Goal: Task Accomplishment & Management: Manage account settings

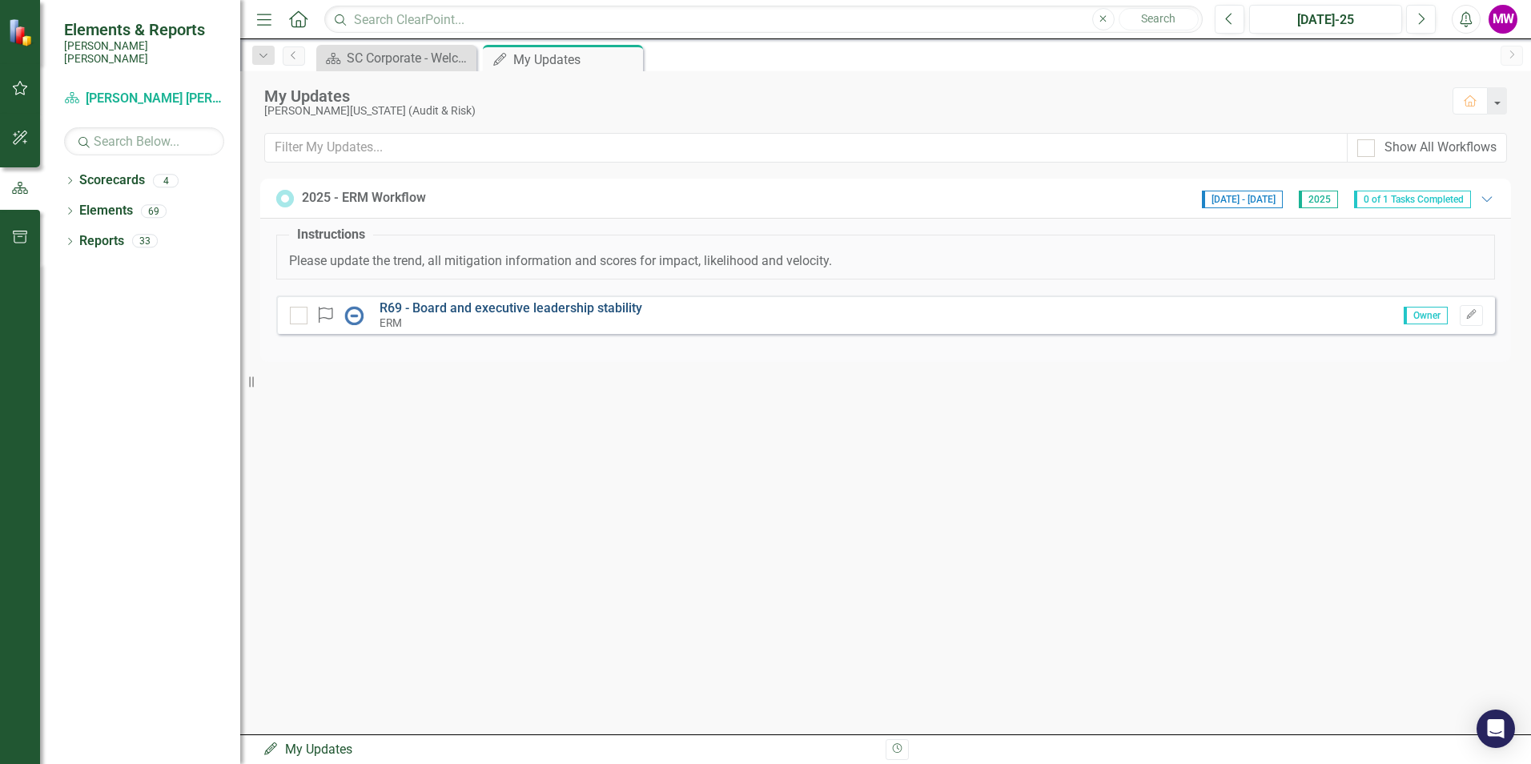
click at [509, 302] on link "R69 - Board and executive leadership stability" at bounding box center [511, 307] width 263 height 15
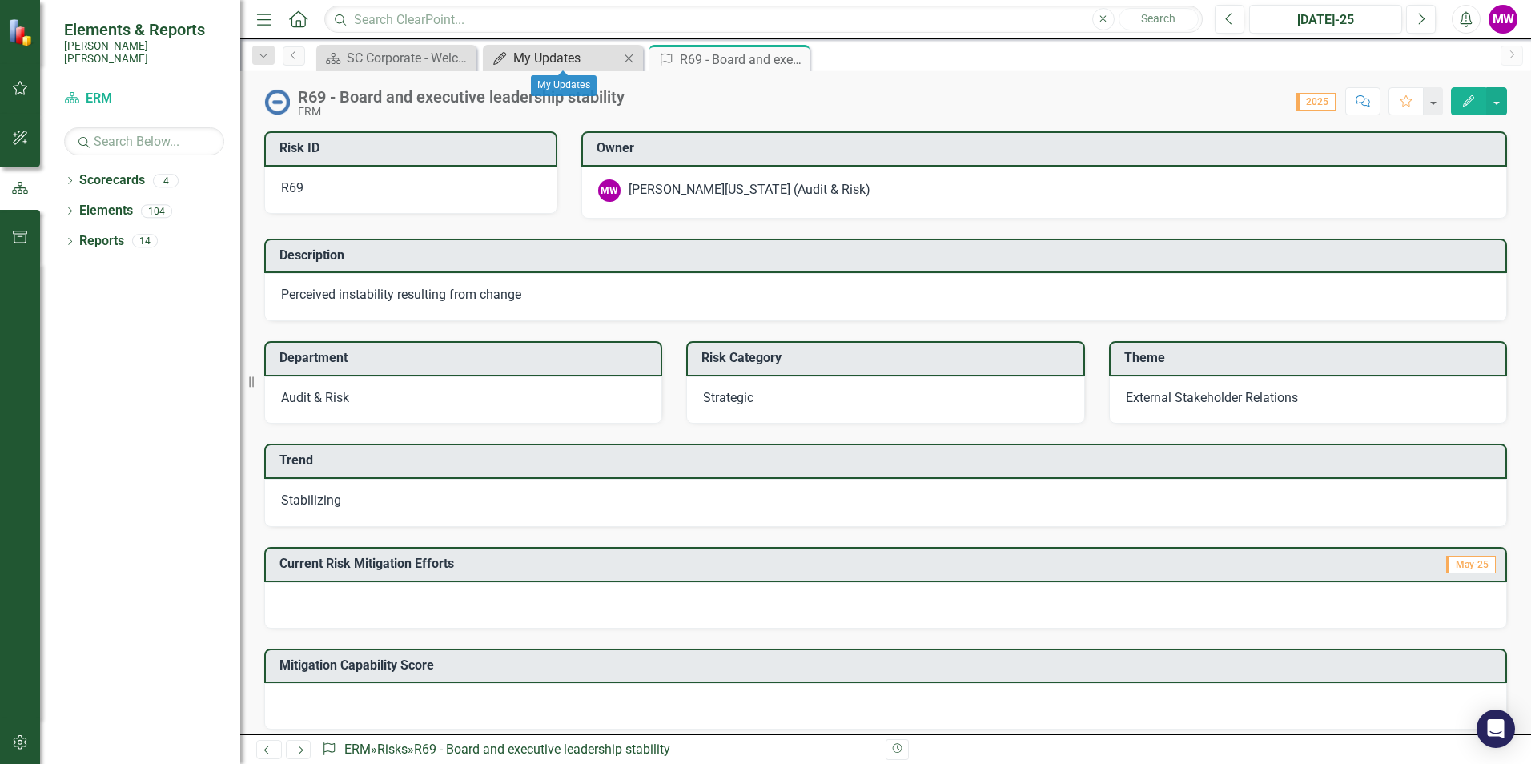
click at [531, 60] on div "My Updates" at bounding box center [566, 58] width 106 height 20
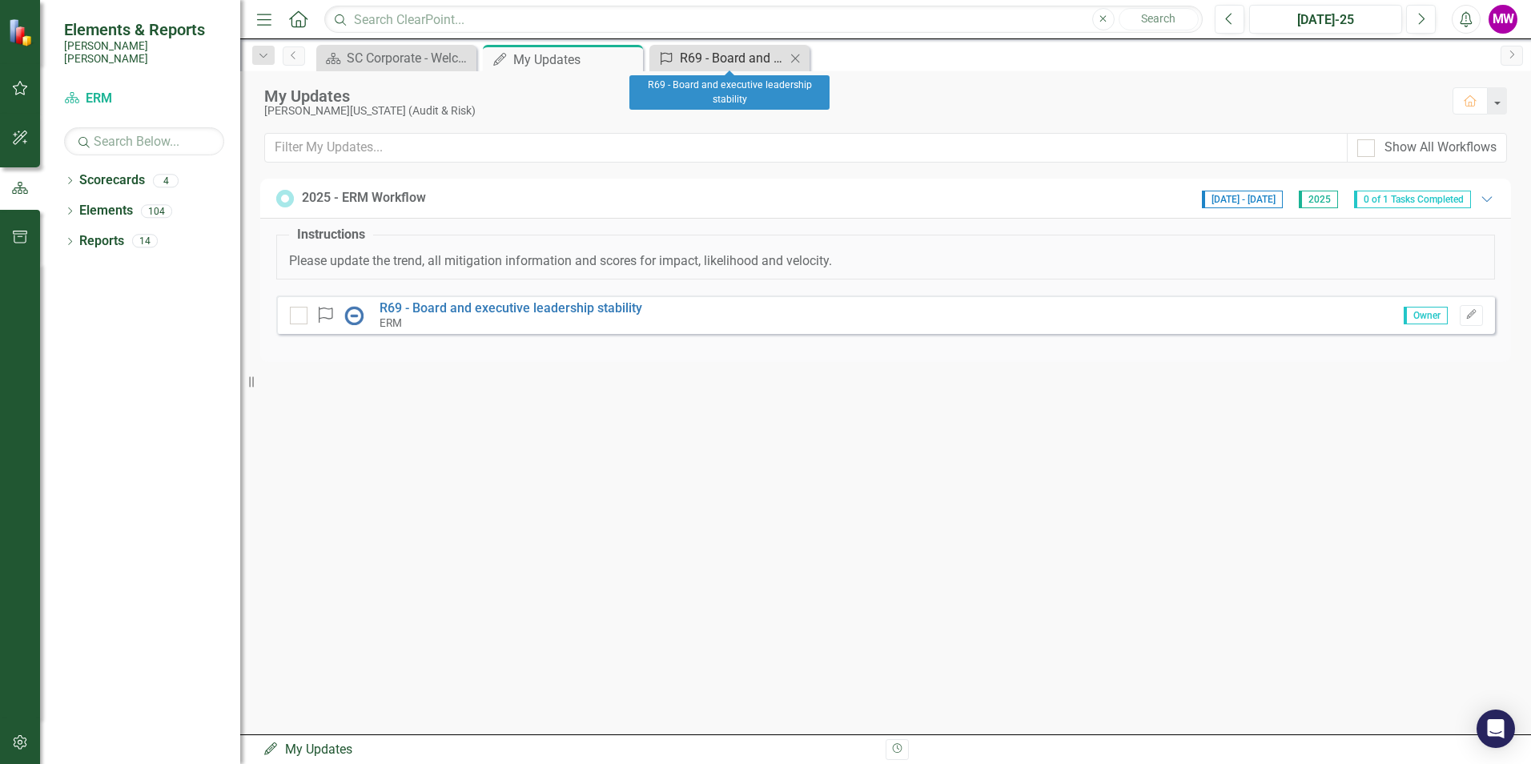
click at [713, 58] on div "R69 - Board and executive leadership stability" at bounding box center [733, 58] width 106 height 20
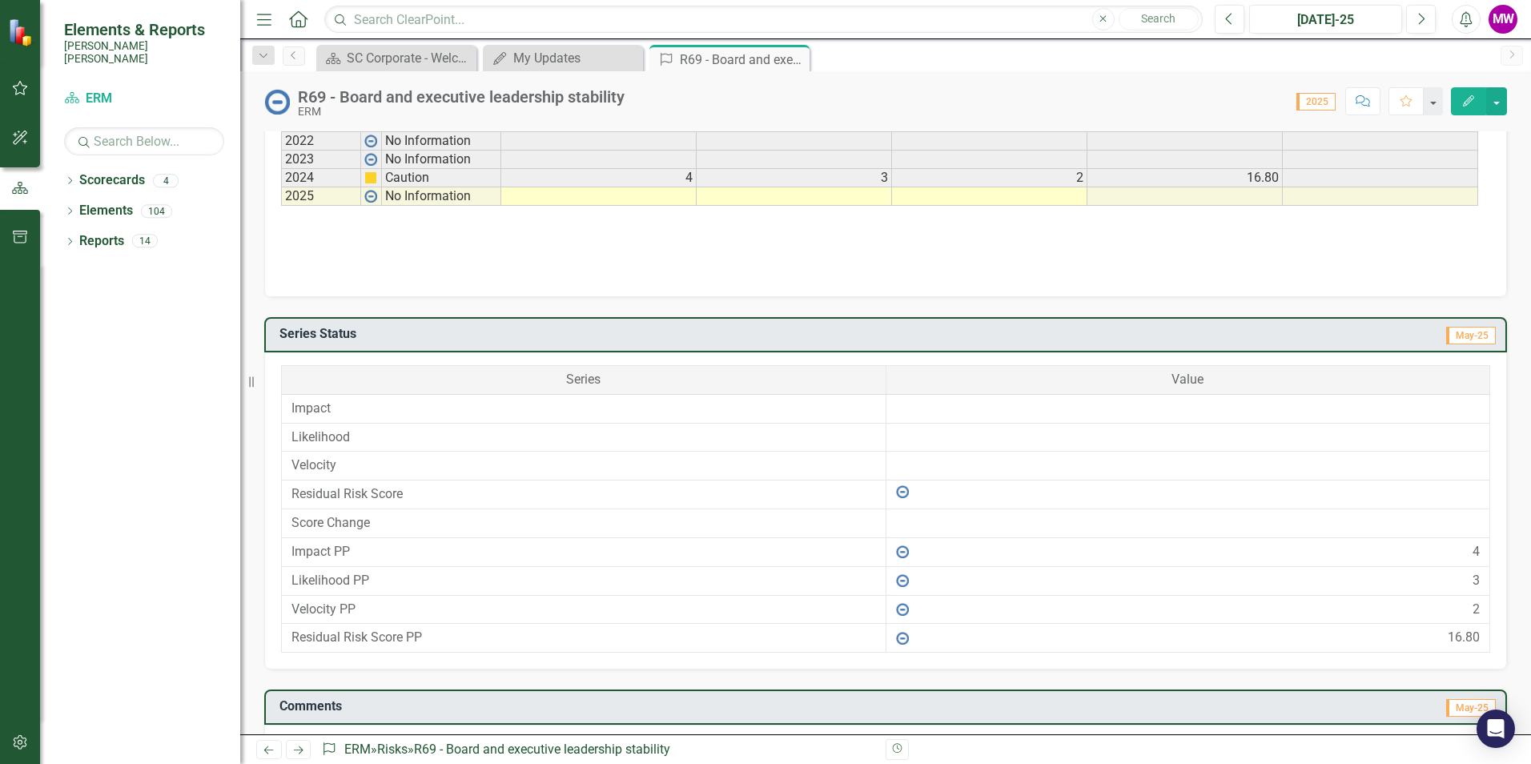
scroll to position [801, 0]
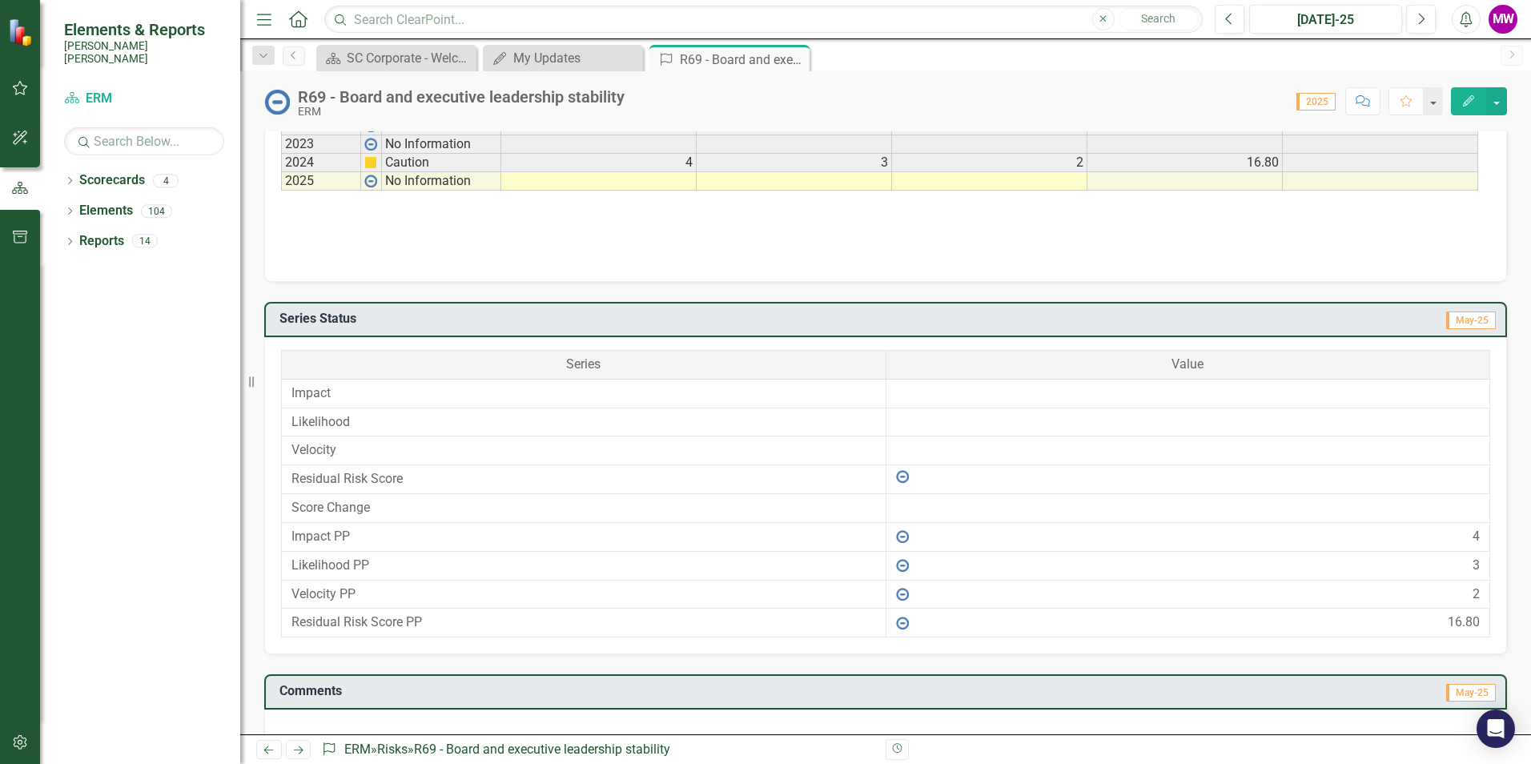
click at [379, 401] on td "Impact" at bounding box center [584, 393] width 605 height 29
click at [317, 396] on td "Impact" at bounding box center [584, 393] width 605 height 29
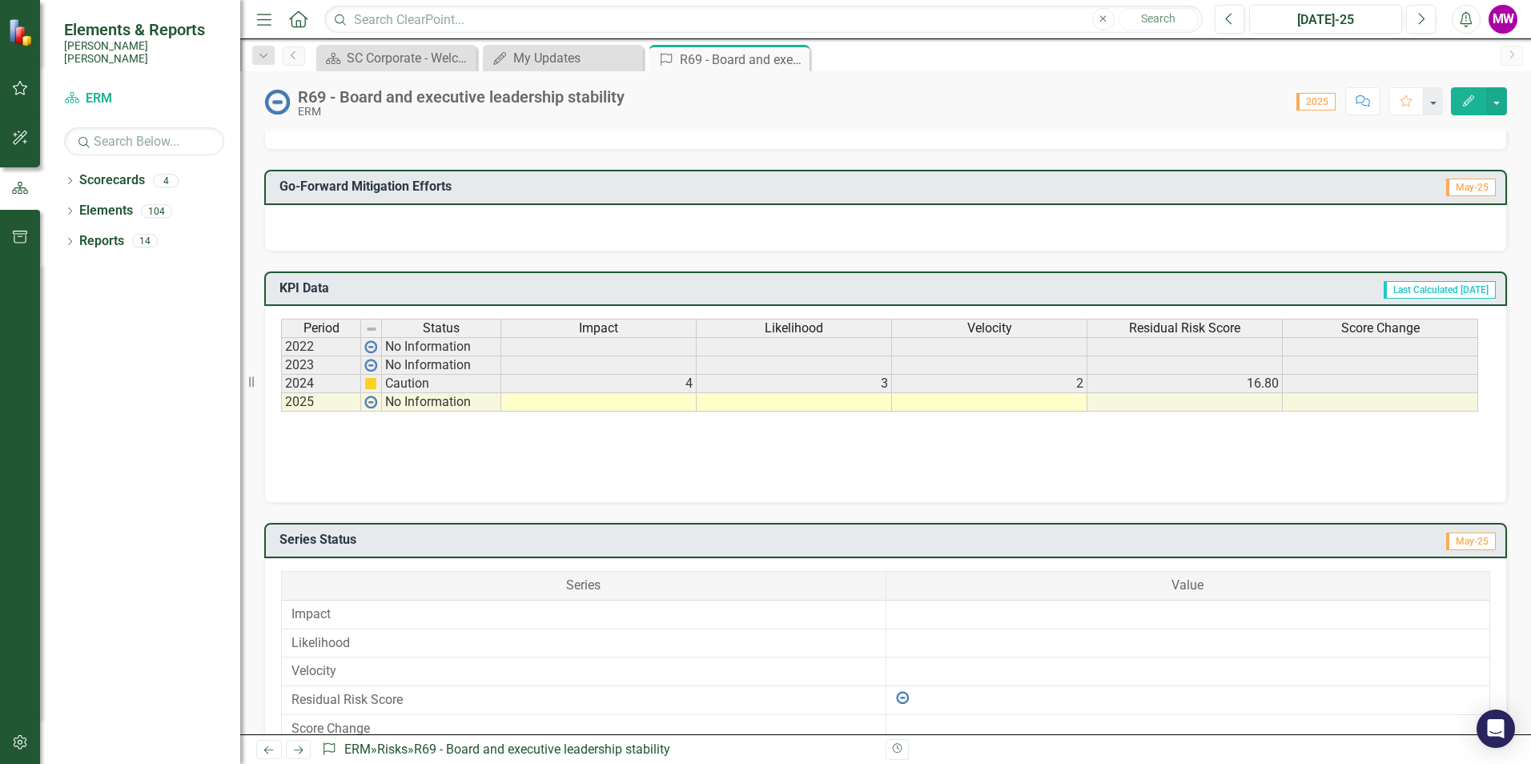
scroll to position [561, 0]
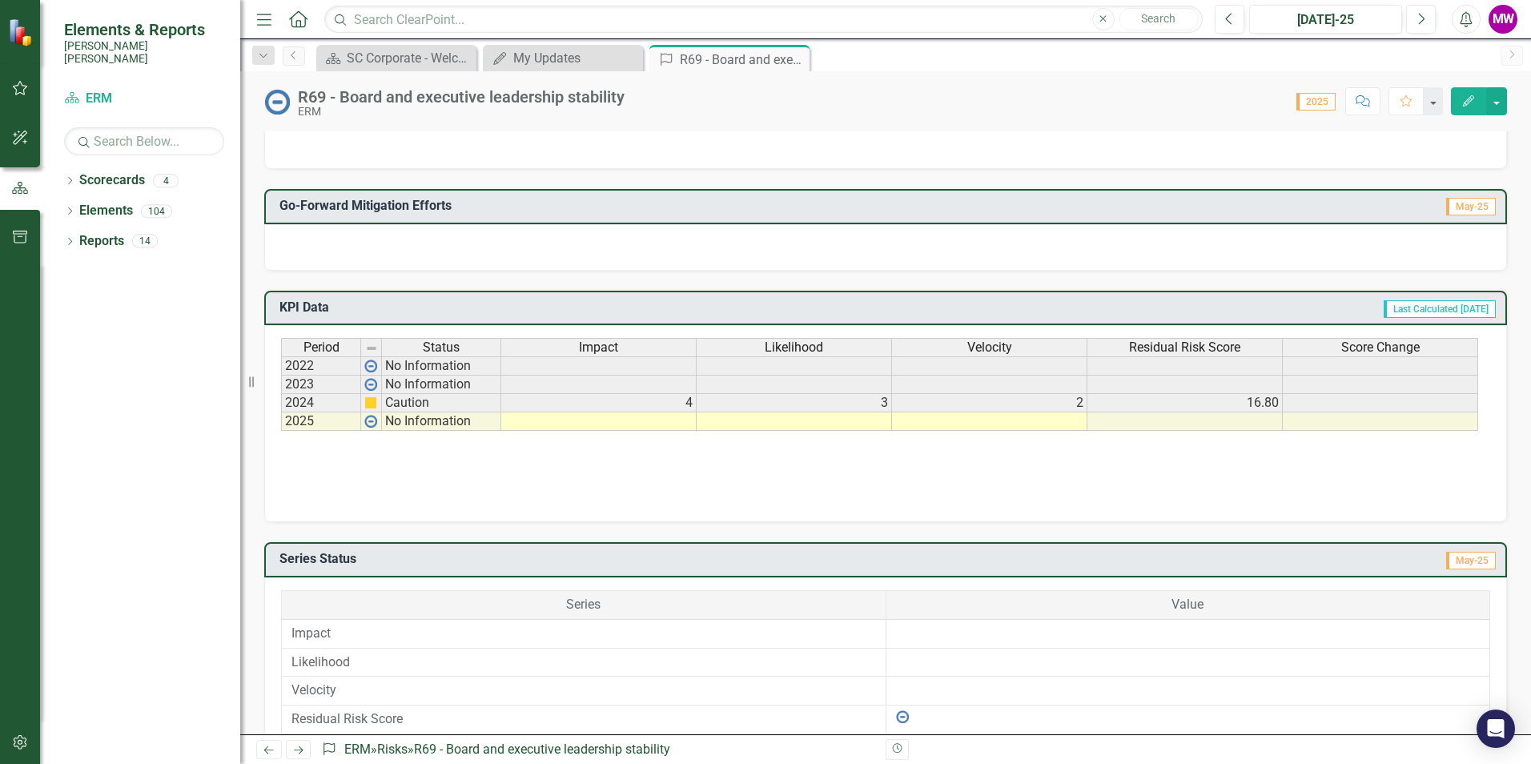
click at [680, 416] on td at bounding box center [598, 421] width 195 height 18
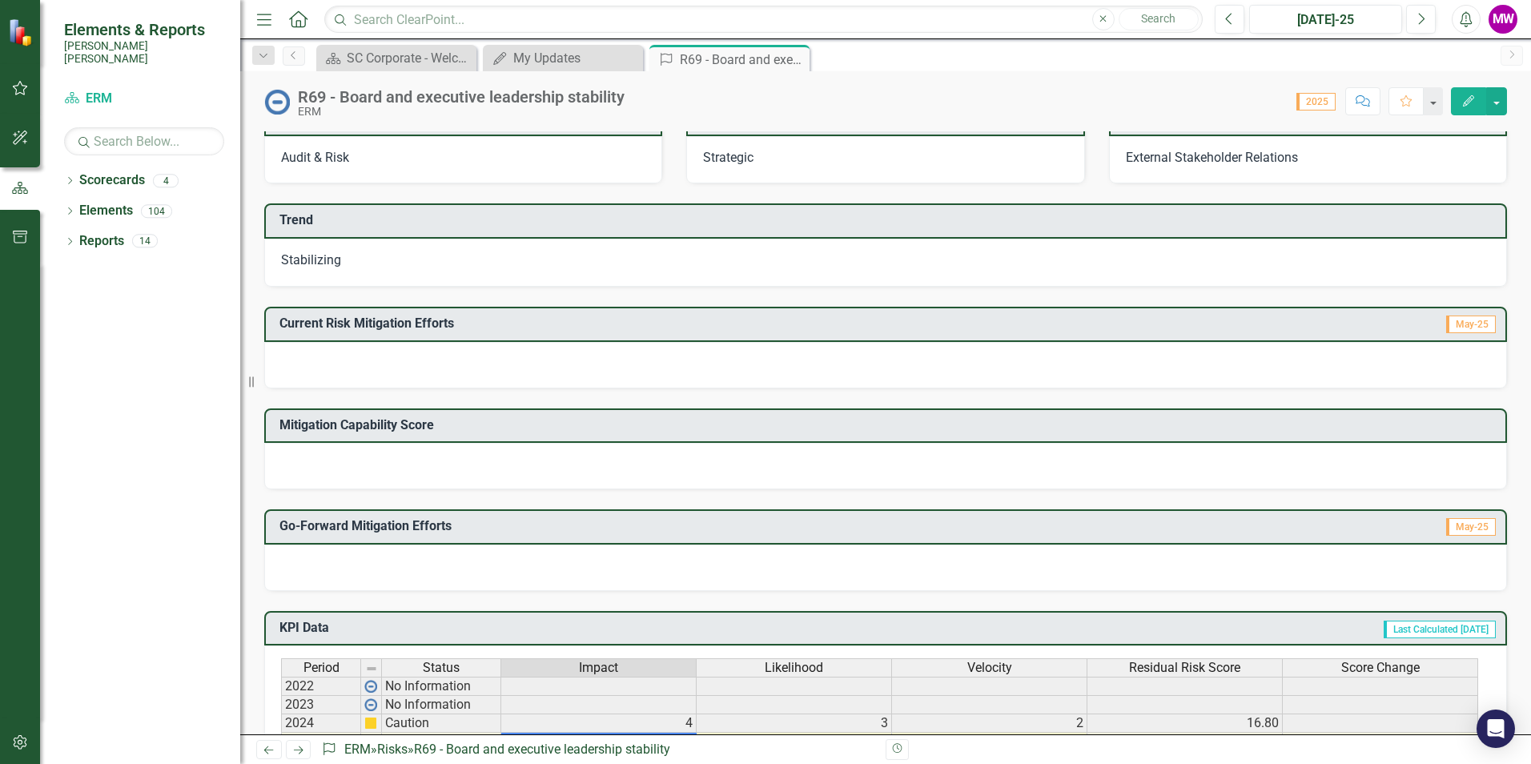
scroll to position [0, 0]
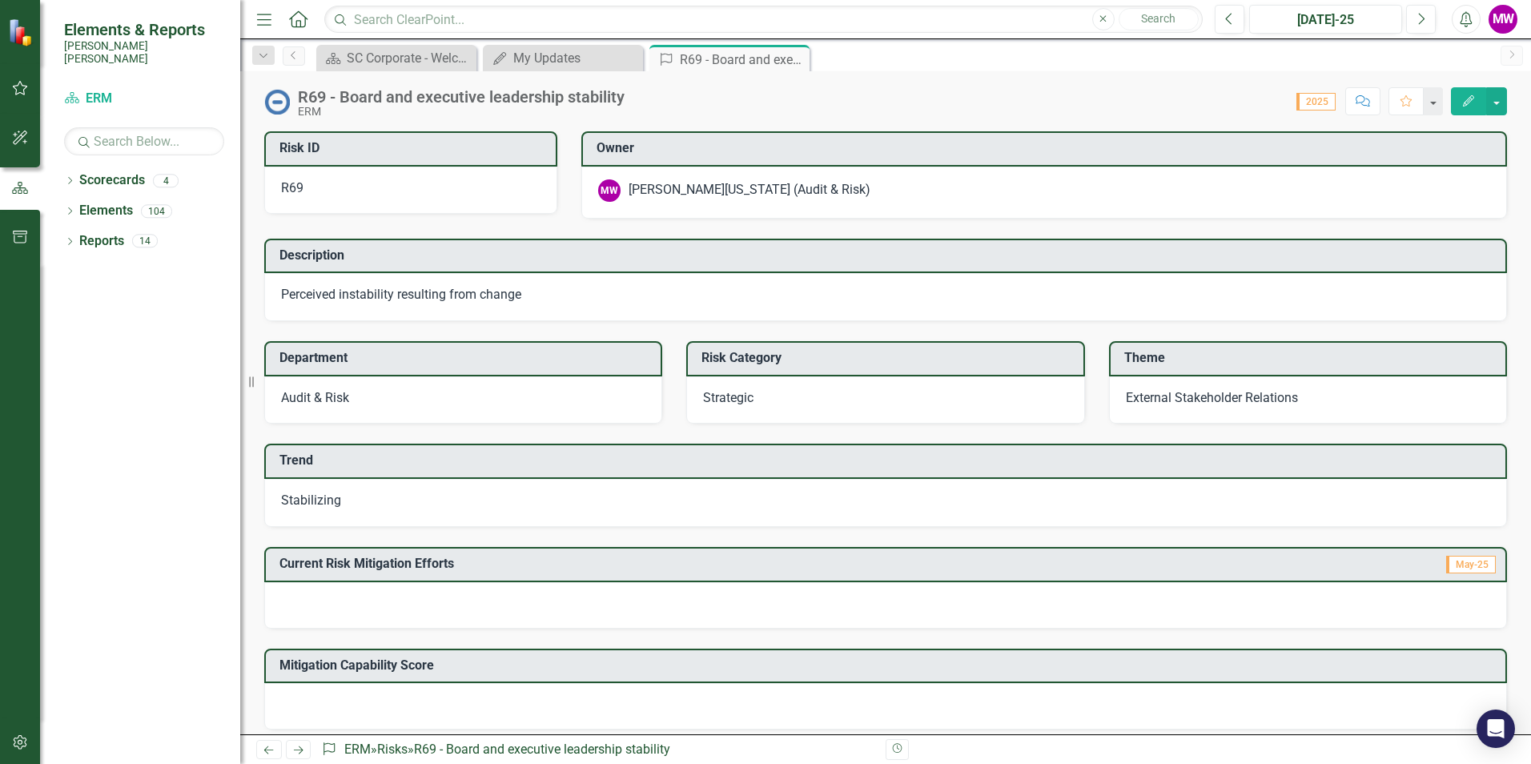
click at [516, 300] on span "Perceived instability resulting from change" at bounding box center [401, 294] width 240 height 15
click at [517, 295] on span "Perceived instability resulting from change" at bounding box center [401, 294] width 240 height 15
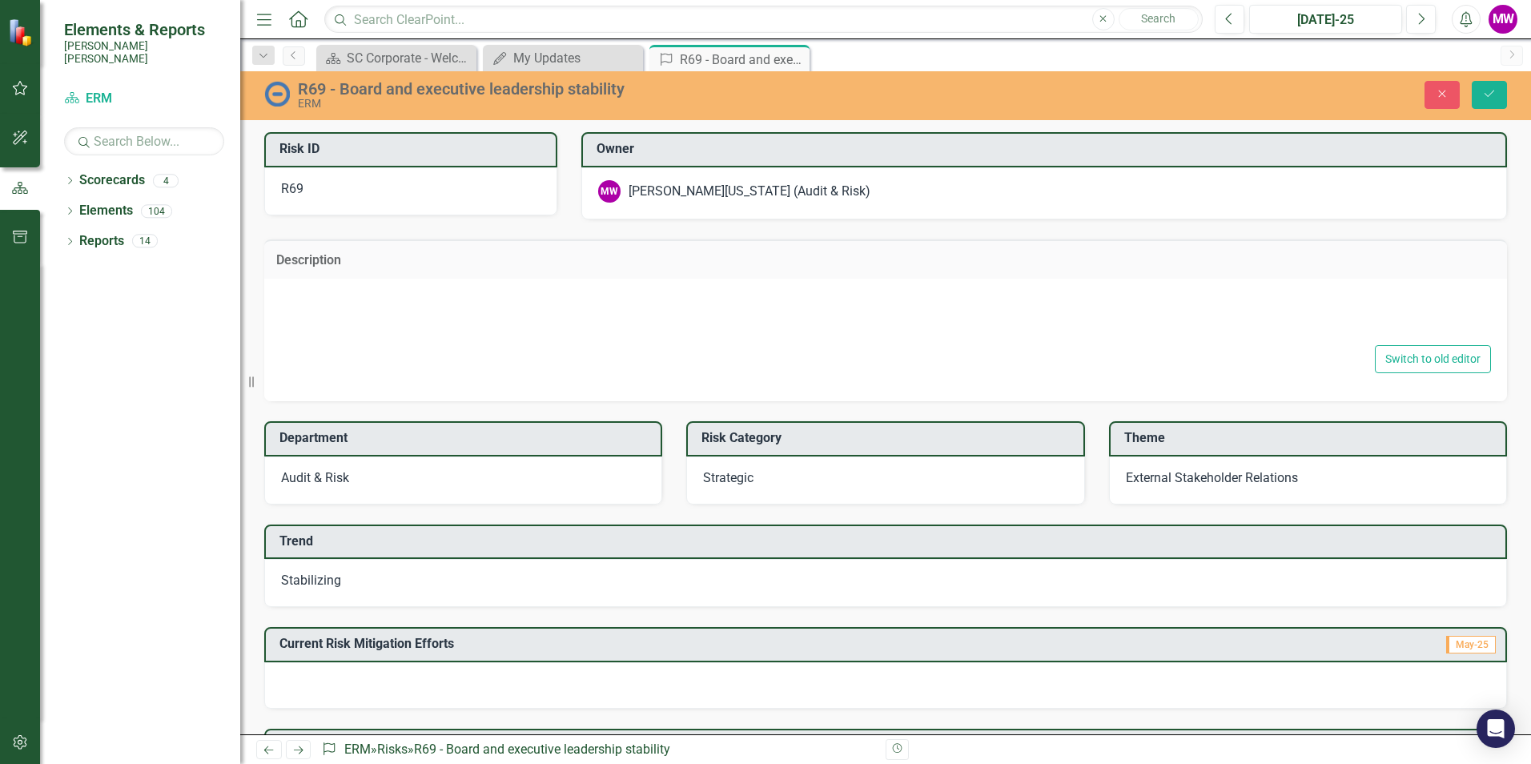
type textarea "Perceived instability resulting from change"
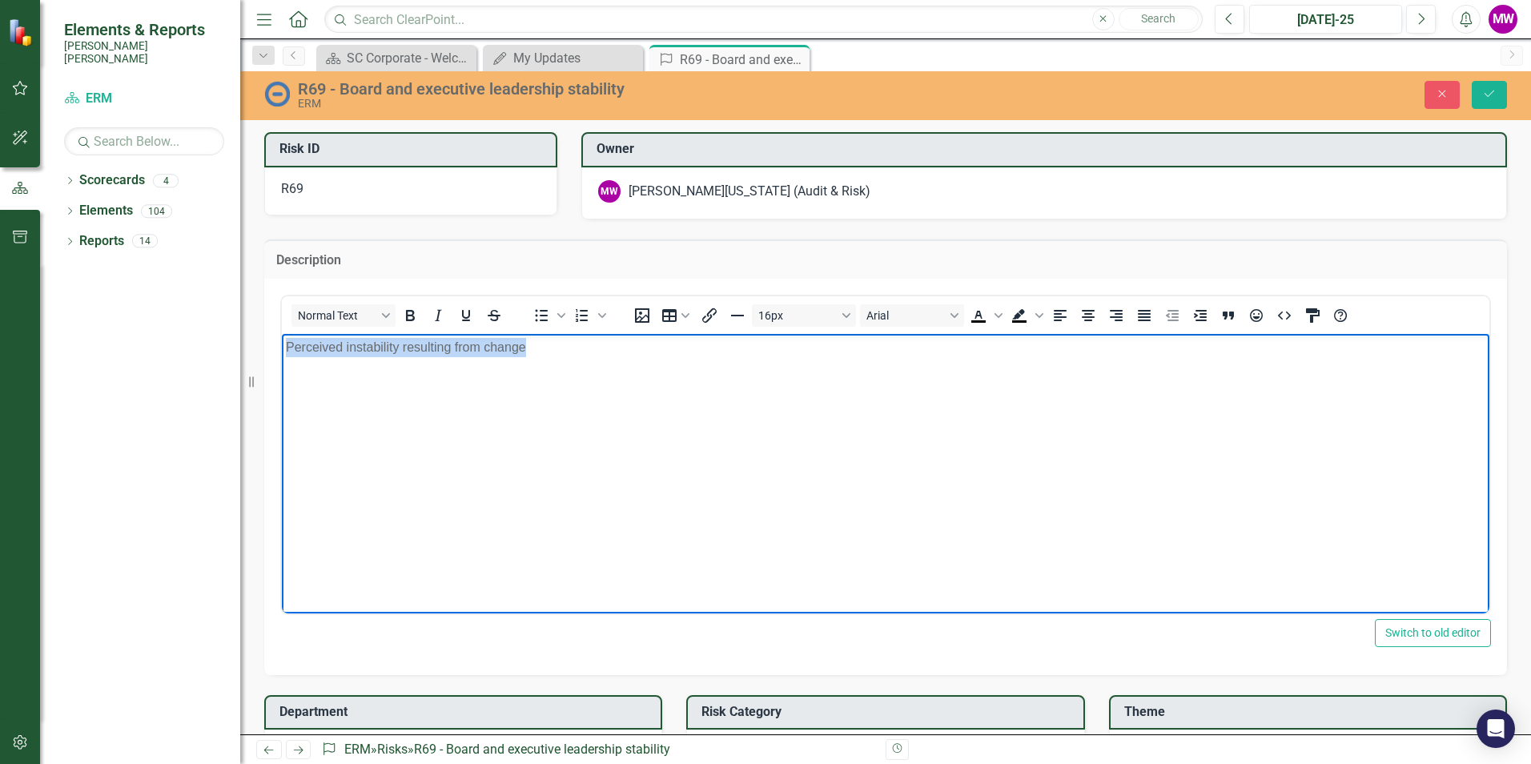
drag, startPoint x: 545, startPoint y: 348, endPoint x: 261, endPoint y: 360, distance: 284.5
click at [282, 360] on html "Perceived instability resulting from change" at bounding box center [886, 453] width 1208 height 240
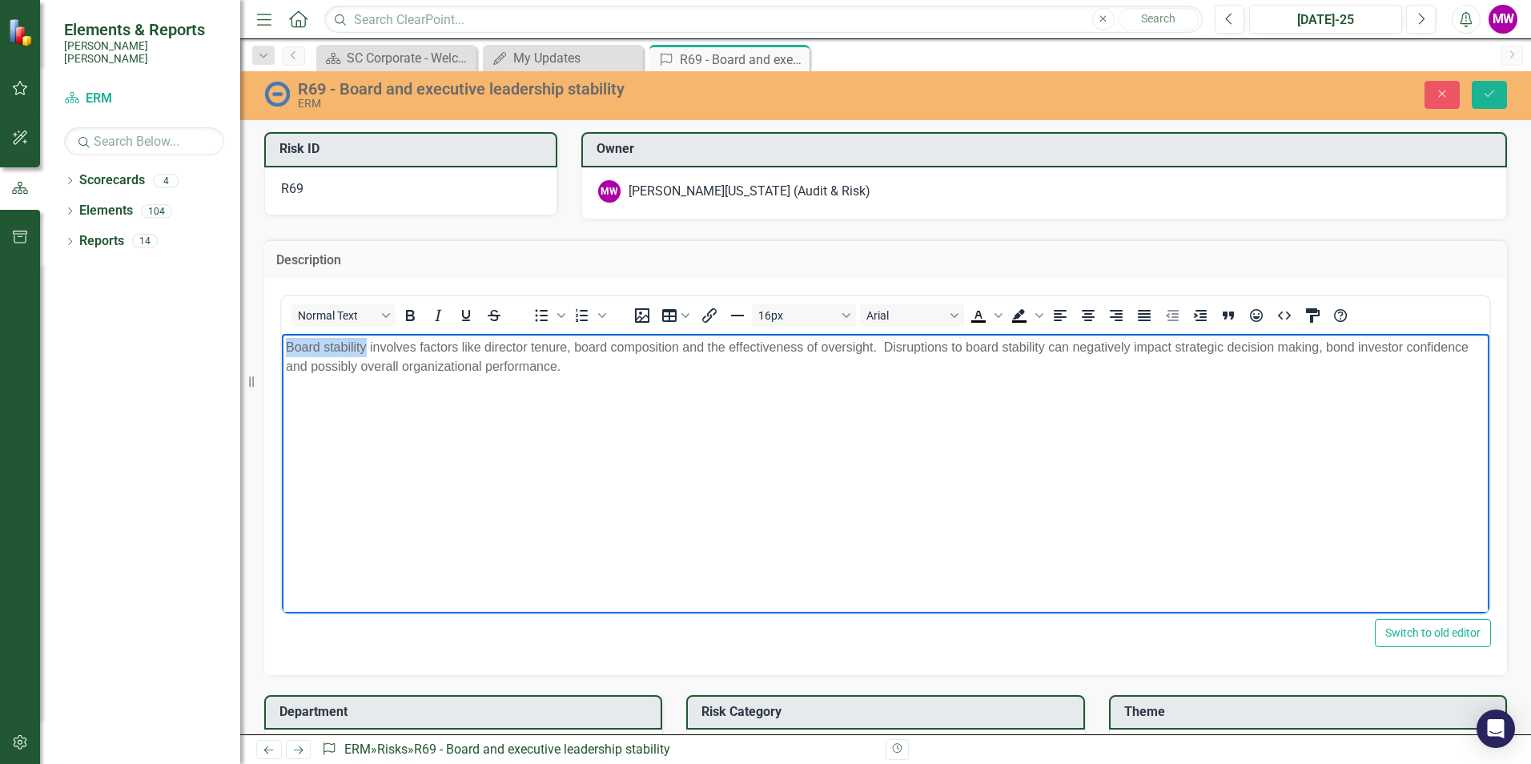
drag, startPoint x: 365, startPoint y: 343, endPoint x: 288, endPoint y: 350, distance: 77.2
click at [288, 350] on p "Board stability involves factors like director tenure, board composition and th…" at bounding box center [886, 356] width 1200 height 38
click at [464, 315] on icon "Underline" at bounding box center [465, 315] width 19 height 19
click at [565, 368] on p "Board stability involves factors like director tenure, board composition and th…" at bounding box center [886, 356] width 1200 height 38
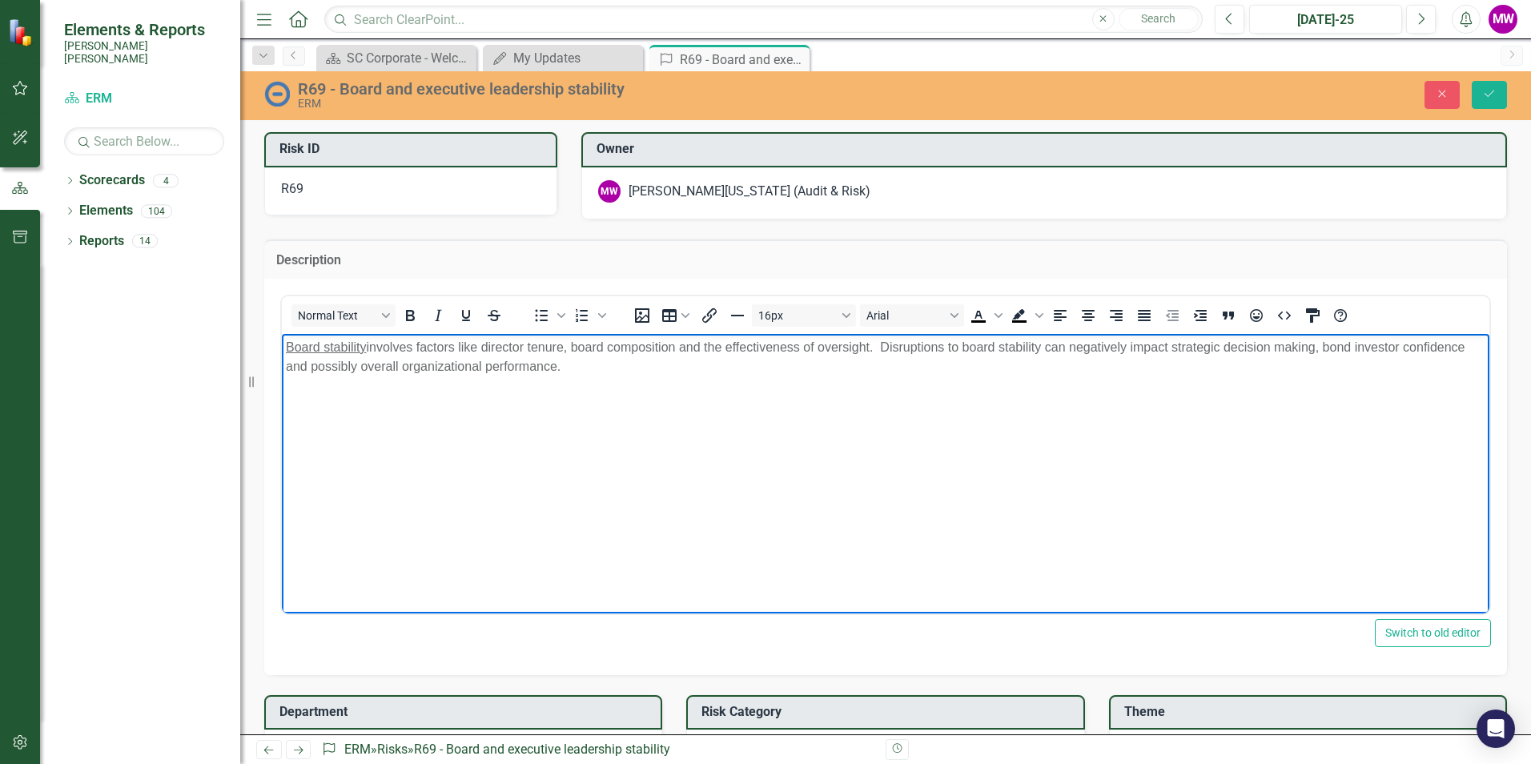
click at [611, 361] on p "Board stability involves factors like director tenure, board composition and th…" at bounding box center [886, 356] width 1200 height 38
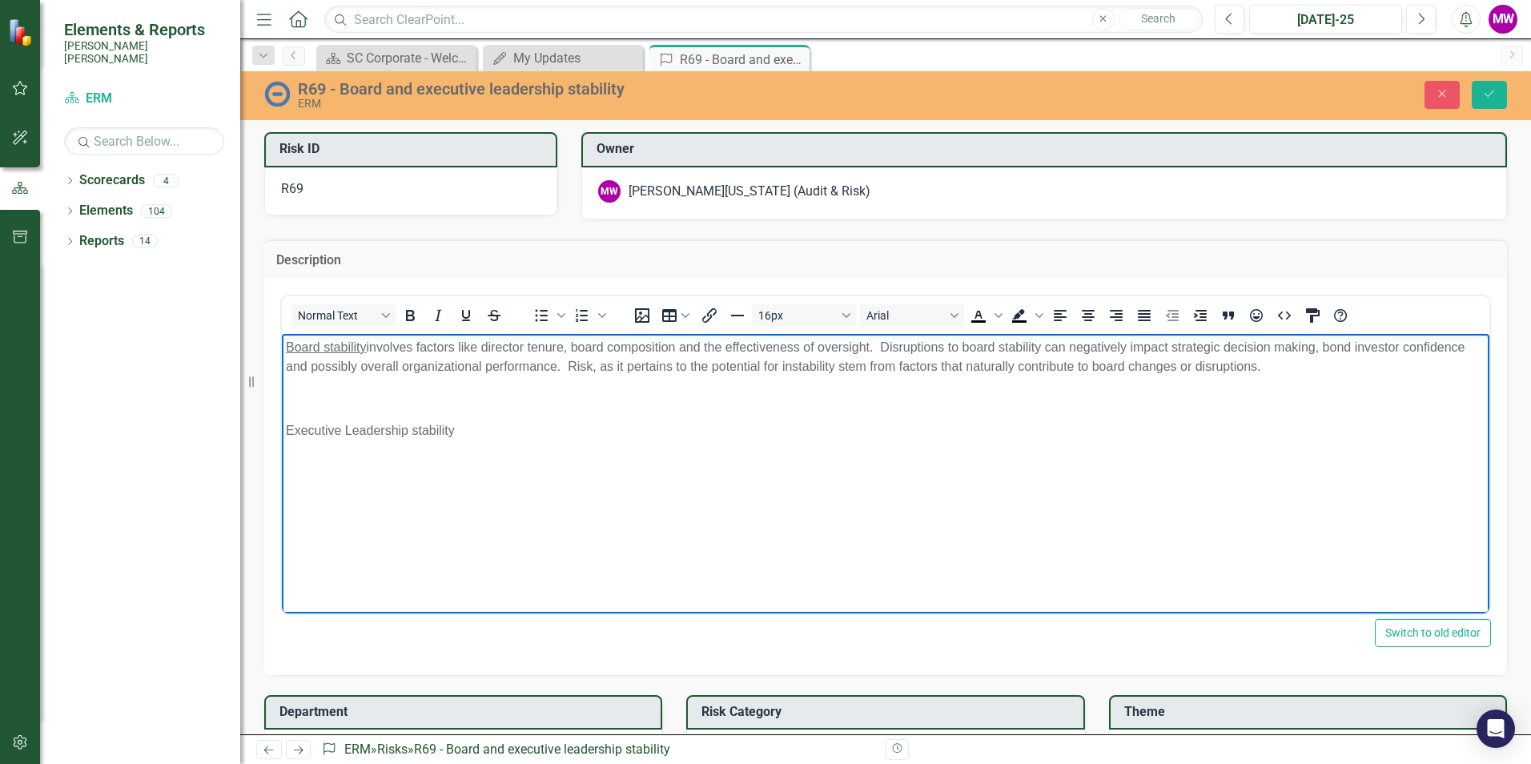
click at [494, 432] on p "Executive Leadership stability" at bounding box center [886, 429] width 1200 height 19
click at [509, 431] on p "Executive Leadership stability is critical to an organization" at bounding box center [886, 429] width 1200 height 19
click at [653, 427] on p "Executive Leadership stability is critical to an organization" at bounding box center [886, 429] width 1200 height 19
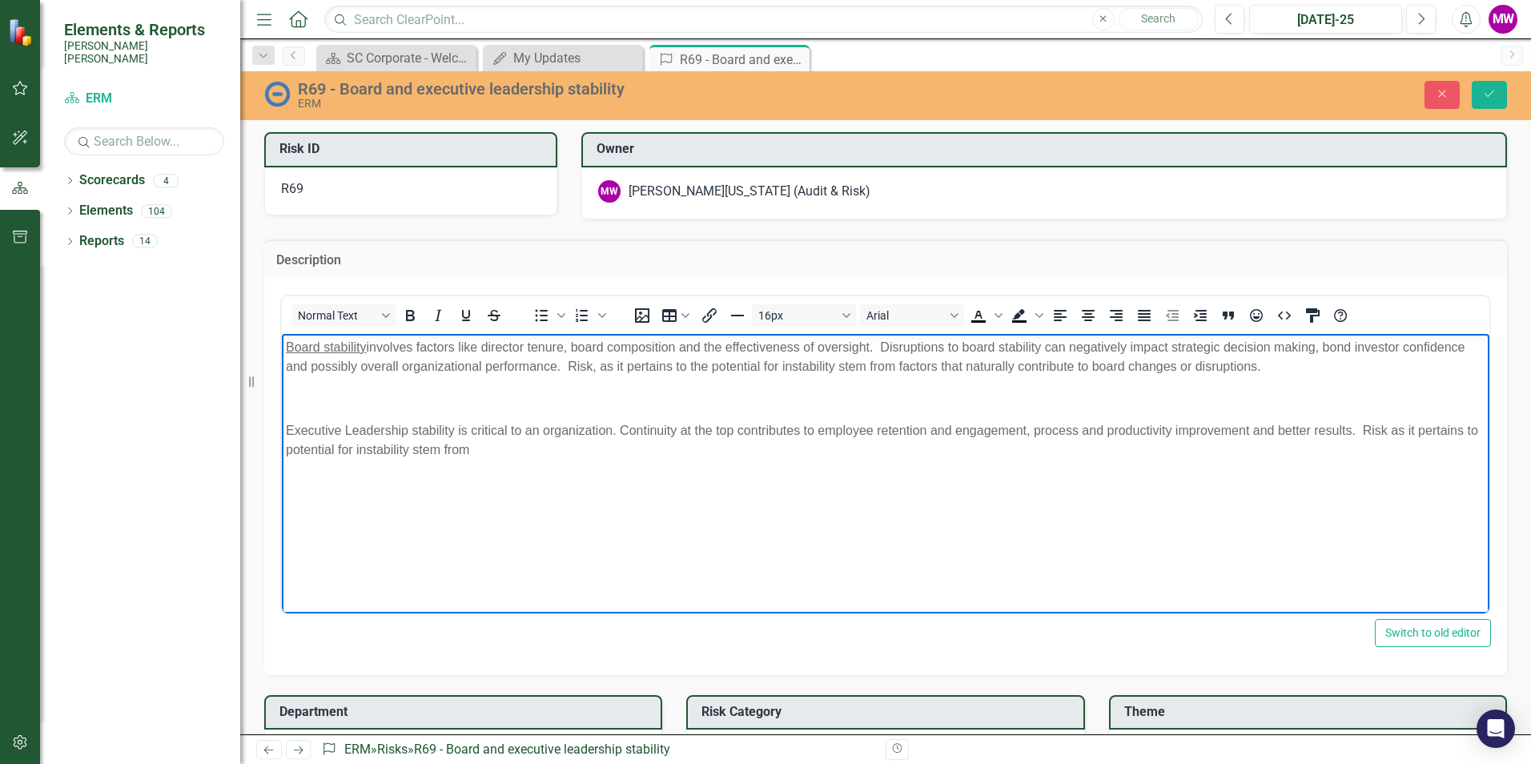
click at [1289, 364] on p "Board stability involves factors like director tenure, board composition and th…" at bounding box center [886, 356] width 1200 height 38
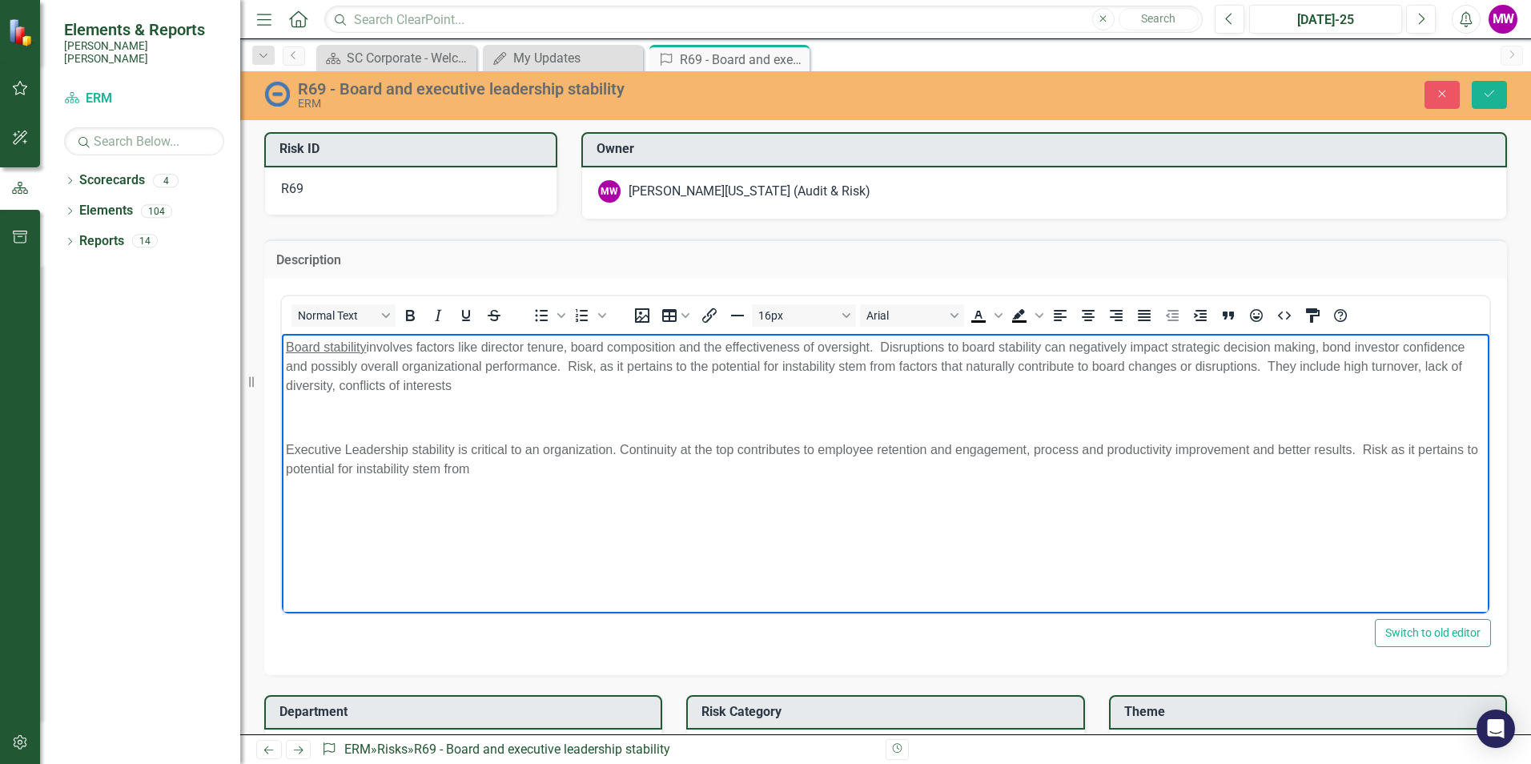
click at [1268, 363] on p "Board stability involves factors like director tenure, board composition and th…" at bounding box center [886, 366] width 1200 height 58
click at [1267, 365] on p "Board stability involves factors like director tenure, board composition and th…" at bounding box center [886, 366] width 1200 height 58
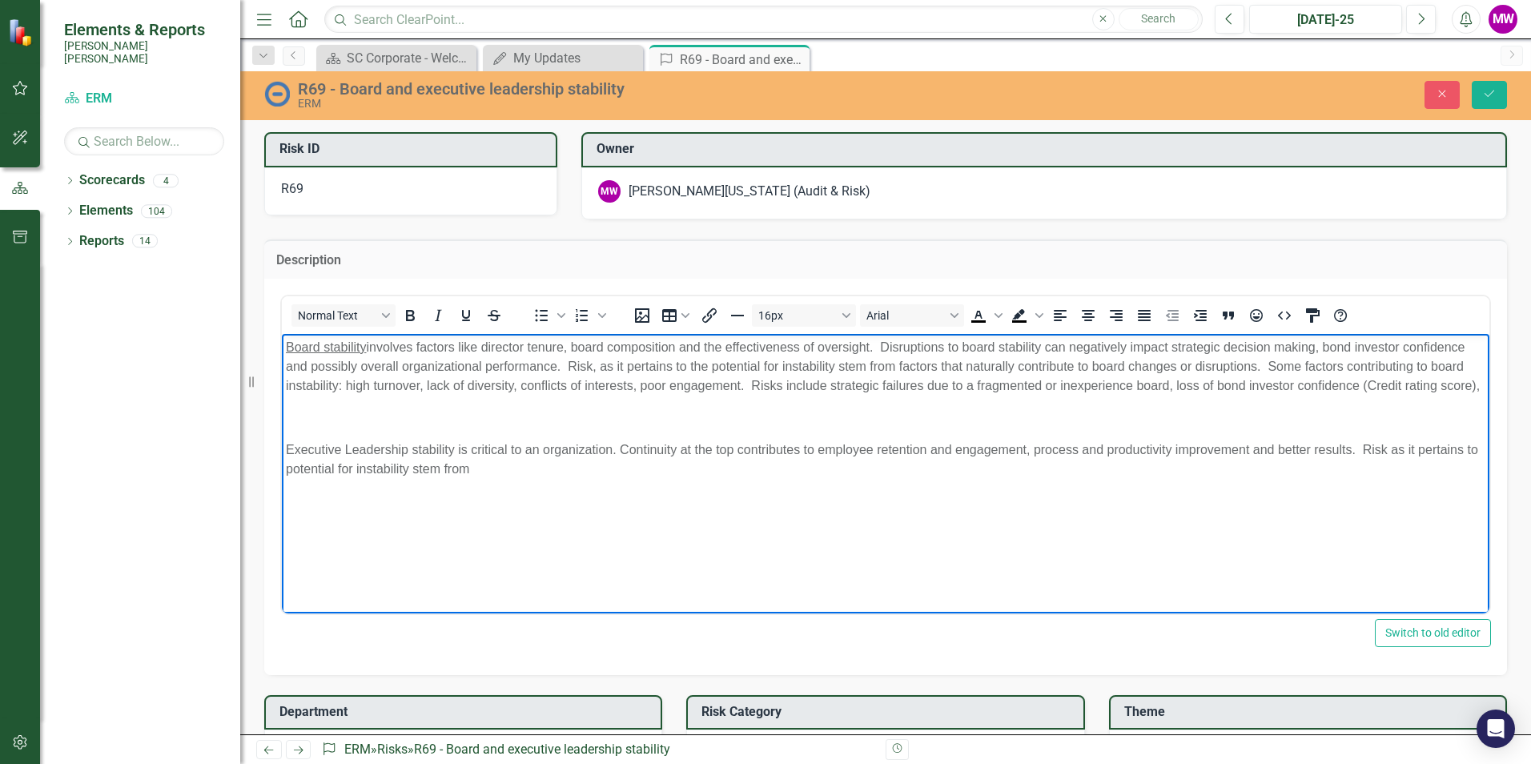
drag, startPoint x: 742, startPoint y: 388, endPoint x: 754, endPoint y: 381, distance: 14.3
click at [742, 388] on p "Board stability involves factors like director tenure, board composition and th…" at bounding box center [886, 366] width 1200 height 58
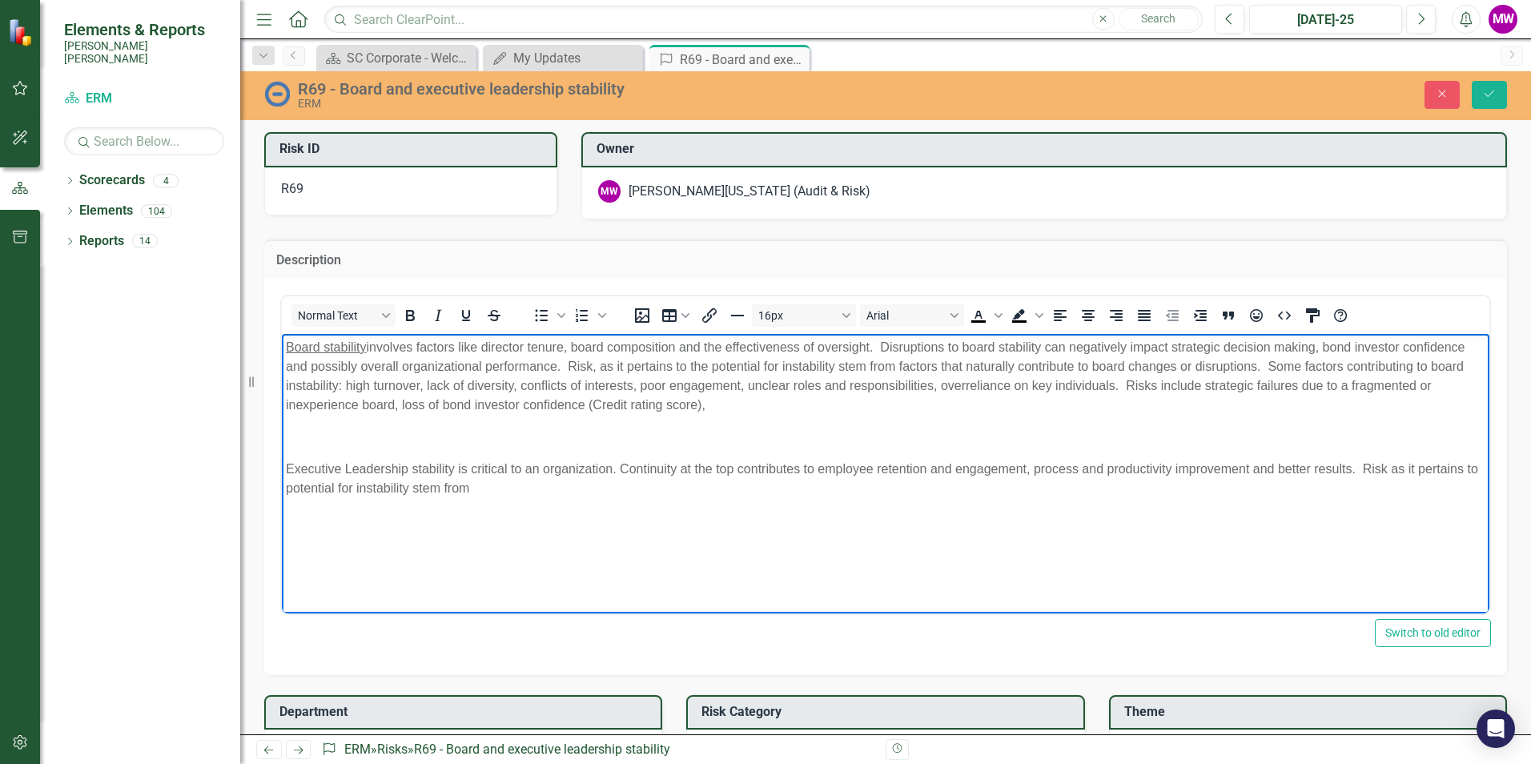
click at [721, 397] on p "Board stability involves factors like director tenure, board composition and th…" at bounding box center [886, 375] width 1200 height 77
click at [498, 482] on p "Executive Leadership stability is critical to an organization. Continuity at th…" at bounding box center [886, 478] width 1200 height 38
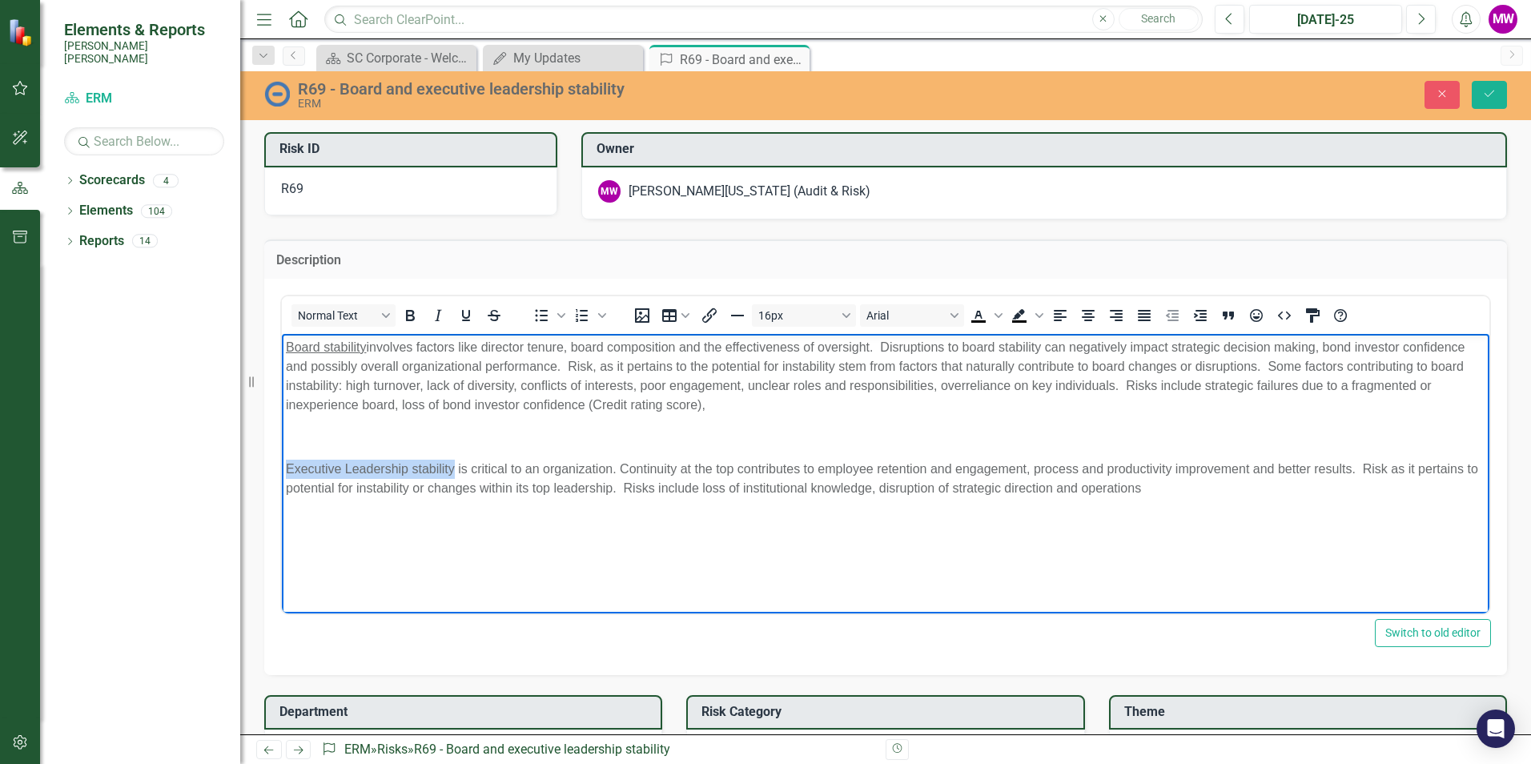
drag, startPoint x: 452, startPoint y: 468, endPoint x: 282, endPoint y: 462, distance: 170.7
click at [284, 468] on body "Board stability involves factors like director tenure, board composition and th…" at bounding box center [886, 453] width 1208 height 240
click at [460, 318] on icon "Underline" at bounding box center [465, 315] width 19 height 19
click at [507, 545] on body "Board stability involves factors like director tenure, board composition and th…" at bounding box center [886, 453] width 1208 height 240
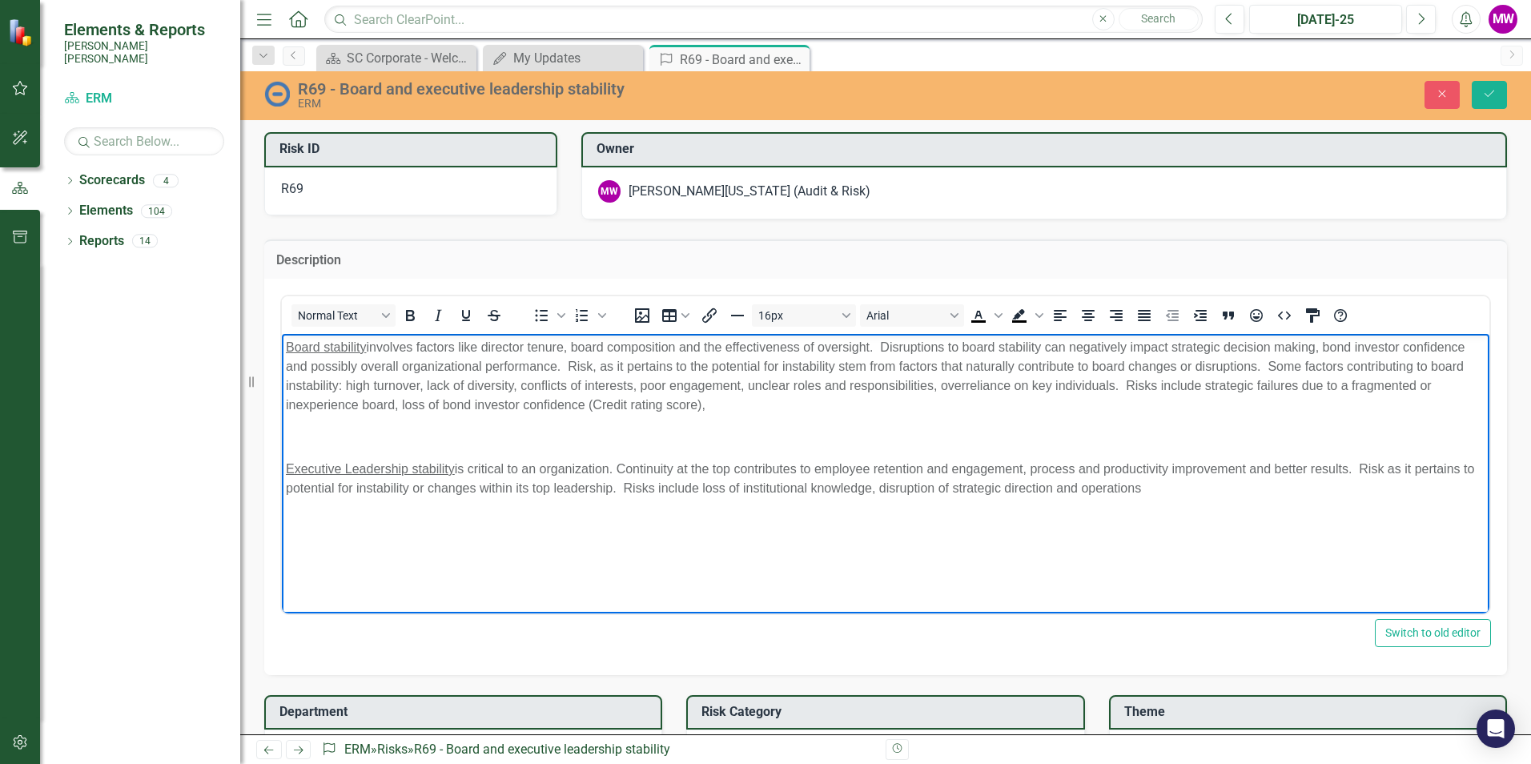
click at [1361, 466] on p "Executive Leadership stability is critical to an organization. Continuity at th…" at bounding box center [886, 478] width 1200 height 38
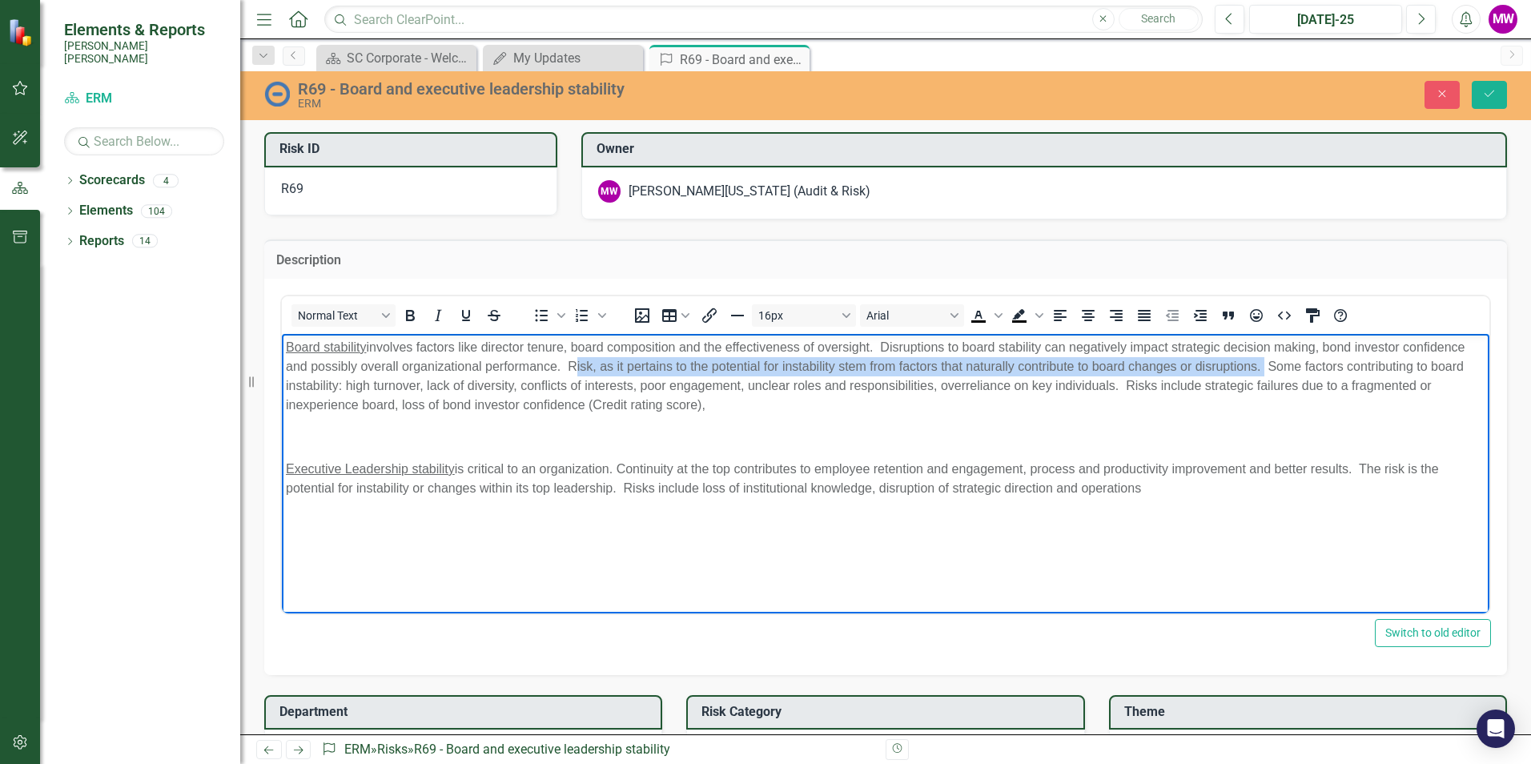
drag, startPoint x: 1262, startPoint y: 362, endPoint x: 569, endPoint y: 367, distance: 692.7
click at [569, 367] on p "Board stability involves factors like director tenure, board composition and th…" at bounding box center [886, 375] width 1200 height 77
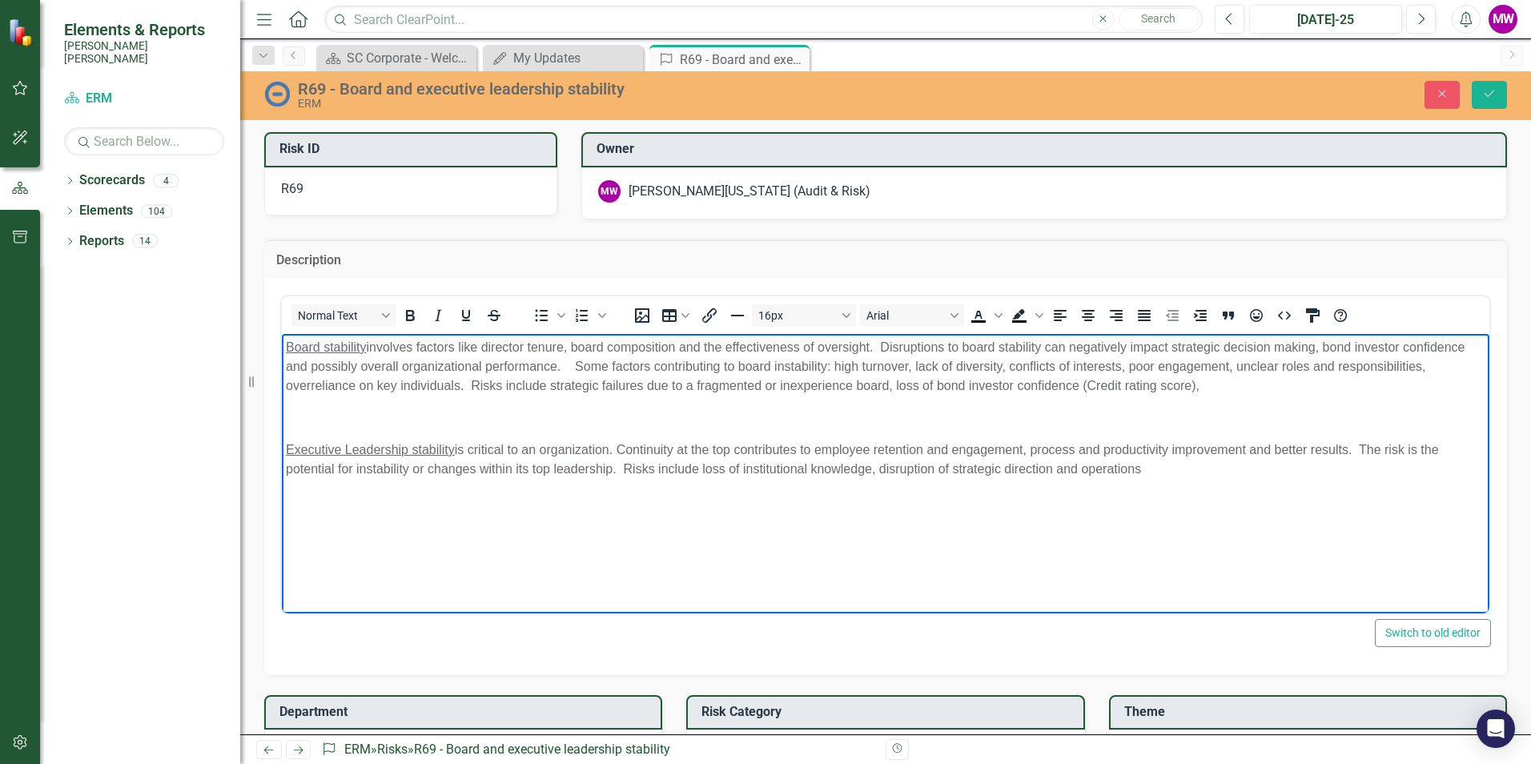
click at [470, 384] on p "Board stability involves factors like director tenure, board composition and th…" at bounding box center [886, 366] width 1200 height 58
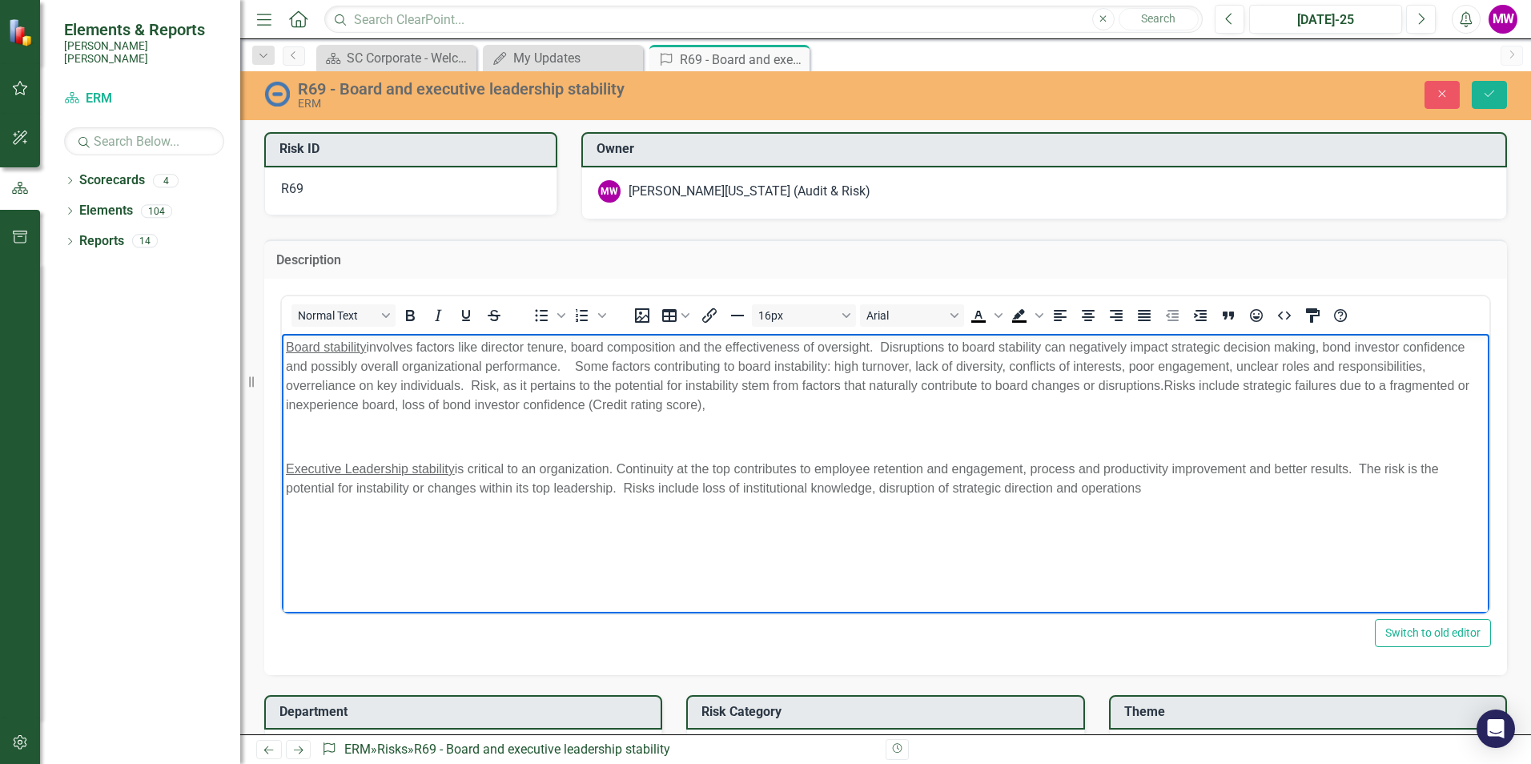
click at [469, 386] on p "Board stability involves factors like director tenure, board composition and th…" at bounding box center [886, 375] width 1200 height 77
drag, startPoint x: 1364, startPoint y: 466, endPoint x: 1375, endPoint y: 465, distance: 11.2
click at [1364, 465] on p "Executive Leadership stability is critical to an organization. Continuity at th…" at bounding box center [886, 478] width 1200 height 38
click at [550, 510] on p "Executive Leadership stability is critical to an organization. Continuity at th…" at bounding box center [886, 488] width 1200 height 58
click at [752, 486] on p "Executive Leadership stability is critical to an organization. Continuity at th…" at bounding box center [886, 488] width 1200 height 58
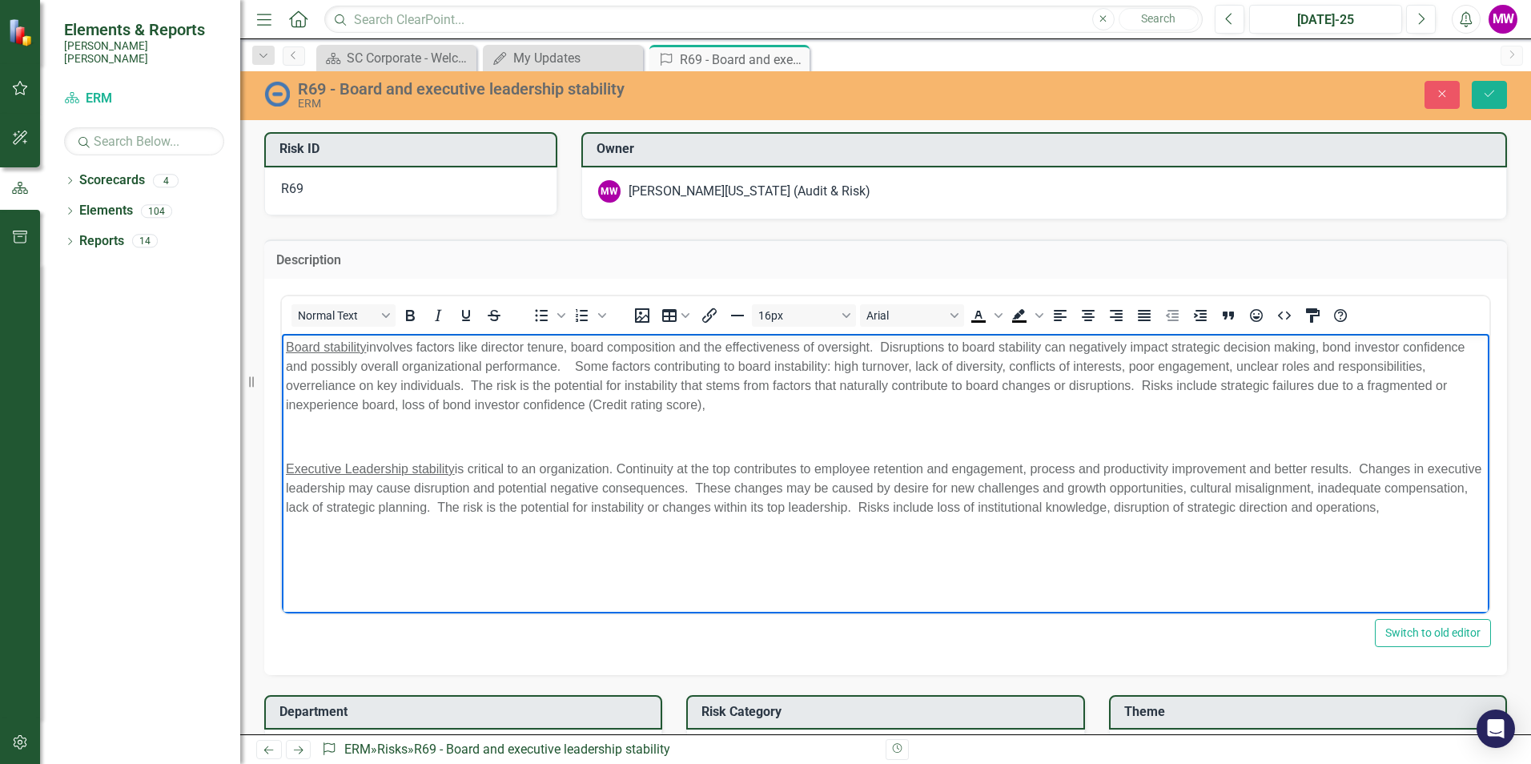
click at [1470, 509] on p "Executive Leadership stability is critical to an organization. Continuity at th…" at bounding box center [886, 488] width 1200 height 58
click at [951, 484] on p "Executive Leadership stability is critical to an organization. Continuity at th…" at bounding box center [886, 488] width 1200 height 58
drag, startPoint x: 437, startPoint y: 508, endPoint x: 287, endPoint y: 514, distance: 150.7
click at [287, 514] on p "Executive Leadership stability is critical to an organization. Continuity at th…" at bounding box center [886, 488] width 1200 height 58
click at [1422, 488] on p "Executive Leadership stability is critical to an organization. Continuity at th…" at bounding box center [886, 488] width 1200 height 58
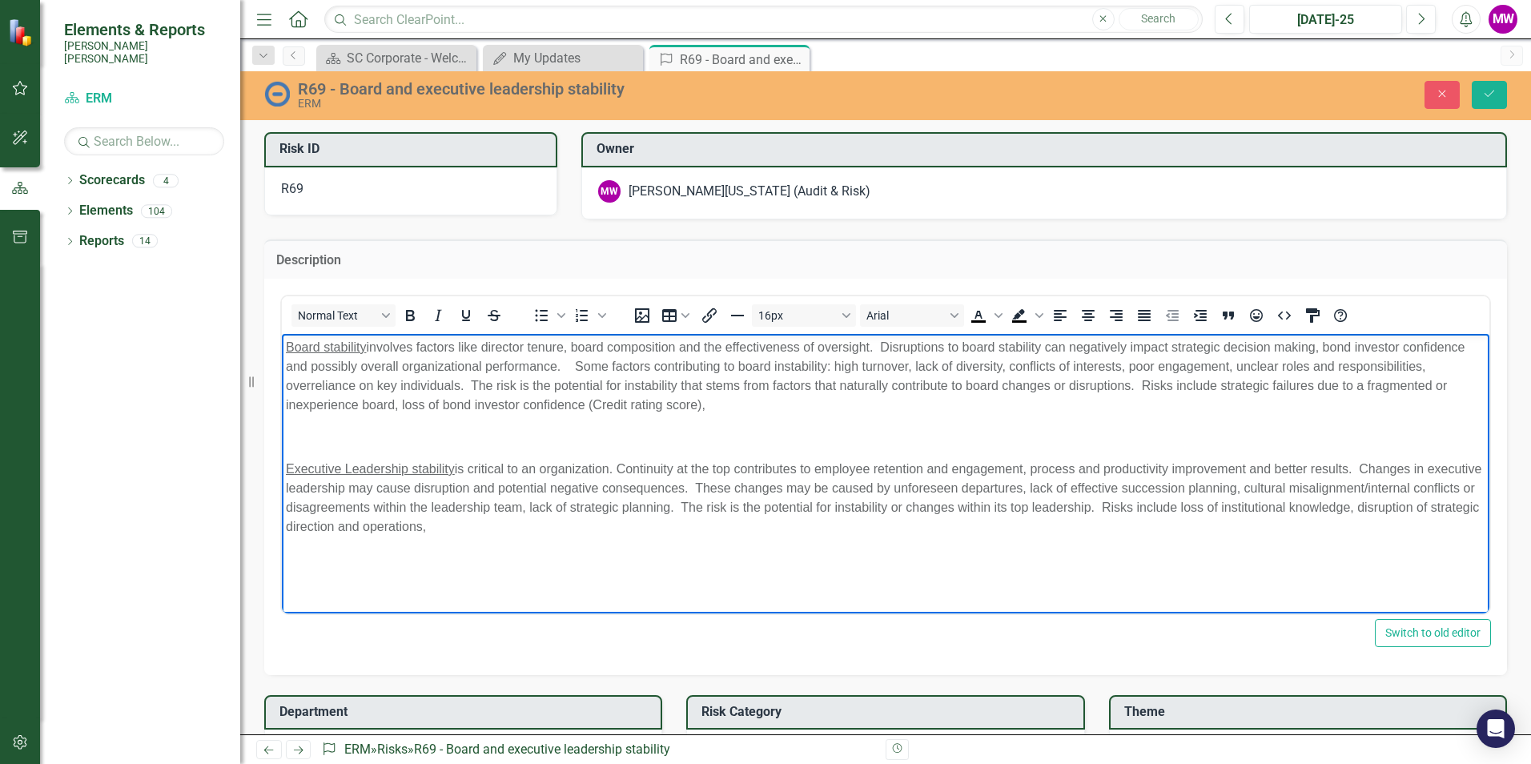
click at [601, 528] on p "Executive Leadership stability is critical to an organization. Continuity at th…" at bounding box center [886, 497] width 1200 height 77
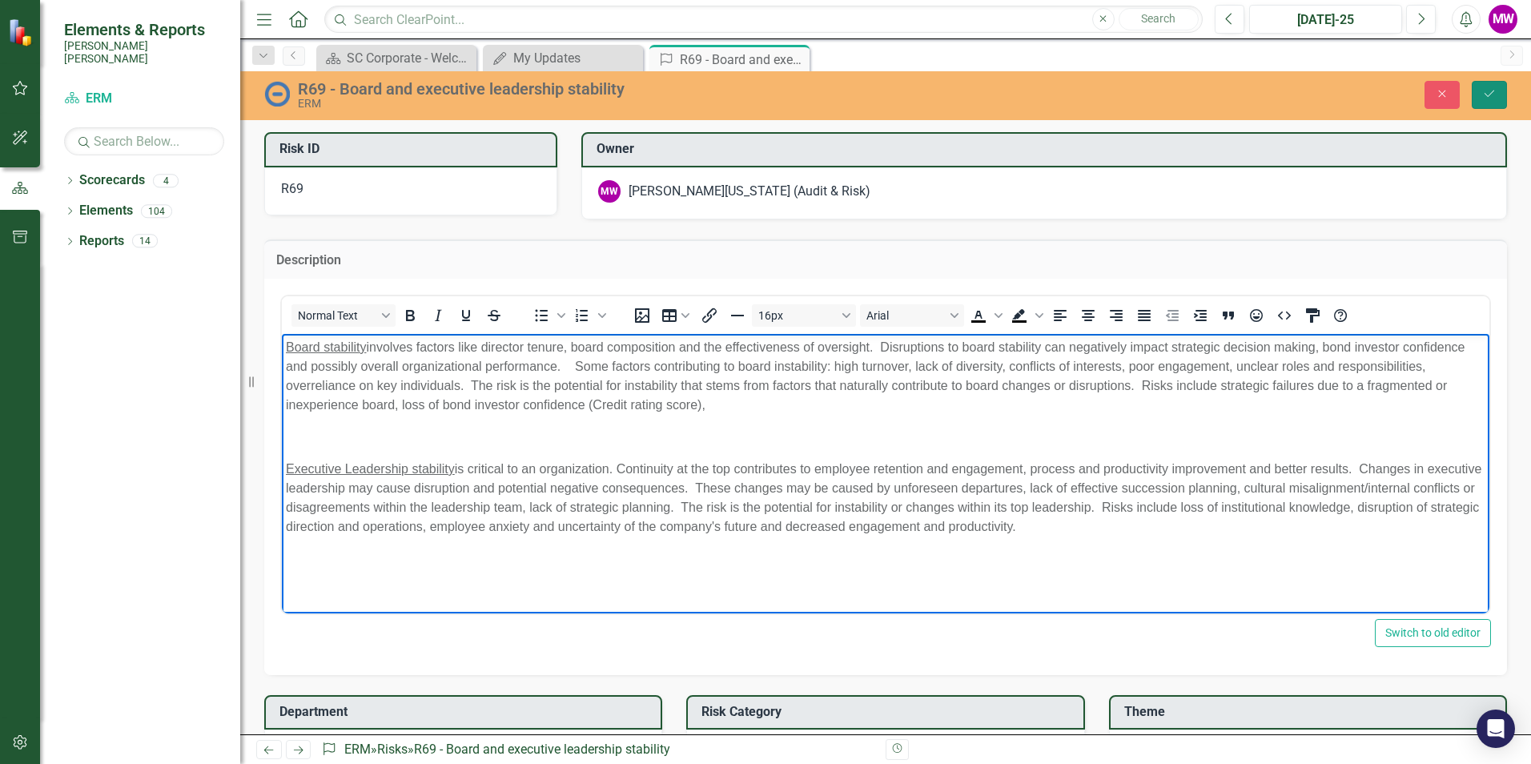
click at [1481, 95] on button "Save" at bounding box center [1489, 95] width 35 height 28
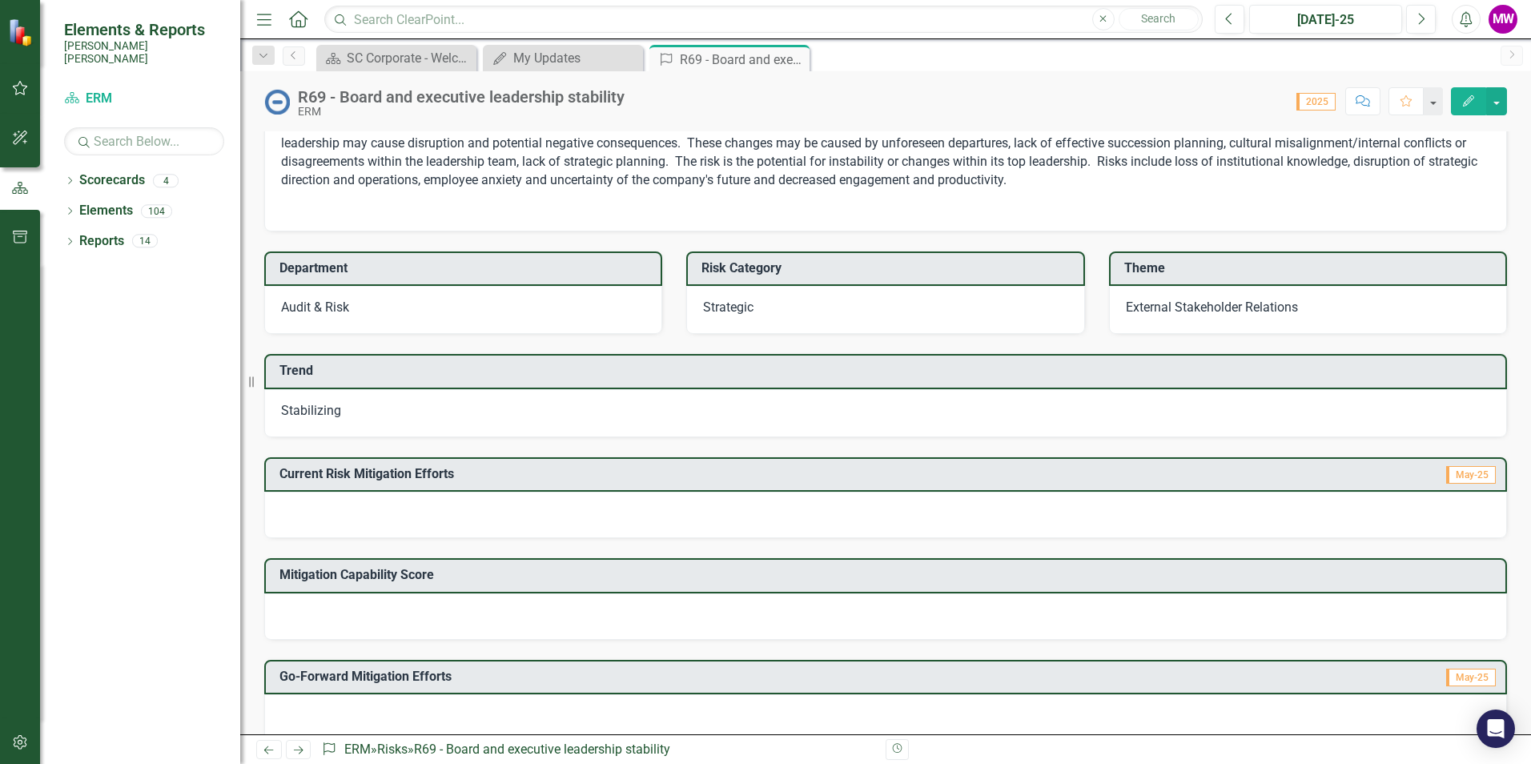
scroll to position [320, 0]
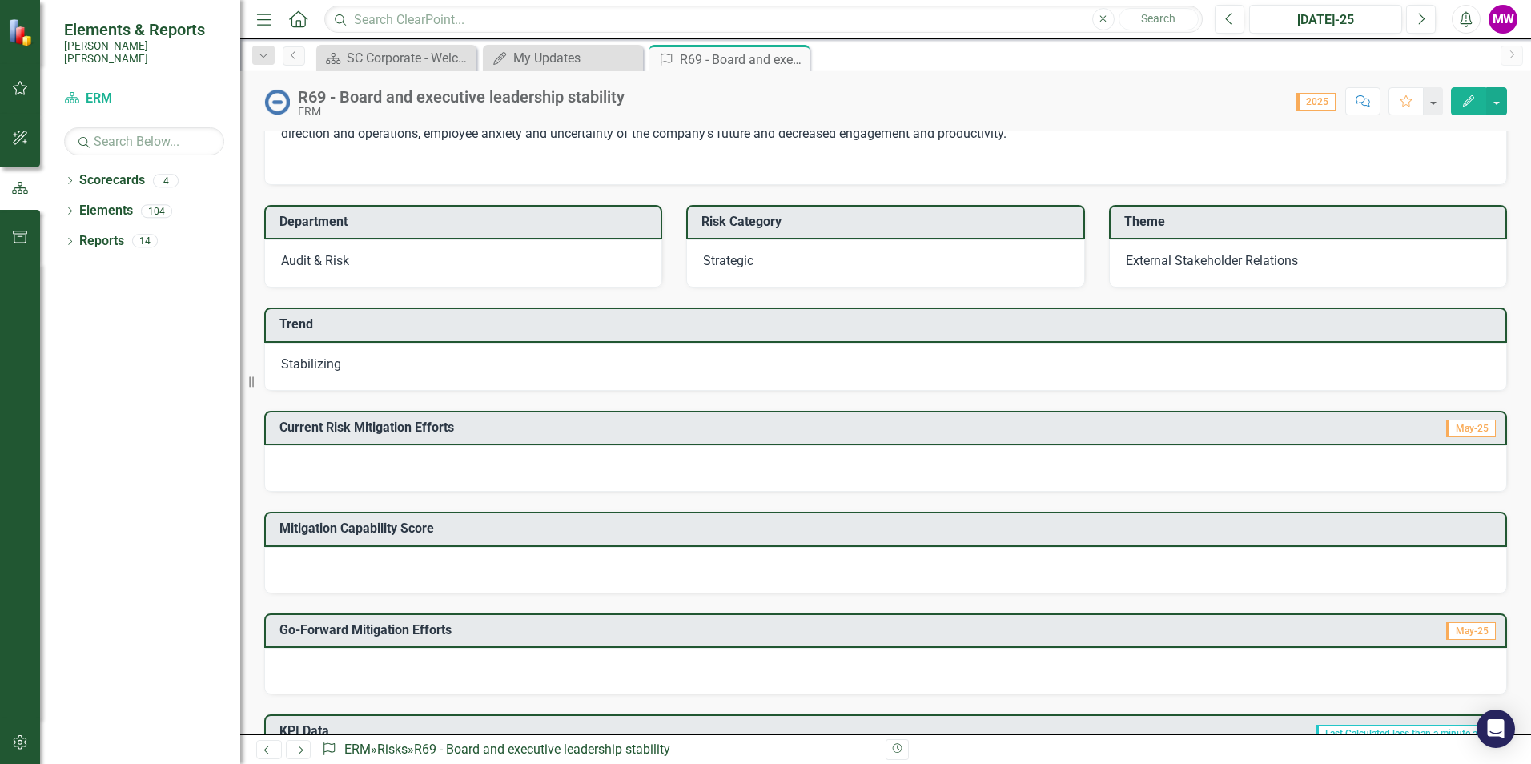
click at [337, 365] on span "Stabilizing" at bounding box center [311, 363] width 60 height 15
click at [1361, 398] on div "Current Risk Mitigation Efforts May-25" at bounding box center [885, 442] width 1267 height 102
click at [306, 469] on div at bounding box center [885, 468] width 1243 height 46
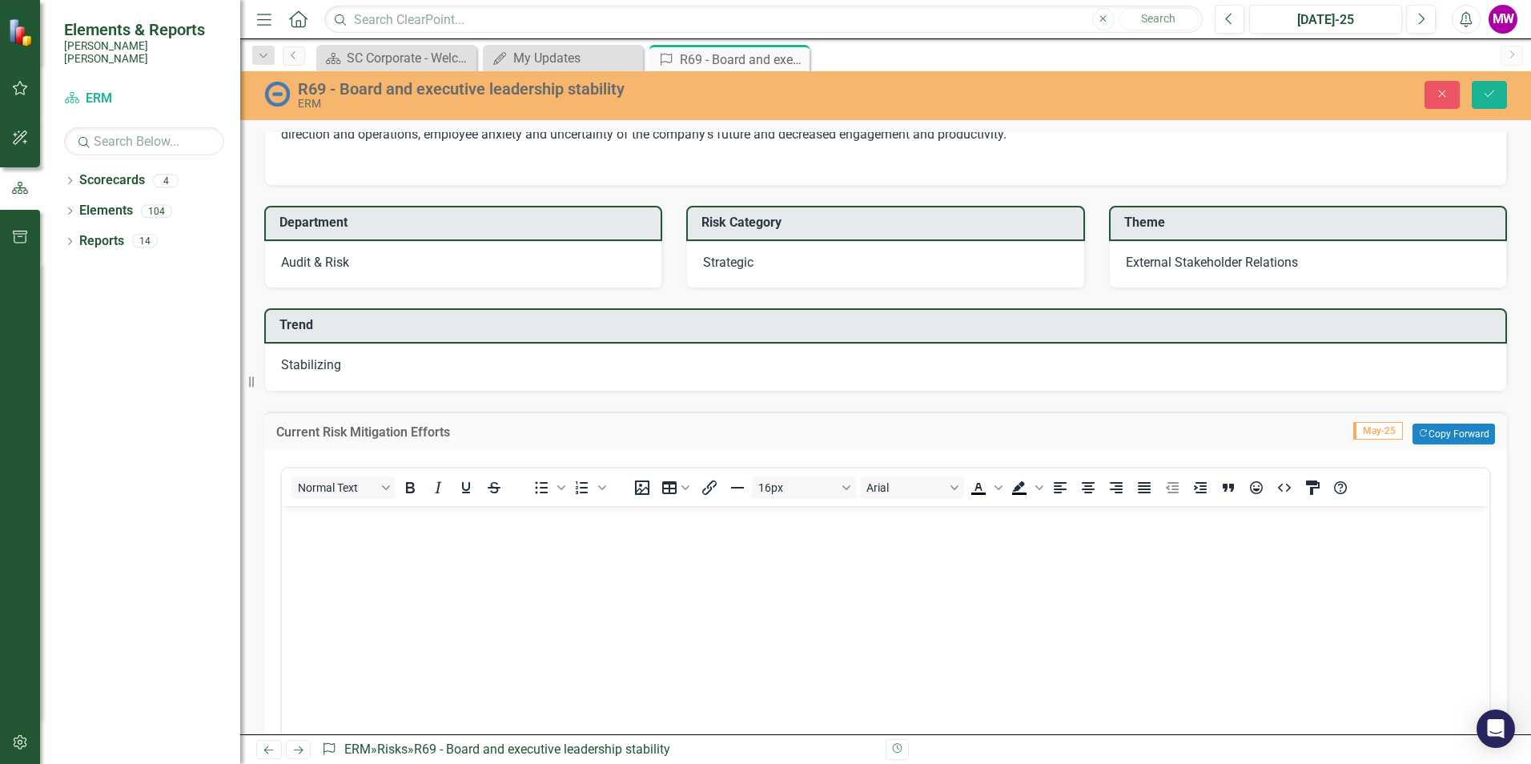
scroll to position [0, 0]
click at [341, 537] on body "Rich Text Area. Press ALT-0 for help." at bounding box center [886, 625] width 1208 height 240
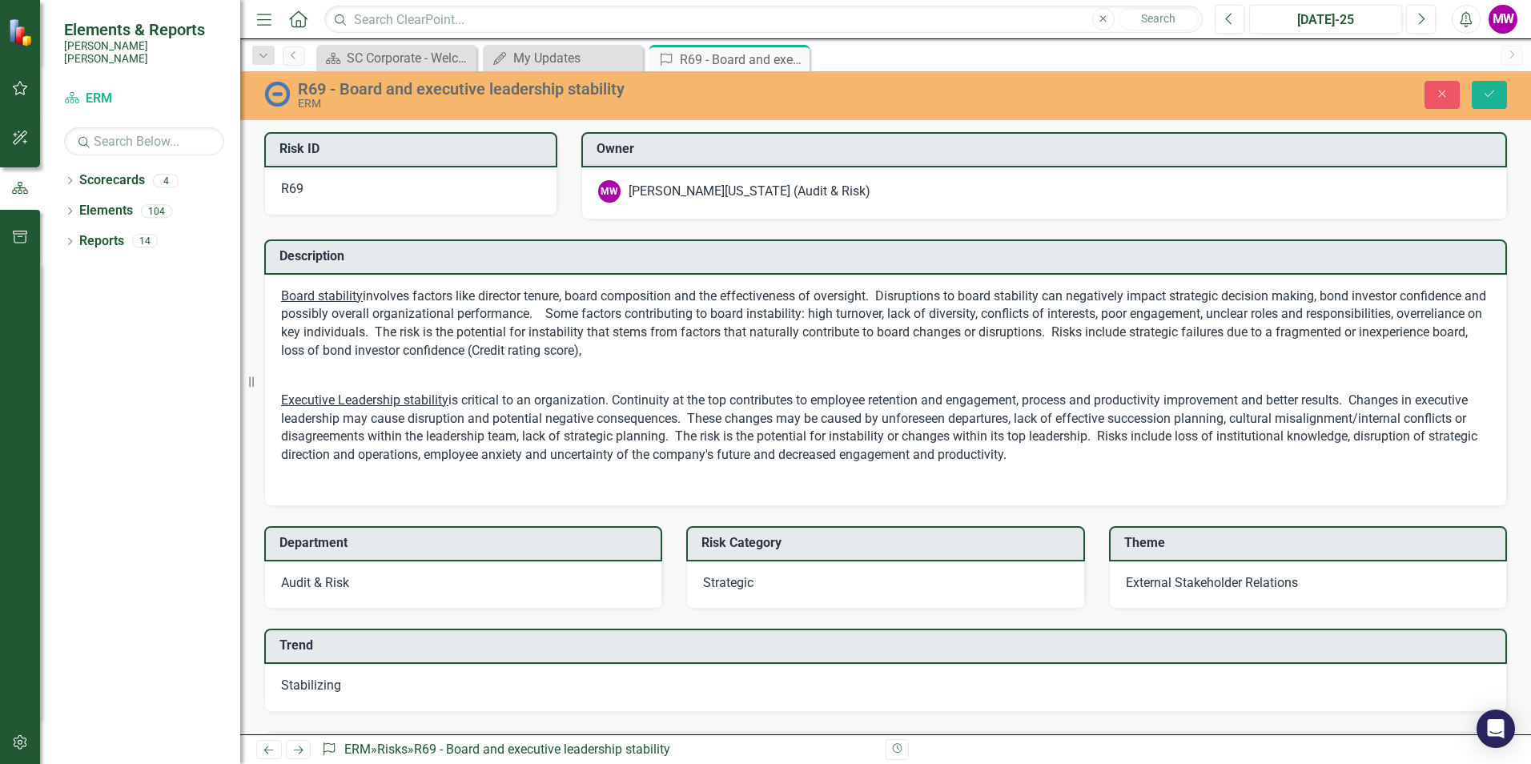
click at [655, 314] on p "Board stability involves factors like director tenure, board composition and th…" at bounding box center [885, 325] width 1209 height 76
click at [655, 313] on p "Board stability involves factors like director tenure, board composition and th…" at bounding box center [885, 325] width 1209 height 76
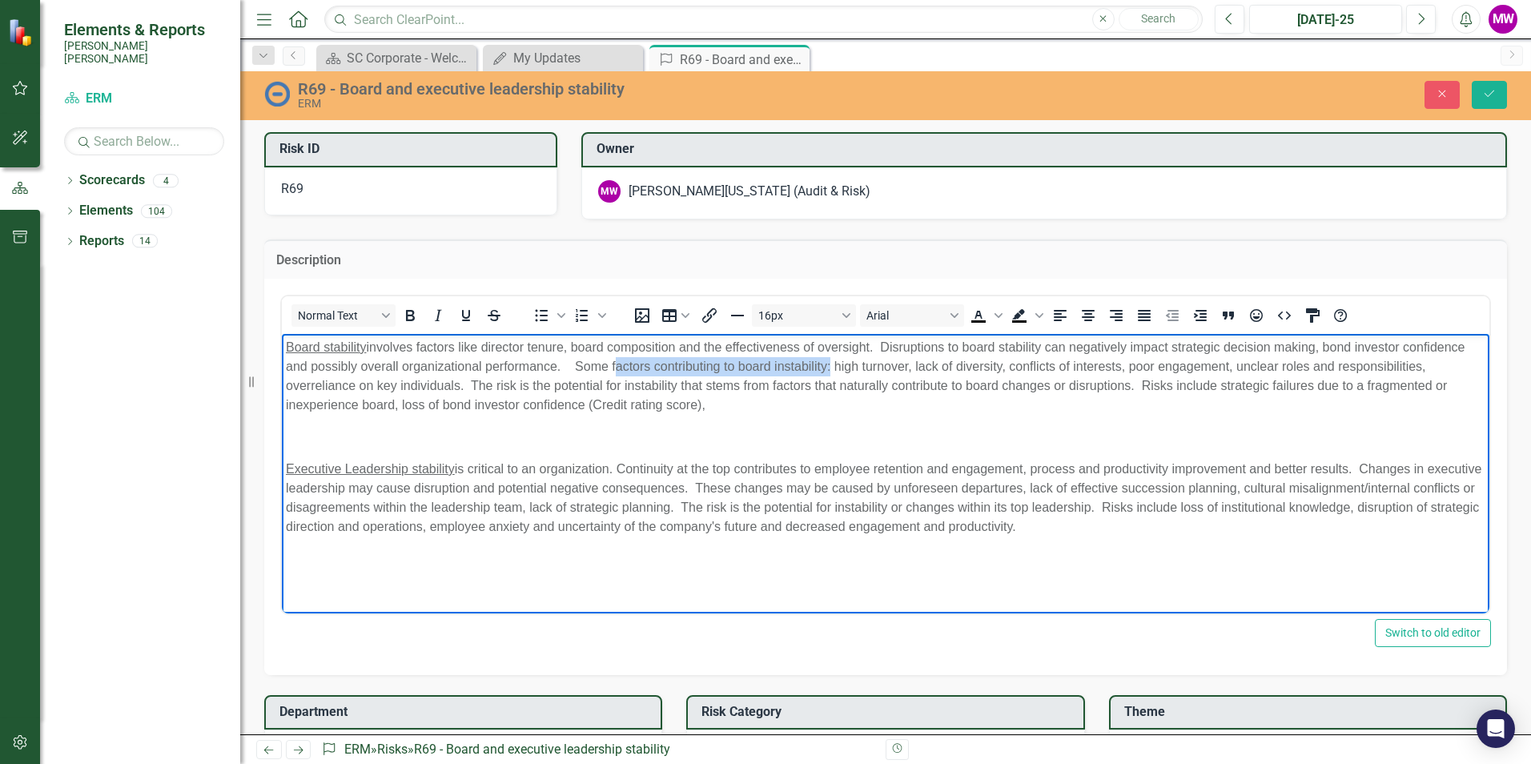
drag, startPoint x: 828, startPoint y: 361, endPoint x: 612, endPoint y: 364, distance: 216.2
click at [612, 364] on p "Board stability involves factors like director tenure, board composition and th…" at bounding box center [886, 375] width 1200 height 77
click at [468, 312] on icon "Underline" at bounding box center [465, 315] width 19 height 19
drag, startPoint x: 955, startPoint y: 506, endPoint x: 977, endPoint y: 506, distance: 21.6
click at [955, 506] on p "Executive Leadership stability is critical to an organization. Continuity at th…" at bounding box center [886, 497] width 1200 height 77
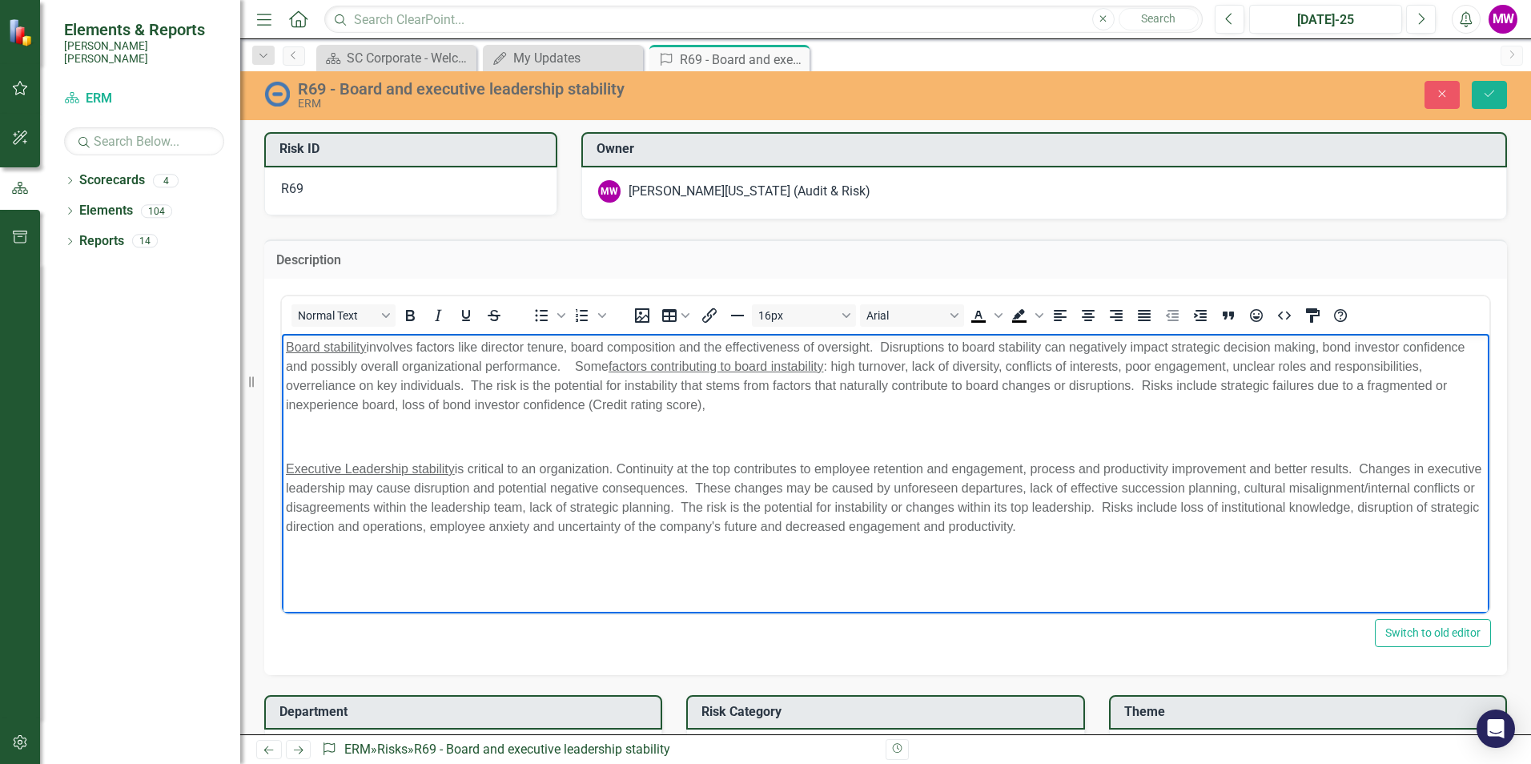
click at [1501, 345] on div "Description Normal Text To open the popup, press Shift+Enter To open the popup,…" at bounding box center [885, 447] width 1267 height 456
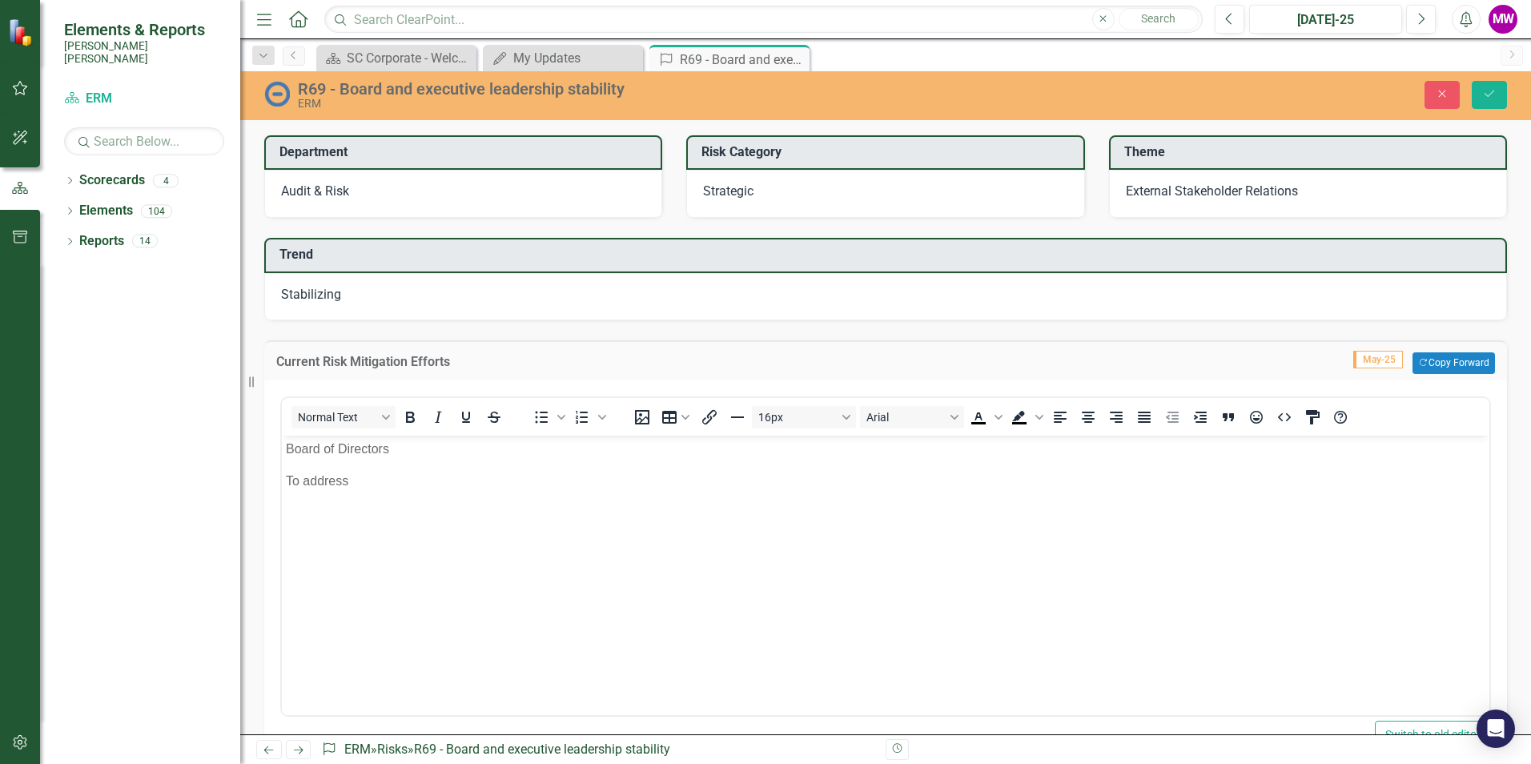
scroll to position [641, 0]
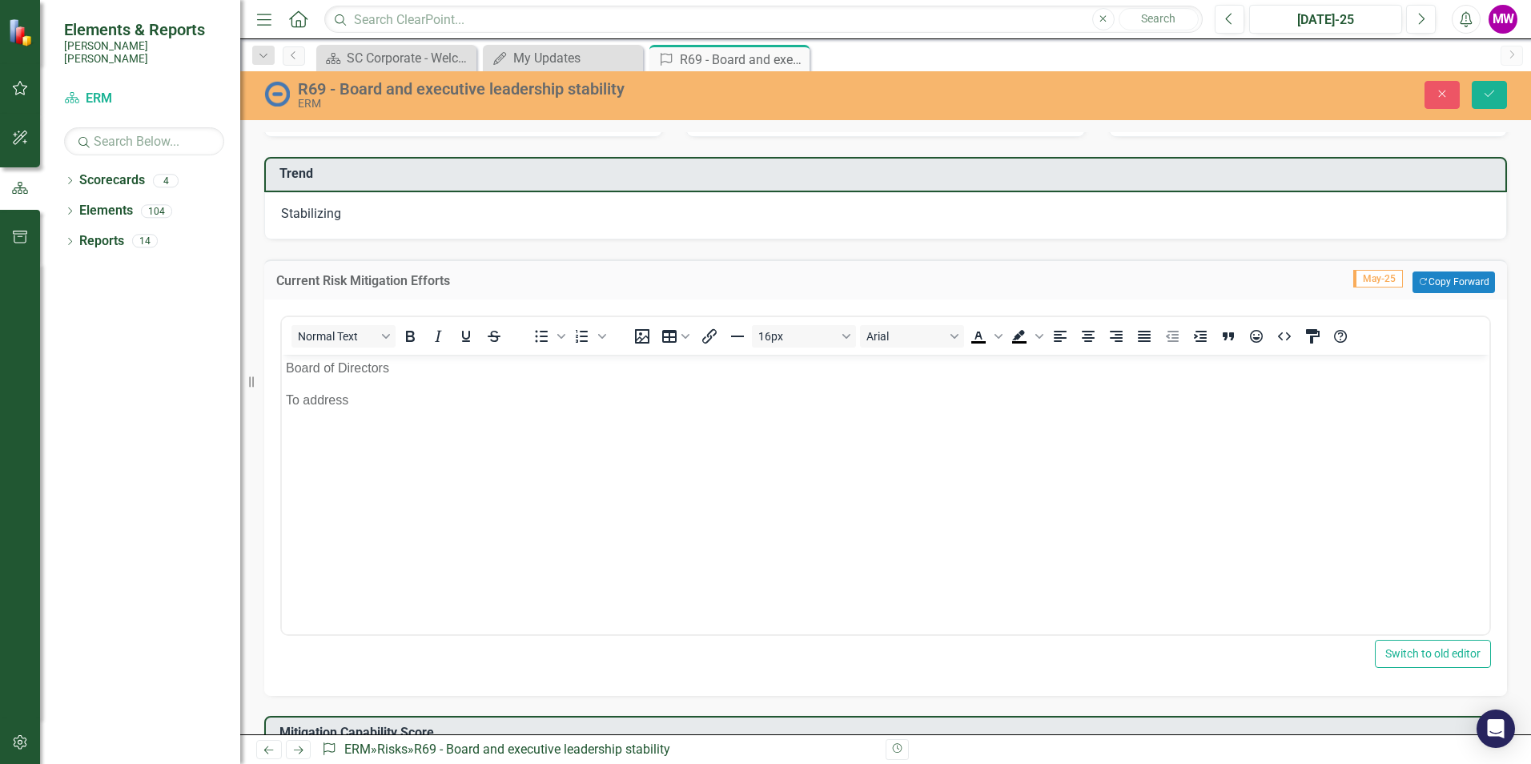
click at [386, 404] on p "To address" at bounding box center [886, 399] width 1200 height 19
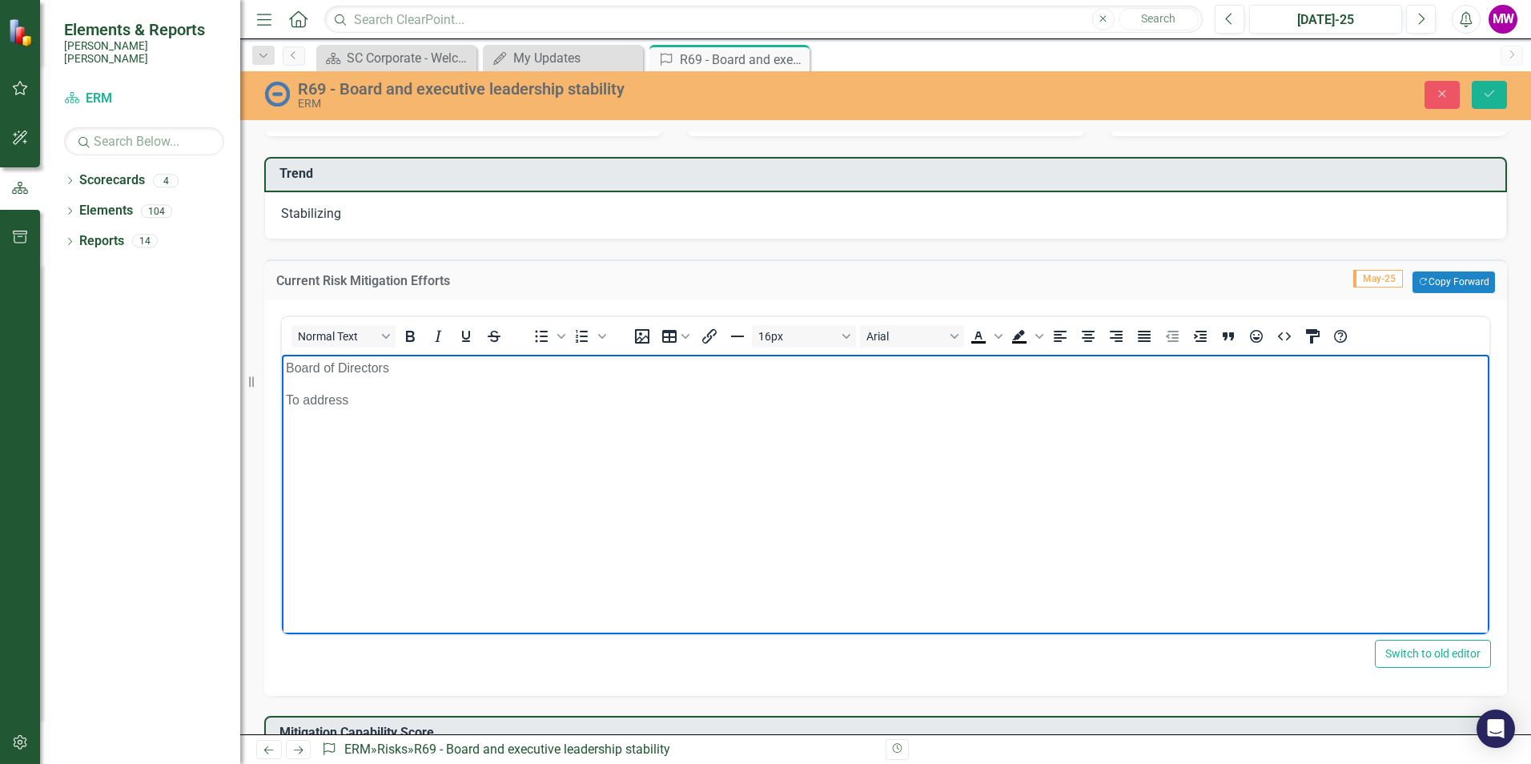
drag, startPoint x: 364, startPoint y: 399, endPoint x: 282, endPoint y: 400, distance: 82.5
click at [282, 400] on body "Board of Directors To address" at bounding box center [886, 474] width 1208 height 240
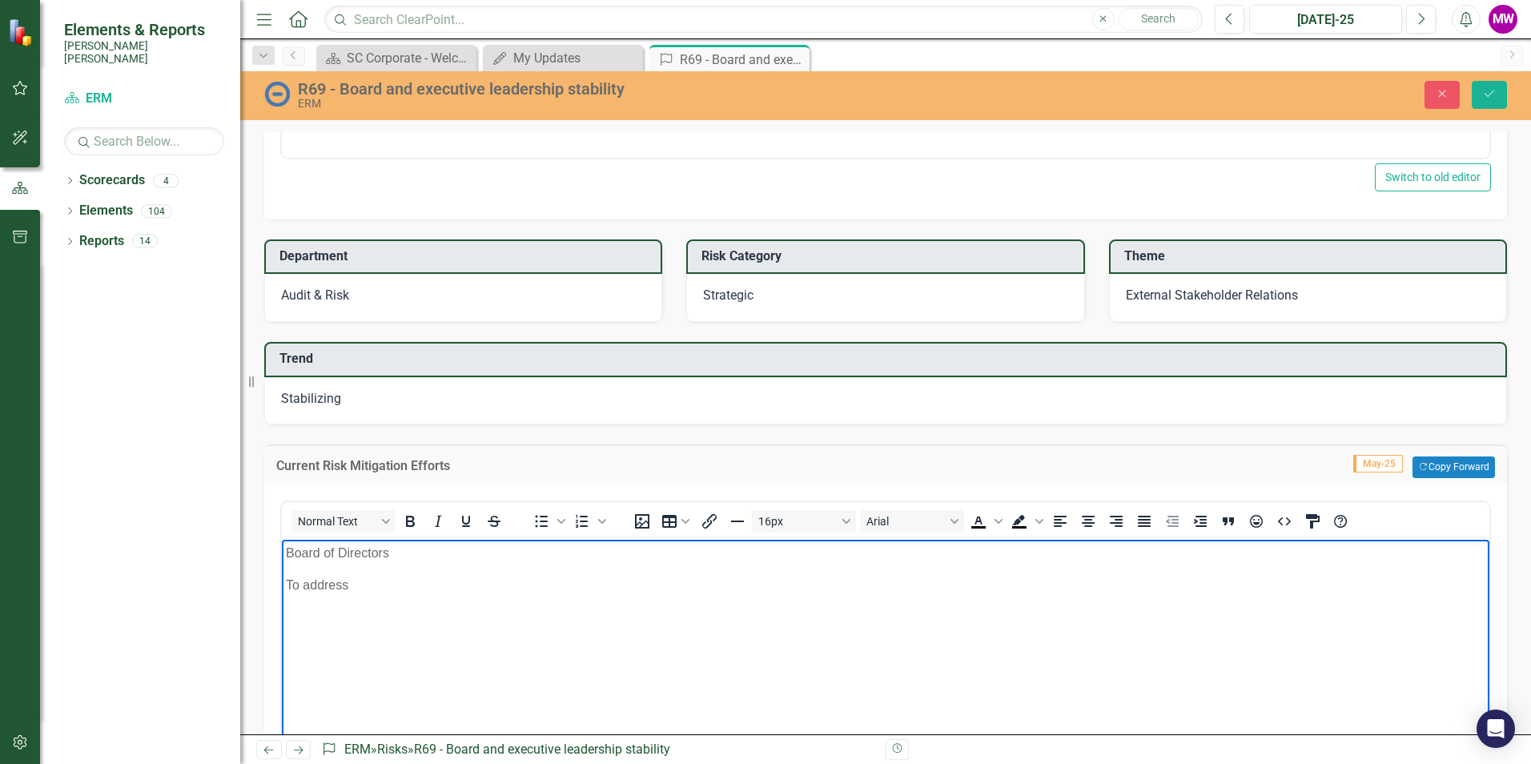
scroll to position [480, 0]
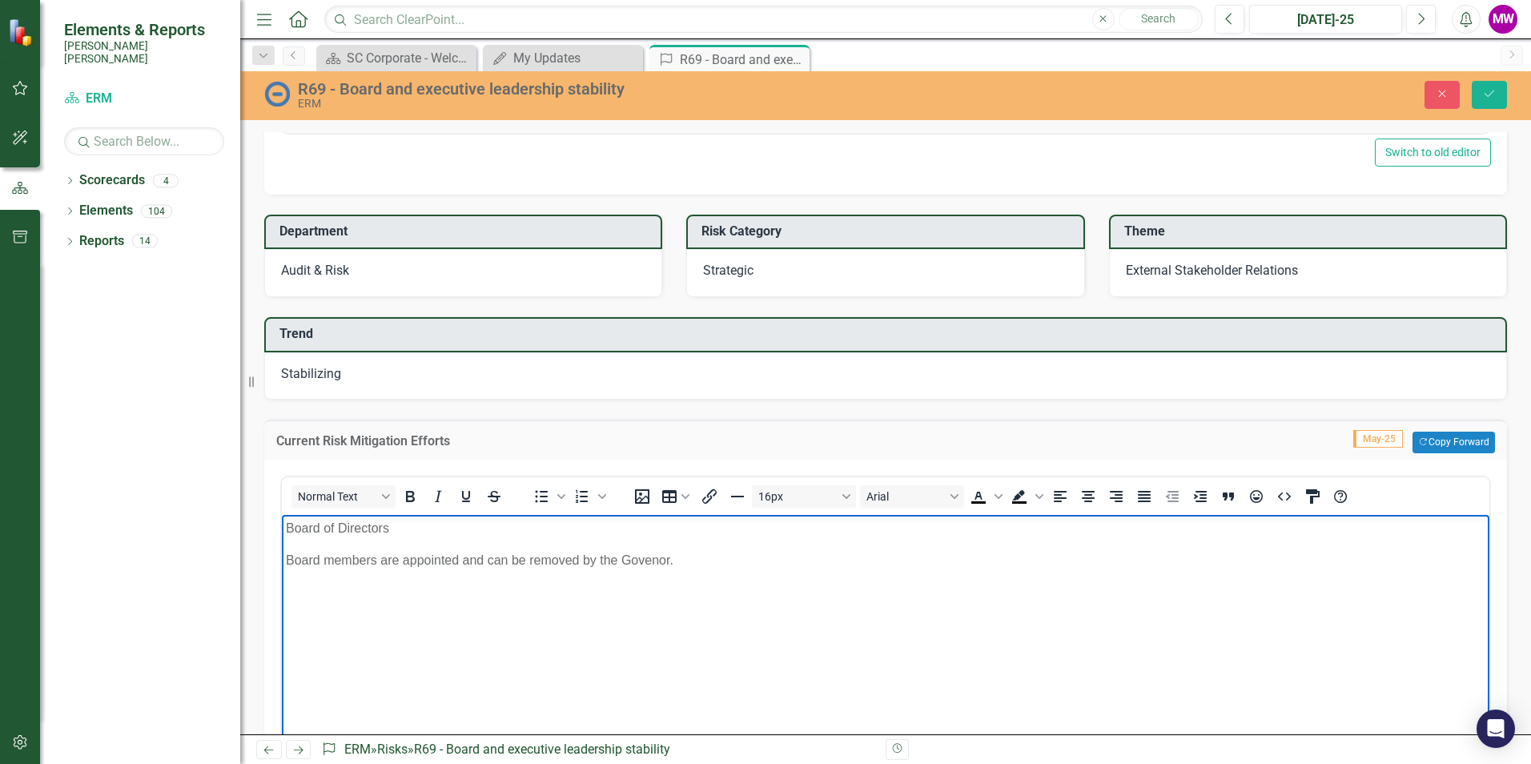
click at [701, 608] on body "Board of Directors Board members are appointed and can be removed by the Goveno…" at bounding box center [886, 634] width 1208 height 240
drag, startPoint x: 654, startPoint y: 561, endPoint x: 661, endPoint y: 616, distance: 55.7
click at [661, 616] on body "Board of Directors Board members are appointed and can be removed by the Goveno…" at bounding box center [886, 634] width 1208 height 240
click at [649, 560] on p "Board members are appointed and can be removed by the Govenor." at bounding box center [886, 559] width 1200 height 19
click at [740, 593] on body "Board of Directors Board members are appointed and can be removed by the Govern…" at bounding box center [886, 634] width 1208 height 240
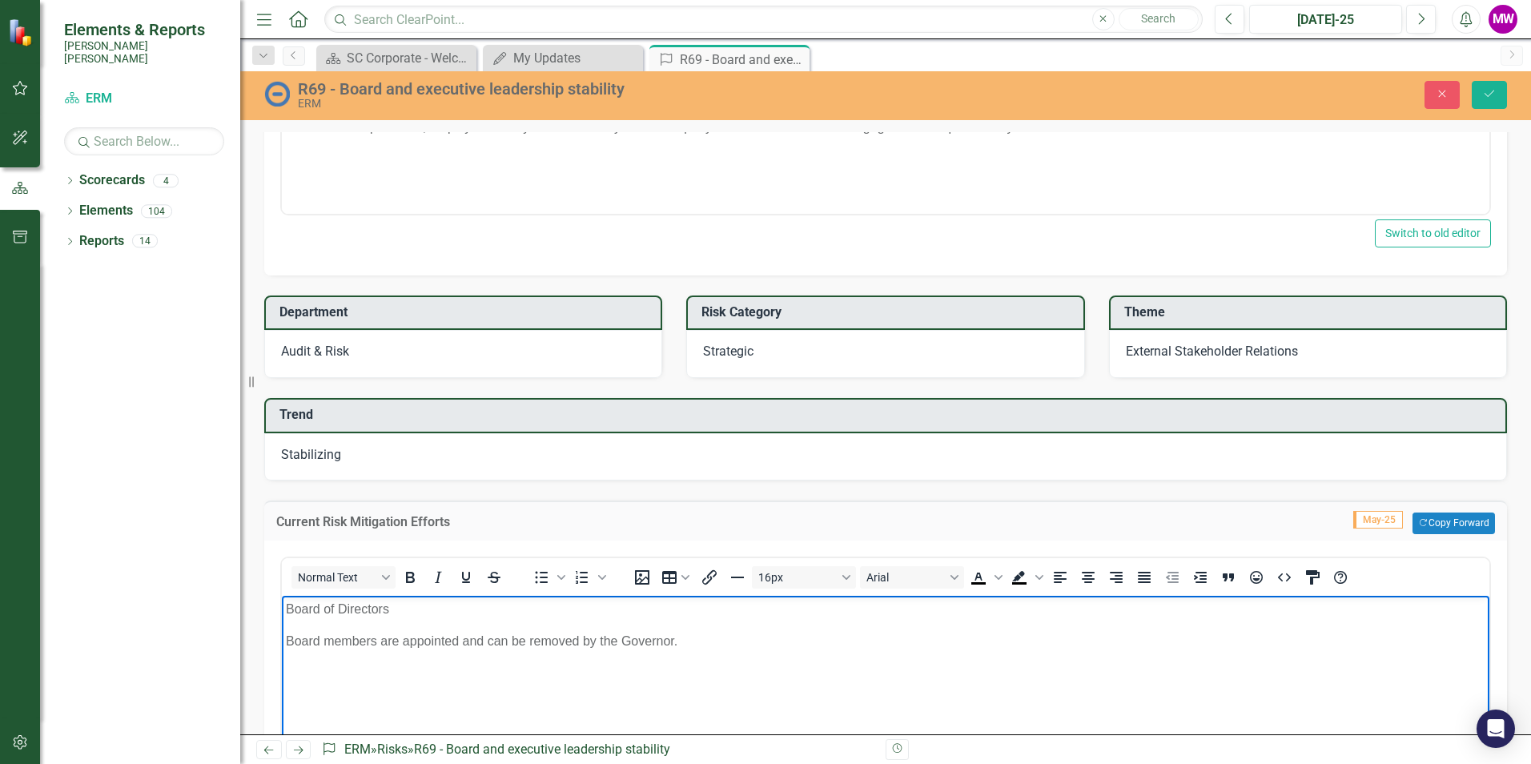
scroll to position [400, 0]
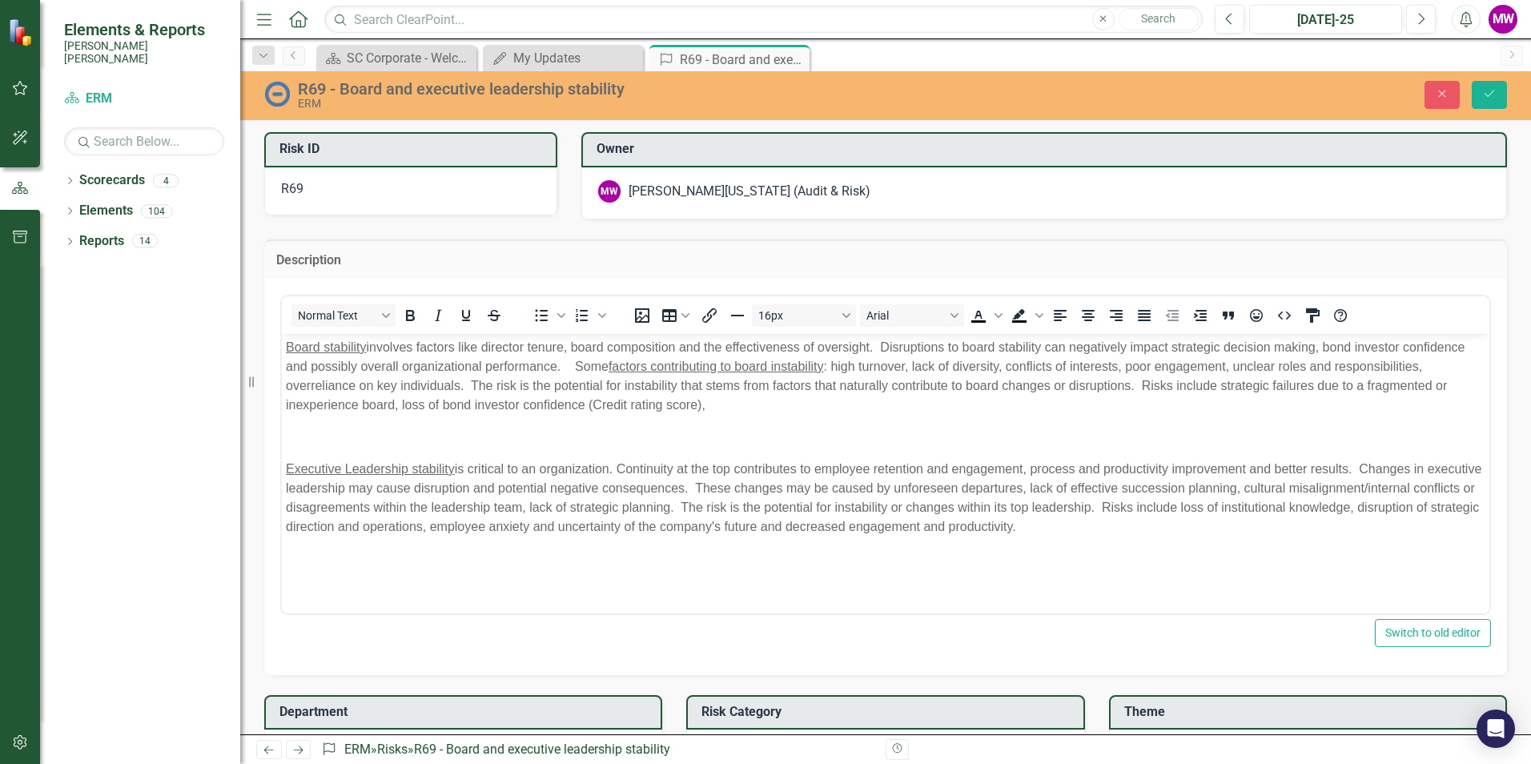
scroll to position [400, 0]
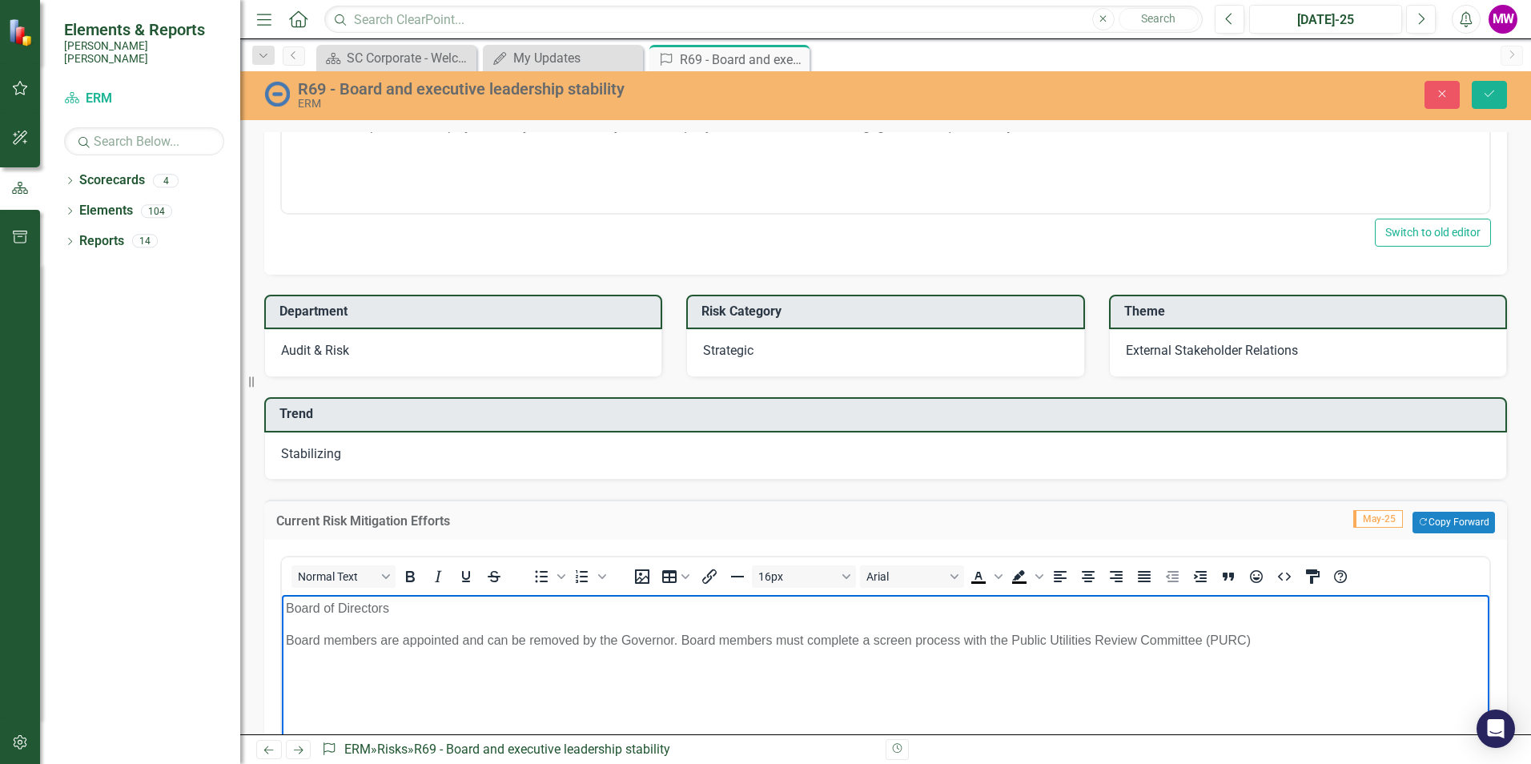
click at [912, 640] on p "Board members are appointed and can be removed by the Governor. Board members m…" at bounding box center [886, 639] width 1200 height 19
click at [679, 638] on p "Board members are appointed and can be removed by the Governor. Board members m…" at bounding box center [886, 639] width 1200 height 19
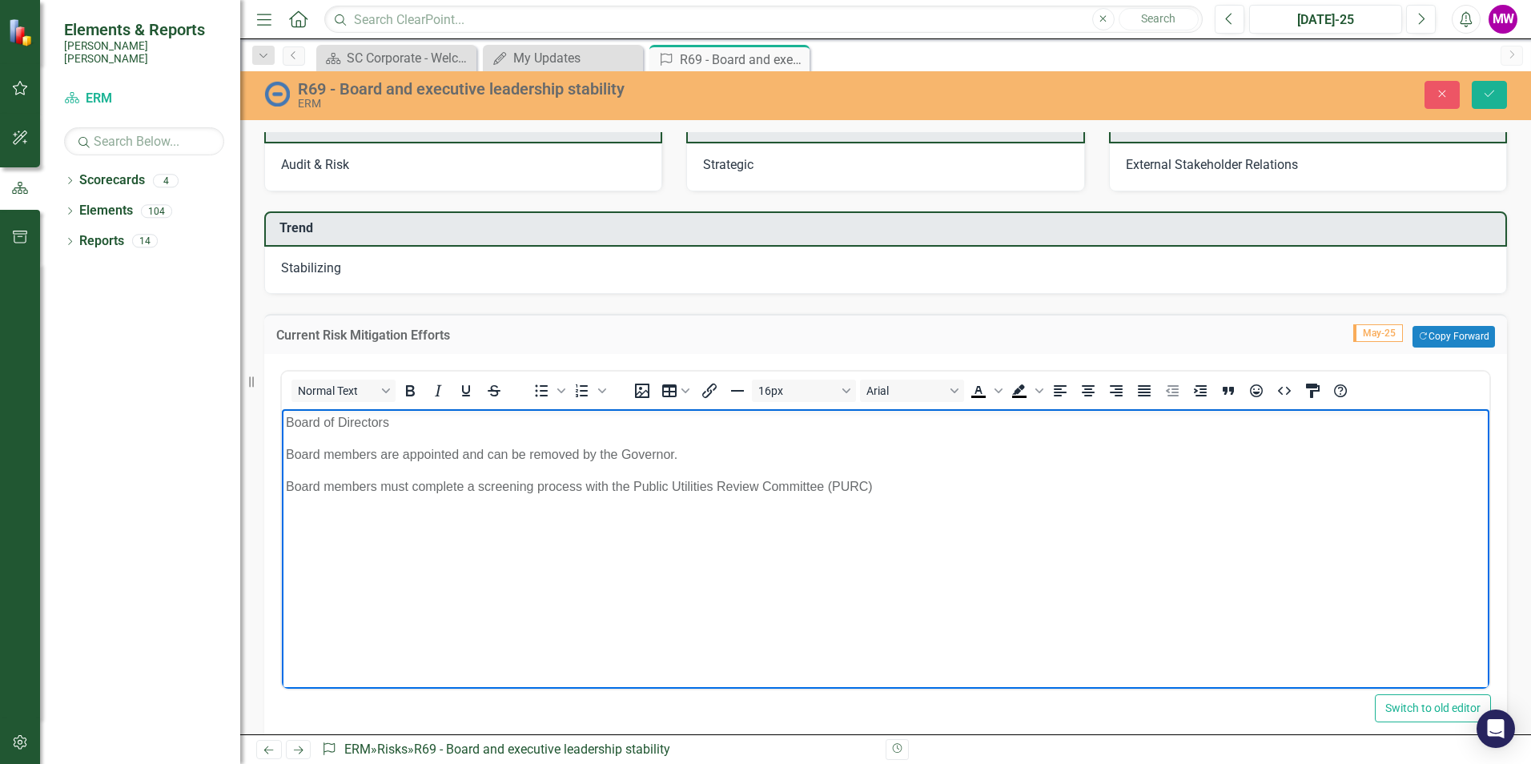
scroll to position [641, 0]
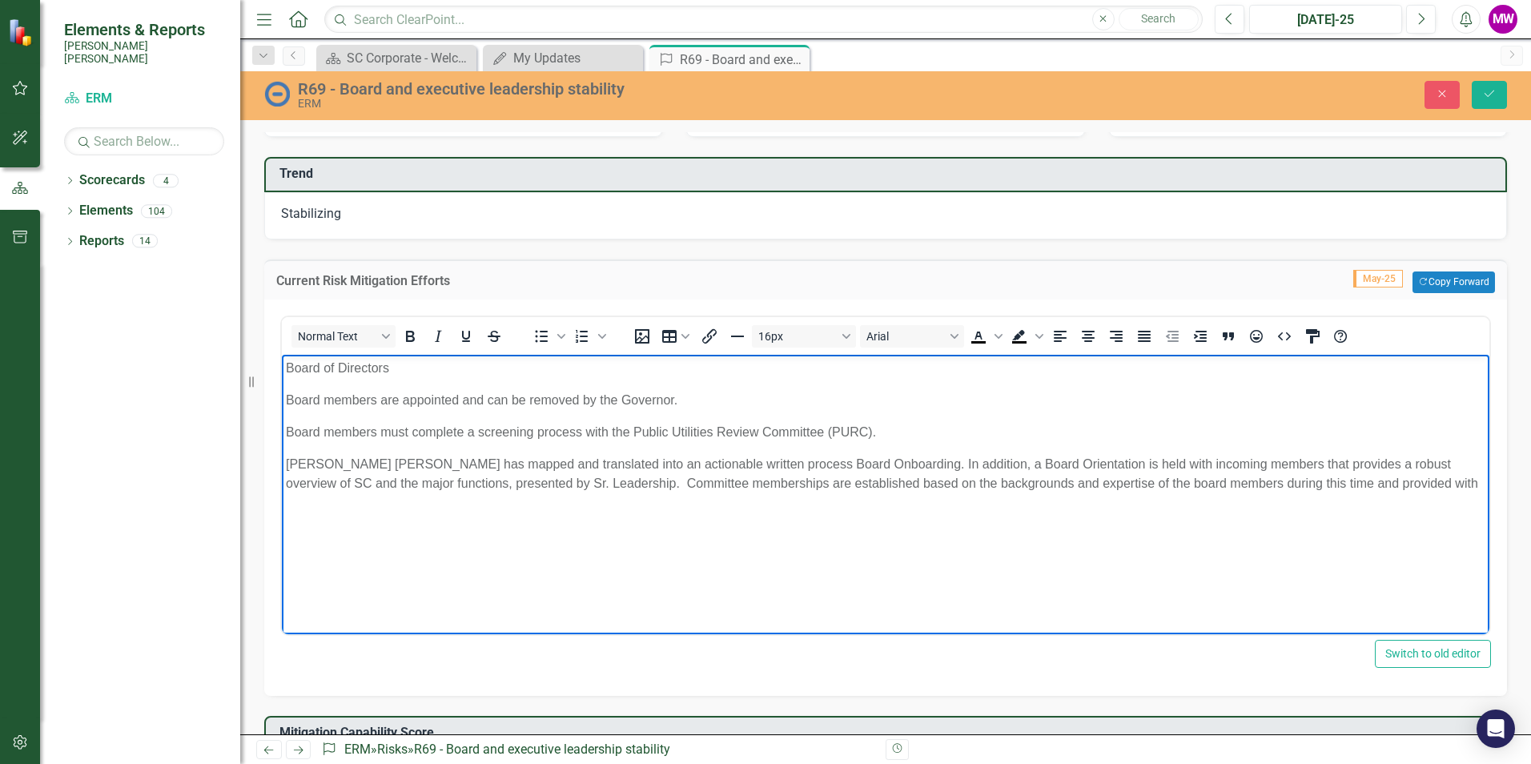
click at [551, 482] on p "Santee Cooper has mapped and translated into an actionable written process Boar…" at bounding box center [886, 473] width 1200 height 38
click at [831, 462] on p "Santee Cooper has mapped and translated into an actionable written process Boar…" at bounding box center [886, 483] width 1200 height 58
click at [693, 400] on p "Board members are appointed and can be removed by the Governor." at bounding box center [886, 399] width 1200 height 19
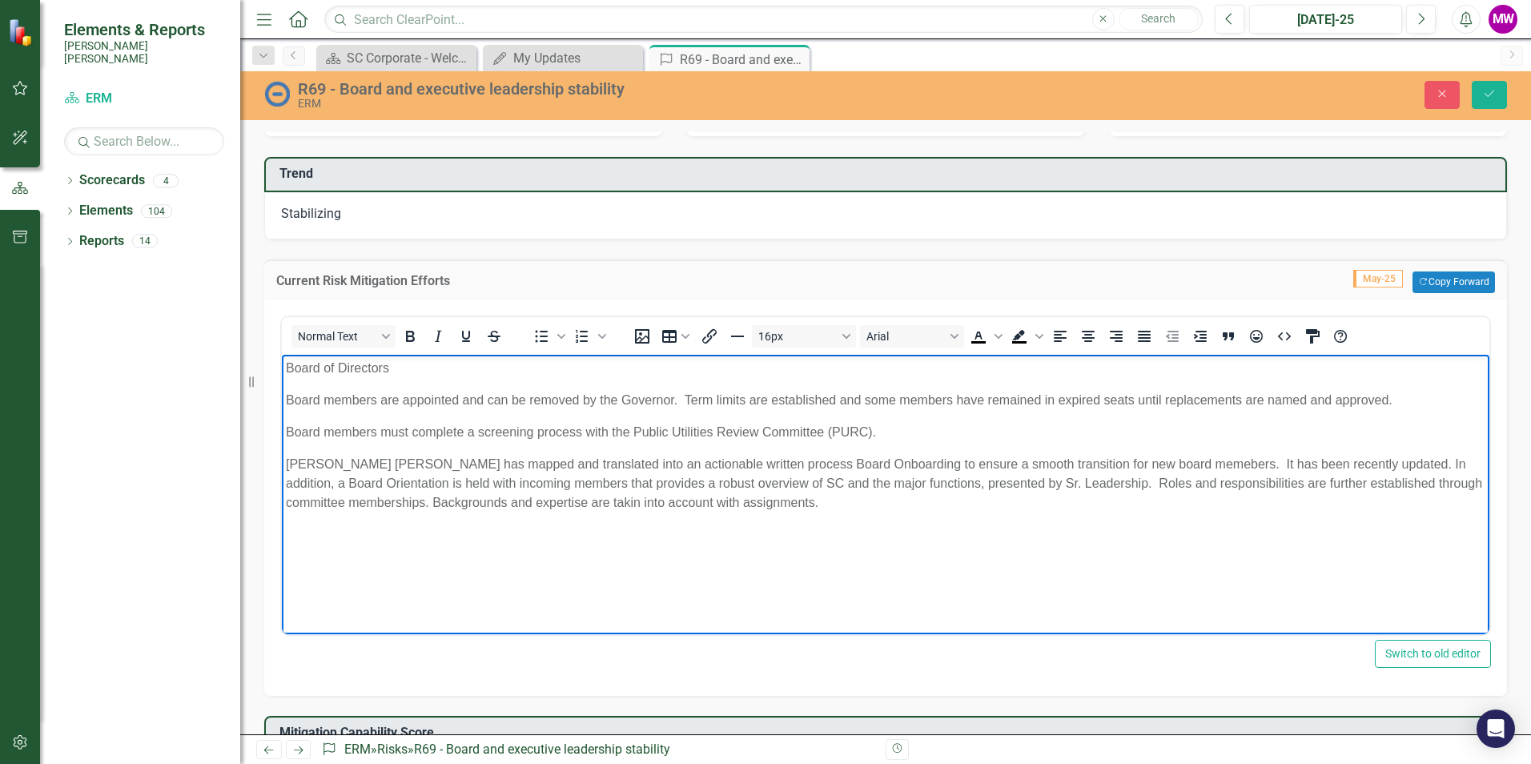
click at [587, 428] on p "Board members must complete a screening process with the Public Utilities Revie…" at bounding box center [886, 431] width 1200 height 19
click at [1319, 460] on p "Santee Cooper has mapped and translated into an actionable written process Boar…" at bounding box center [886, 483] width 1200 height 58
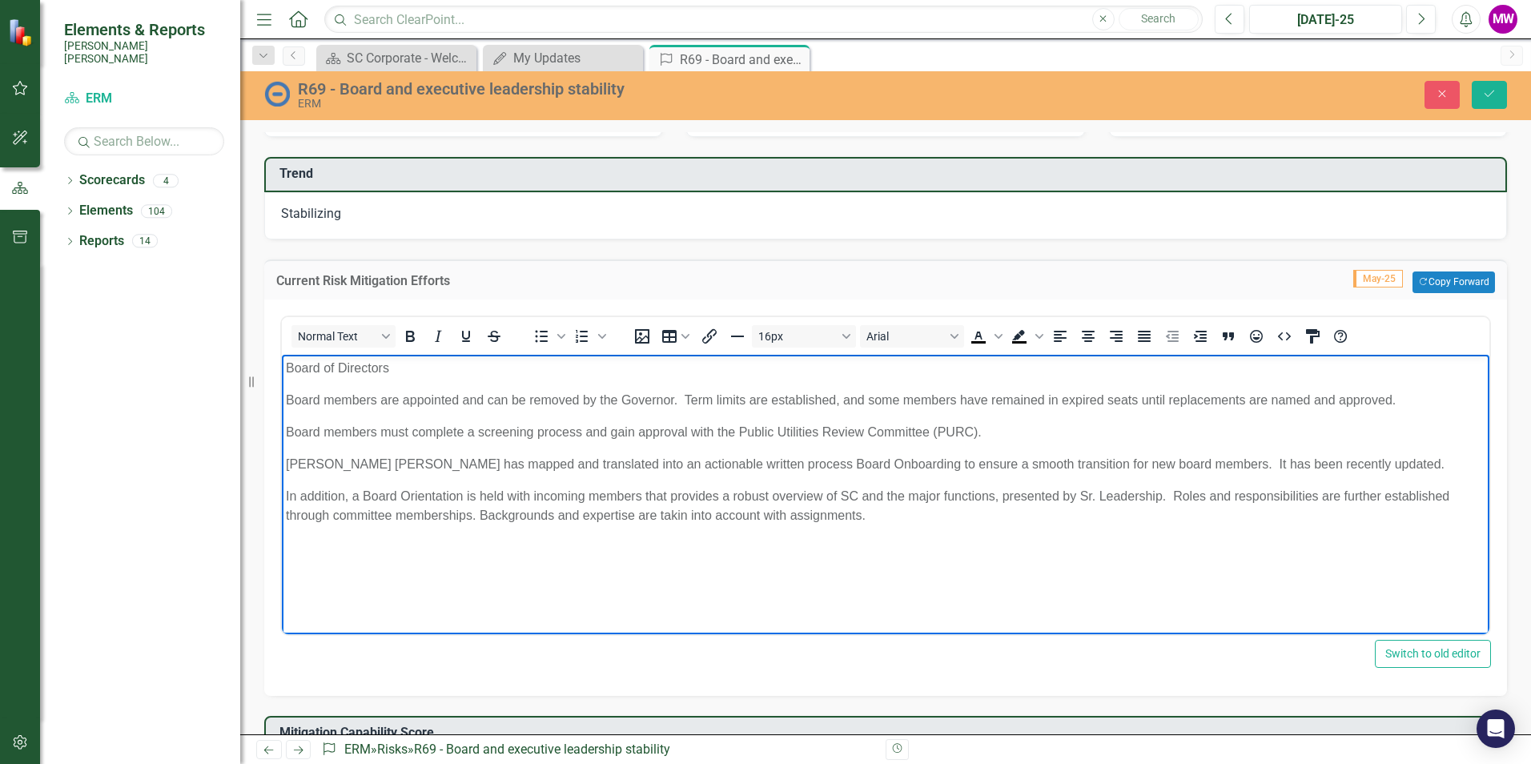
click at [1173, 493] on p "In addition, a Board Orientation is held with incoming members that provides a …" at bounding box center [886, 505] width 1200 height 38
click at [1384, 493] on p "In addition, a Board Orientation is held with incoming members that provides a …" at bounding box center [886, 505] width 1200 height 38
click at [1361, 517] on p "In addition, a Board Orientation is held with incoming members that provides a …" at bounding box center [886, 515] width 1200 height 58
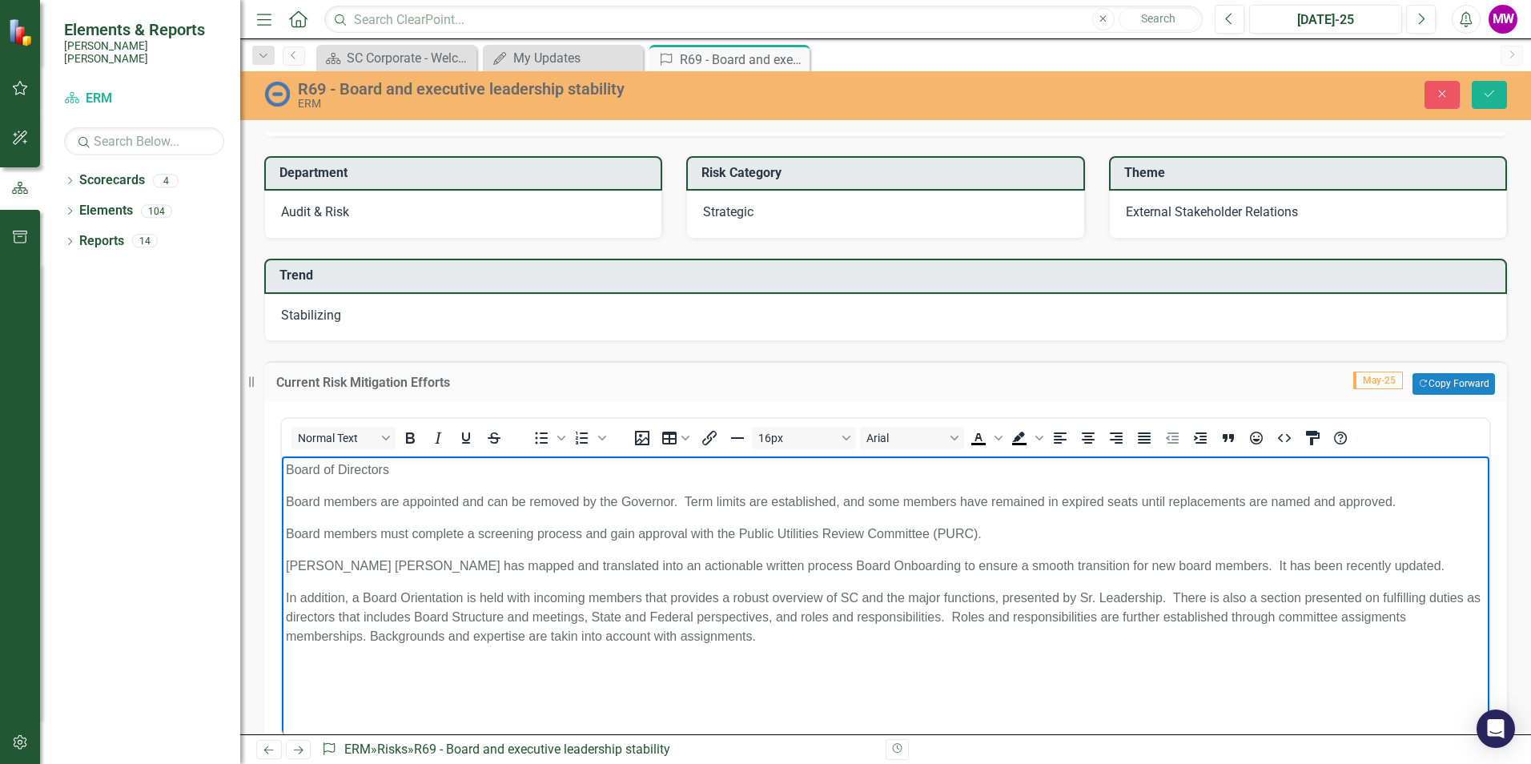
scroll to position [721, 0]
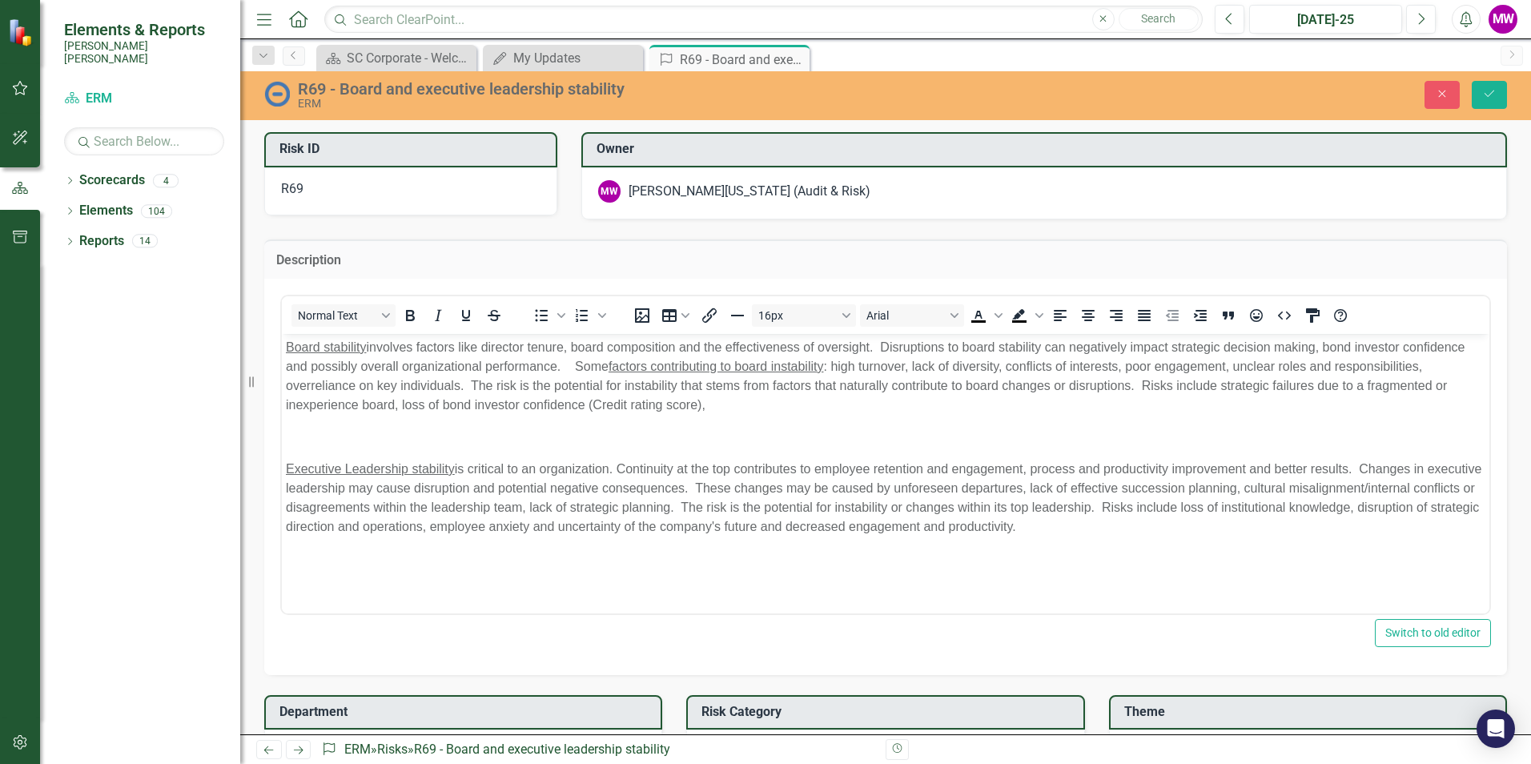
scroll to position [721, 0]
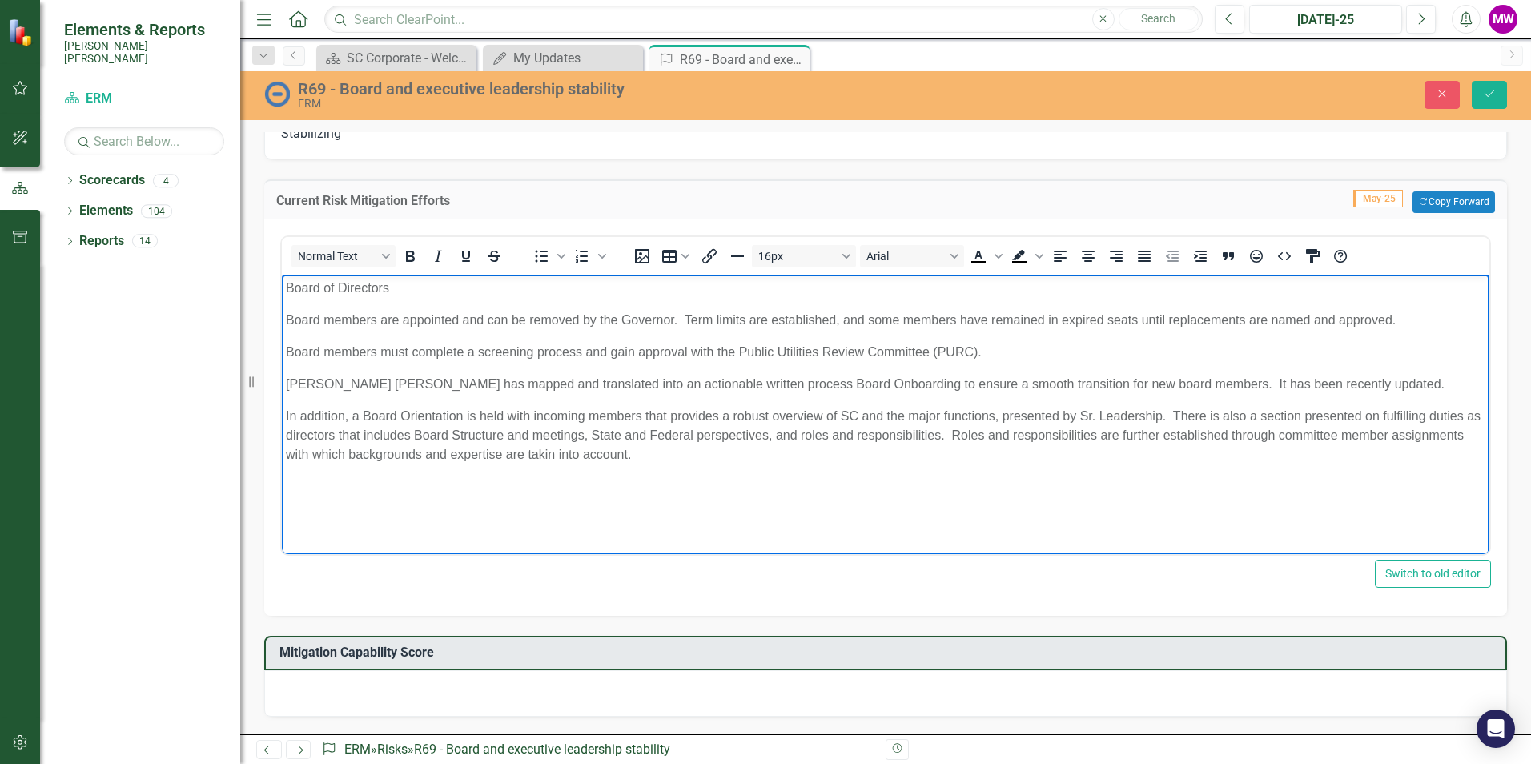
click at [785, 460] on p "In addition, a Board Orientation is held with incoming members that provides a …" at bounding box center [886, 435] width 1200 height 58
drag, startPoint x: 464, startPoint y: 488, endPoint x: 408, endPoint y: 487, distance: 55.3
click at [408, 487] on p "Also deep dive topic discussion are held for" at bounding box center [886, 485] width 1200 height 19
drag, startPoint x: 744, startPoint y: 485, endPoint x: 621, endPoint y: 488, distance: 123.3
click at [621, 488] on p "Also deep dive topic session are held for critical processes like rate making," at bounding box center [886, 485] width 1200 height 19
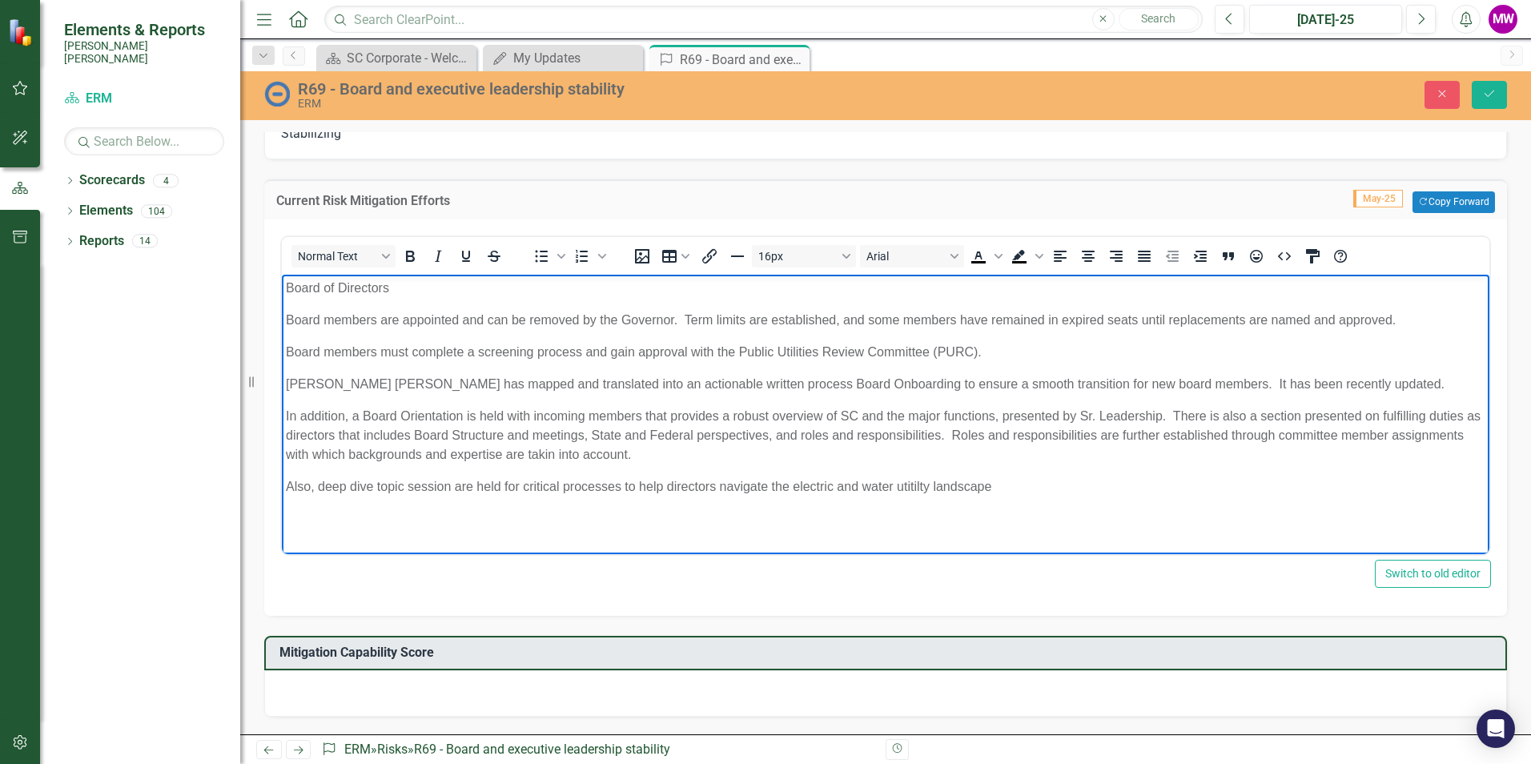
drag, startPoint x: 456, startPoint y: 484, endPoint x: 733, endPoint y: 531, distance: 280.2
click at [815, 514] on html "Board of Directors Board members are appointed and can be removed by the Govern…" at bounding box center [886, 394] width 1208 height 240
click at [448, 488] on p "Also, deep dive topic session are held for critical processes to help directors…" at bounding box center [886, 485] width 1200 height 19
click at [1014, 489] on p "Also, deep dive topic sessions are held for critical processes to help director…" at bounding box center [886, 485] width 1200 height 19
drag, startPoint x: 468, startPoint y: 487, endPoint x: 549, endPoint y: 513, distance: 84.3
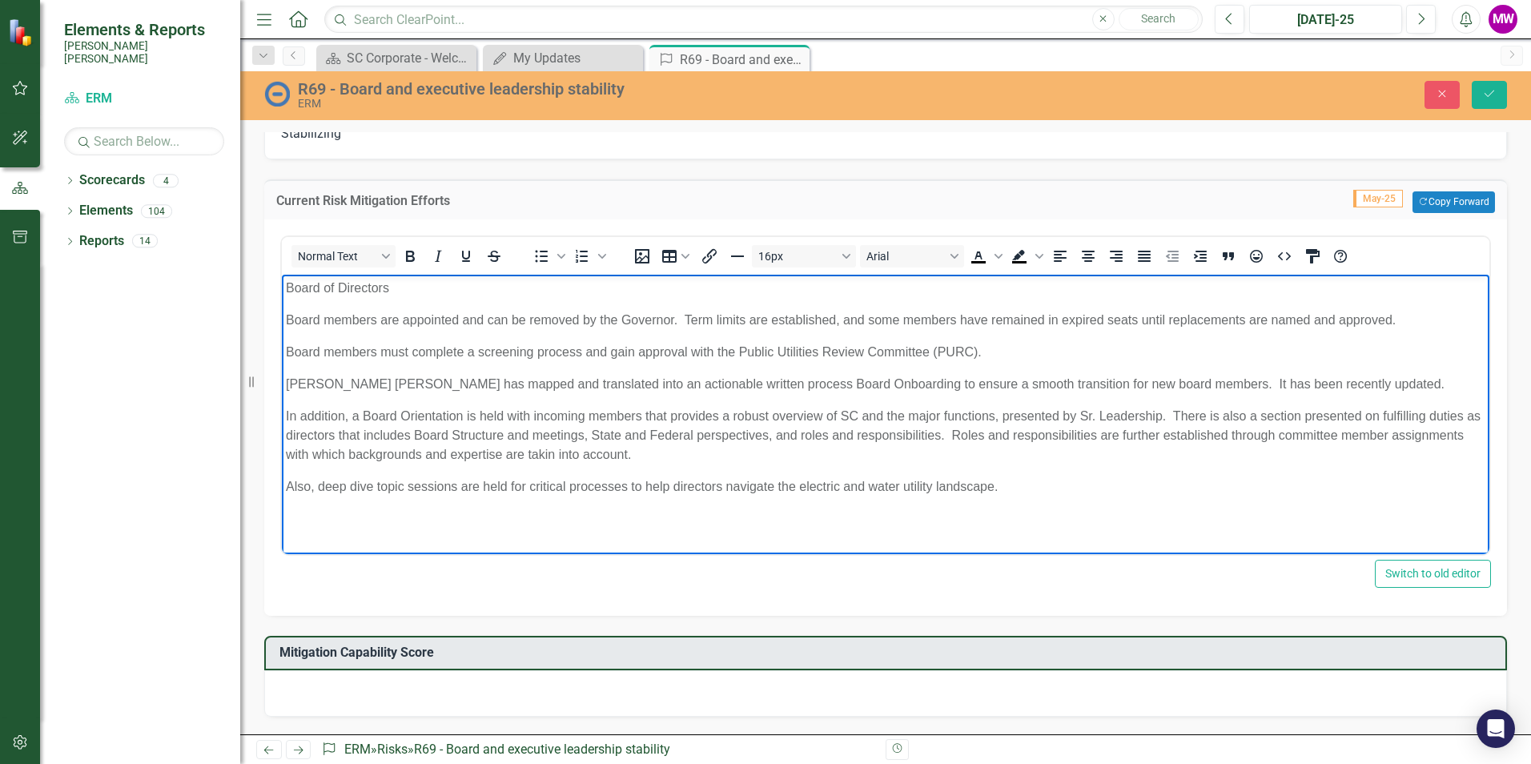
click at [545, 511] on body "Board of Directors Board members are appointed and can be removed by the Govern…" at bounding box center [886, 394] width 1208 height 240
drag, startPoint x: 343, startPoint y: 287, endPoint x: 549, endPoint y: 562, distance: 343.7
click at [282, 287] on html "Board of Directors Board members are appointed and can be removed by the Govern…" at bounding box center [886, 394] width 1208 height 240
click at [464, 257] on icon "Underline" at bounding box center [465, 256] width 19 height 19
click at [1026, 488] on p "Also, deep dive topic sessions are held for critical processes to help director…" at bounding box center [886, 485] width 1200 height 19
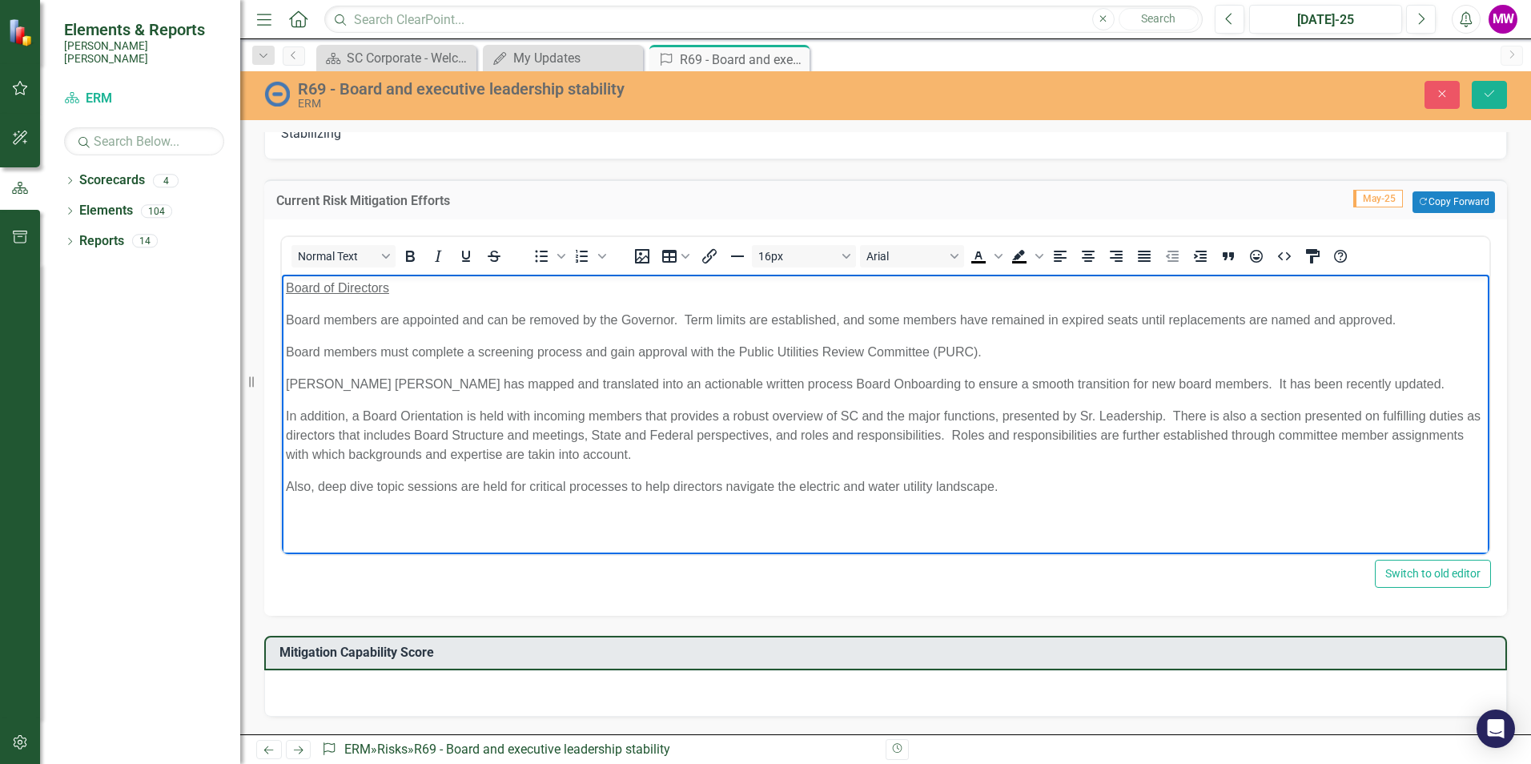
click at [428, 301] on body "Board of Directors Board members are appointed and can be removed by the Govern…" at bounding box center [886, 394] width 1208 height 240
click at [426, 287] on p "Board of Directors" at bounding box center [886, 287] width 1200 height 19
click at [1008, 348] on p "Board members must complete a screening process and gain approval with the Publ…" at bounding box center [886, 351] width 1200 height 19
click at [1398, 318] on p "Board members are appointed and can be removed by the Governor. Term limits are…" at bounding box center [886, 319] width 1200 height 19
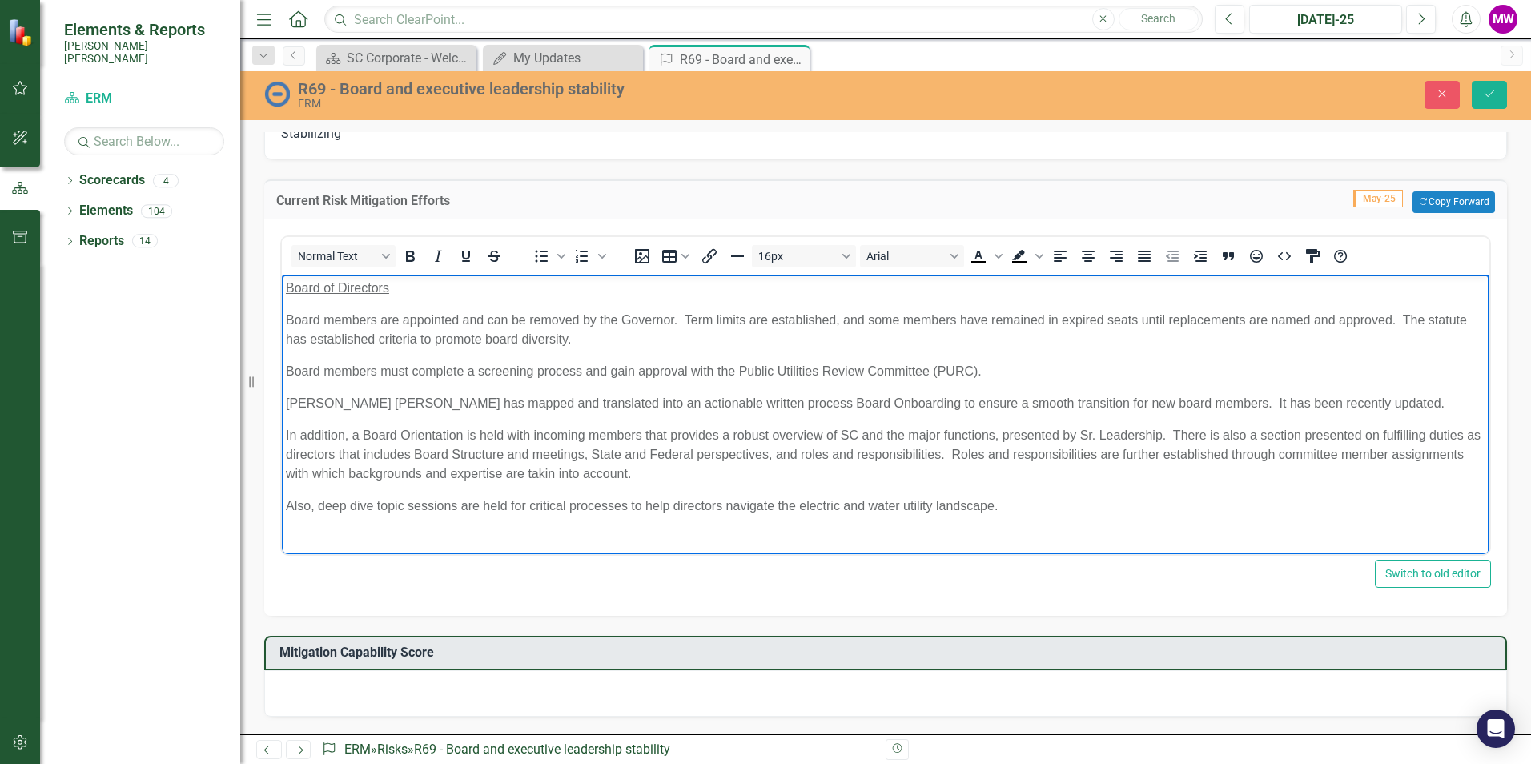
click at [1405, 319] on p "Board members are appointed and can be removed by the Governor. Term limits are…" at bounding box center [886, 329] width 1200 height 38
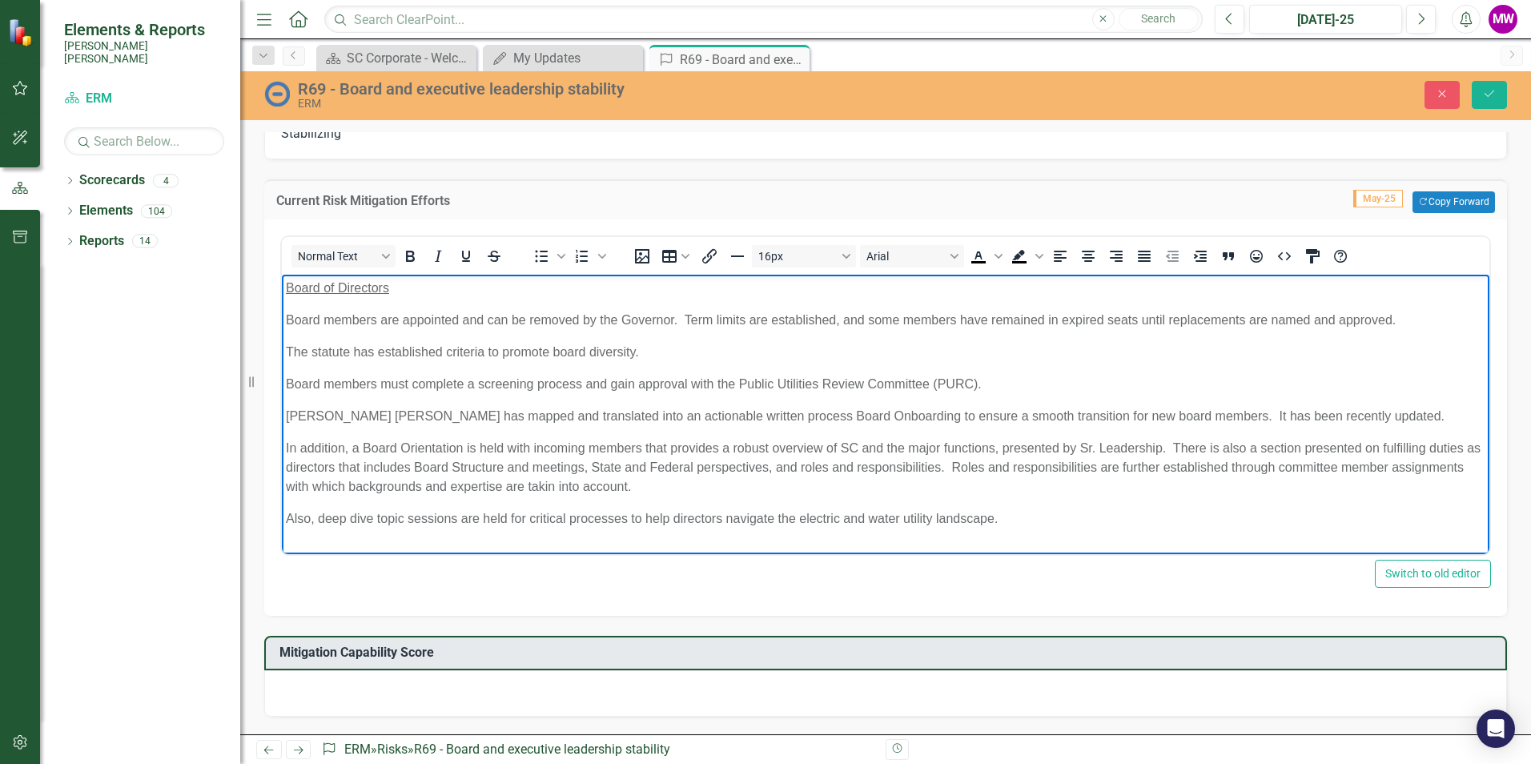
click at [285, 449] on body "Board of Directors Board members are appointed and can be removed by the Govern…" at bounding box center [886, 409] width 1208 height 271
drag, startPoint x: 460, startPoint y: 443, endPoint x: 563, endPoint y: 718, distance: 293.9
click at [282, 444] on html "Board of Directors Board members are appointed and can be removed by the Govern…" at bounding box center [886, 409] width 1208 height 271
click at [469, 255] on icon "Underline" at bounding box center [466, 256] width 8 height 11
drag, startPoint x: 468, startPoint y: 442, endPoint x: 506, endPoint y: 445, distance: 37.8
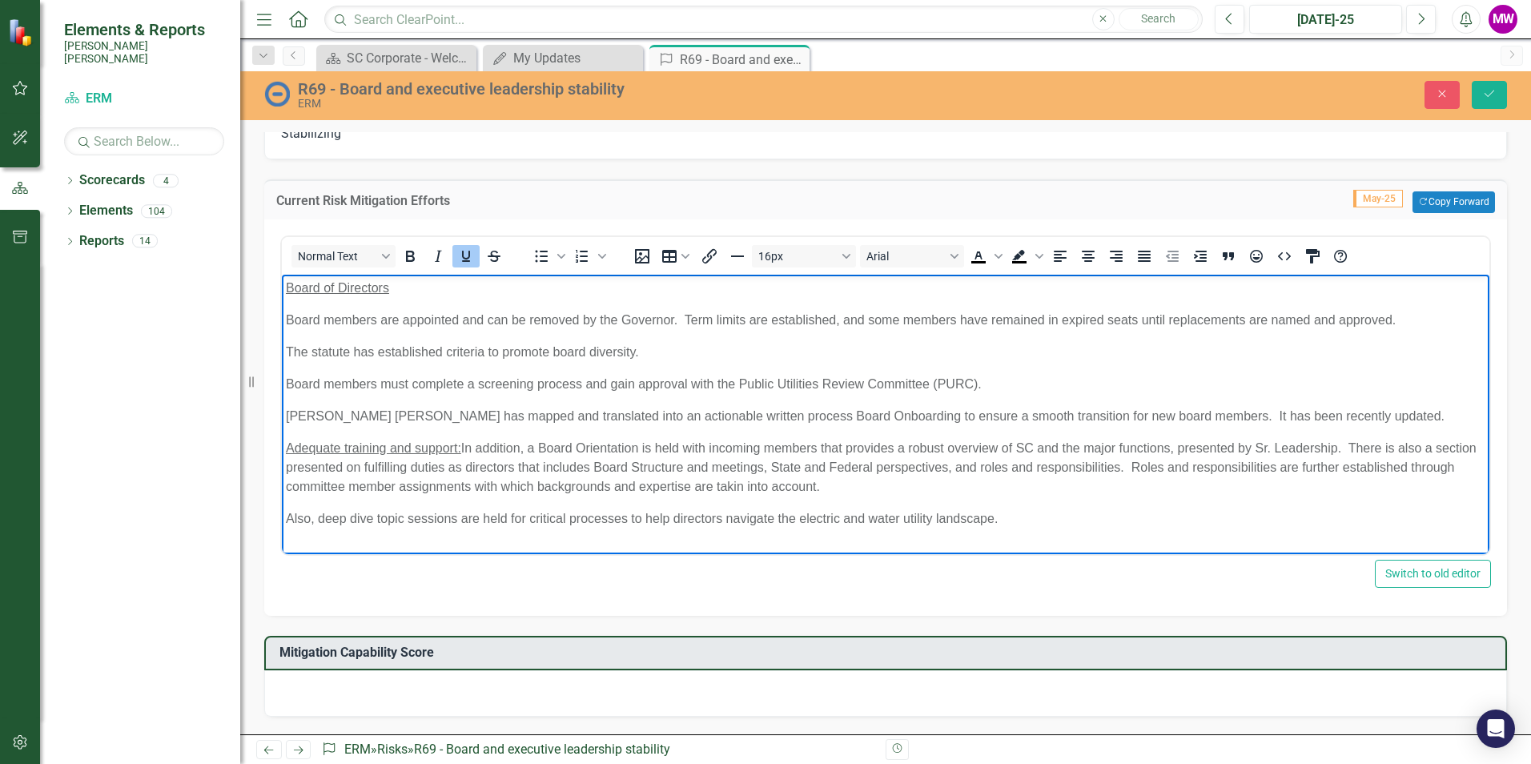
click at [469, 443] on p "Adequate training and support: In addition, a Board Orientation is held with in…" at bounding box center [886, 467] width 1200 height 58
click at [783, 495] on p "Adequate training and support: Board Orientation is held with incoming members …" at bounding box center [886, 467] width 1200 height 58
click at [288, 382] on p "Board members must complete a screening process and gain approval with the Publ…" at bounding box center [886, 383] width 1200 height 19
drag, startPoint x: 440, startPoint y: 384, endPoint x: 289, endPoint y: 381, distance: 150.6
click at [289, 381] on p "Right skills and experience: Board members must complete a screening process an…" at bounding box center [886, 383] width 1200 height 19
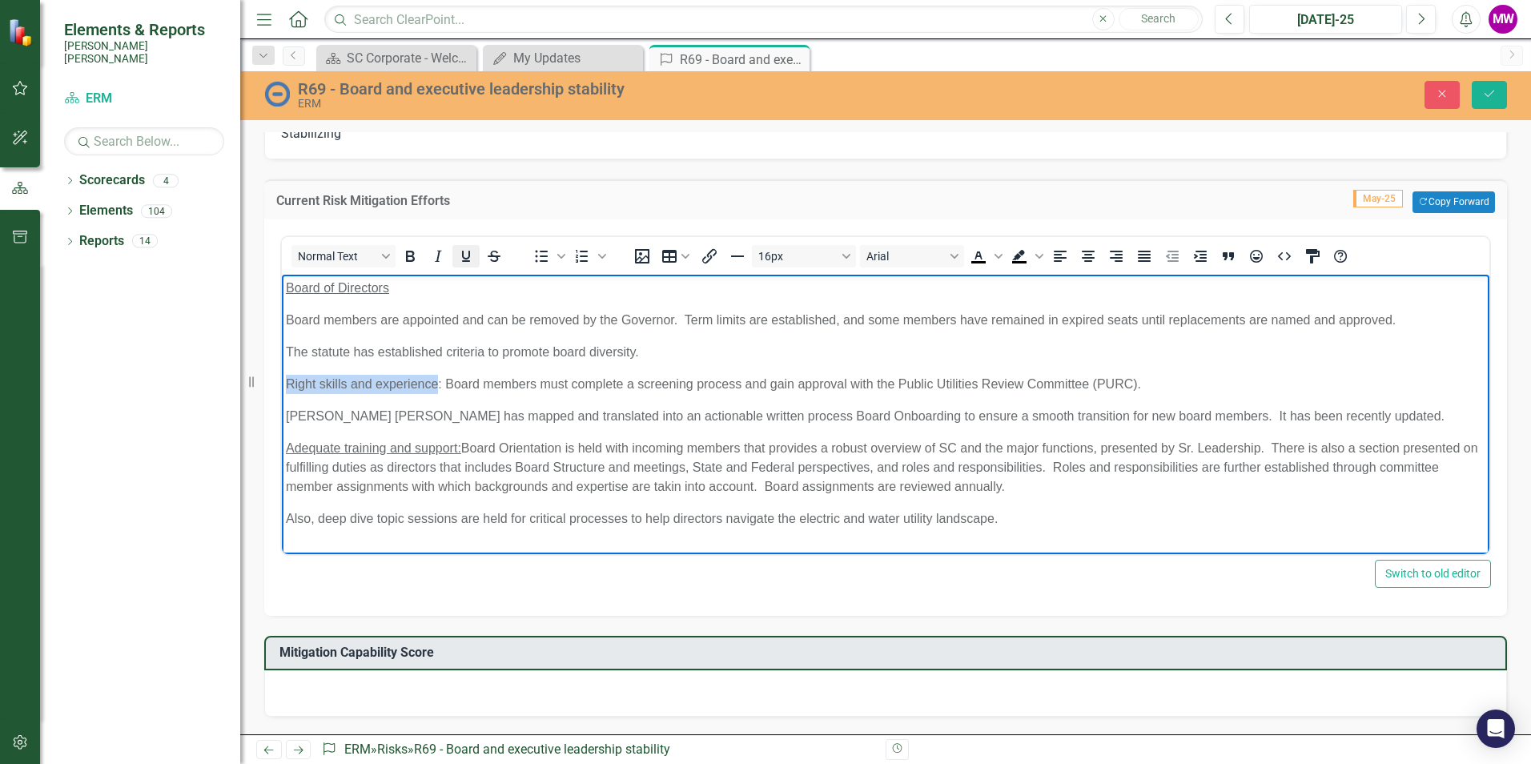
click at [472, 255] on icon "Underline" at bounding box center [465, 256] width 19 height 19
click at [289, 348] on p "The statute has established criteria to promote board diversity." at bounding box center [886, 351] width 1200 height 19
drag, startPoint x: 367, startPoint y: 349, endPoint x: 289, endPoint y: 340, distance: 78.3
click at [289, 340] on body "Board of Directors Board members are appointed and can be removed by the Govern…" at bounding box center [886, 409] width 1208 height 271
click at [462, 251] on icon "Underline" at bounding box center [466, 256] width 8 height 11
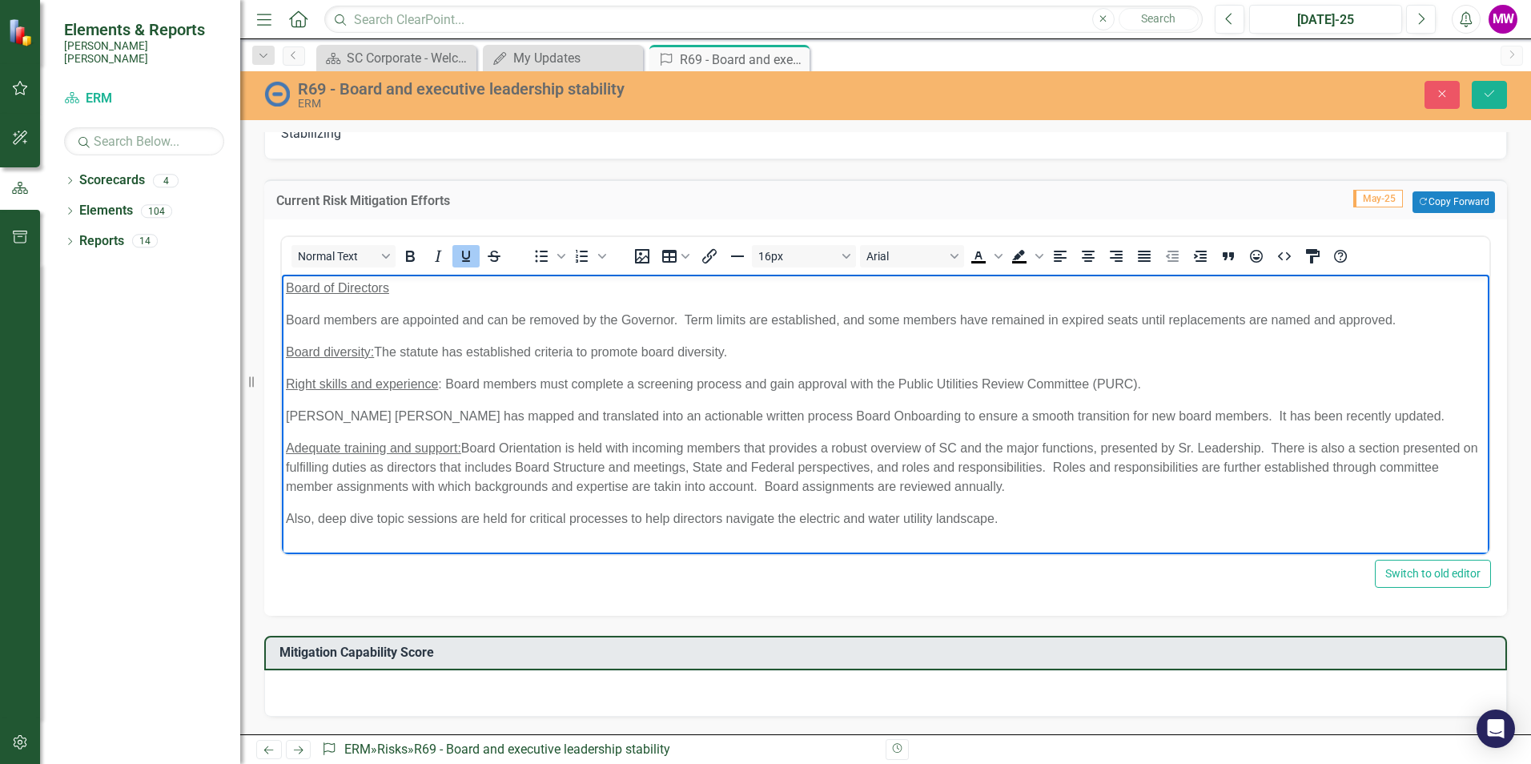
click at [805, 368] on body "Board of Directors Board members are appointed and can be removed by the Govern…" at bounding box center [886, 409] width 1208 height 271
click at [1050, 523] on p "Also, deep dive topic sessions are held for critical processes to help director…" at bounding box center [886, 518] width 1200 height 19
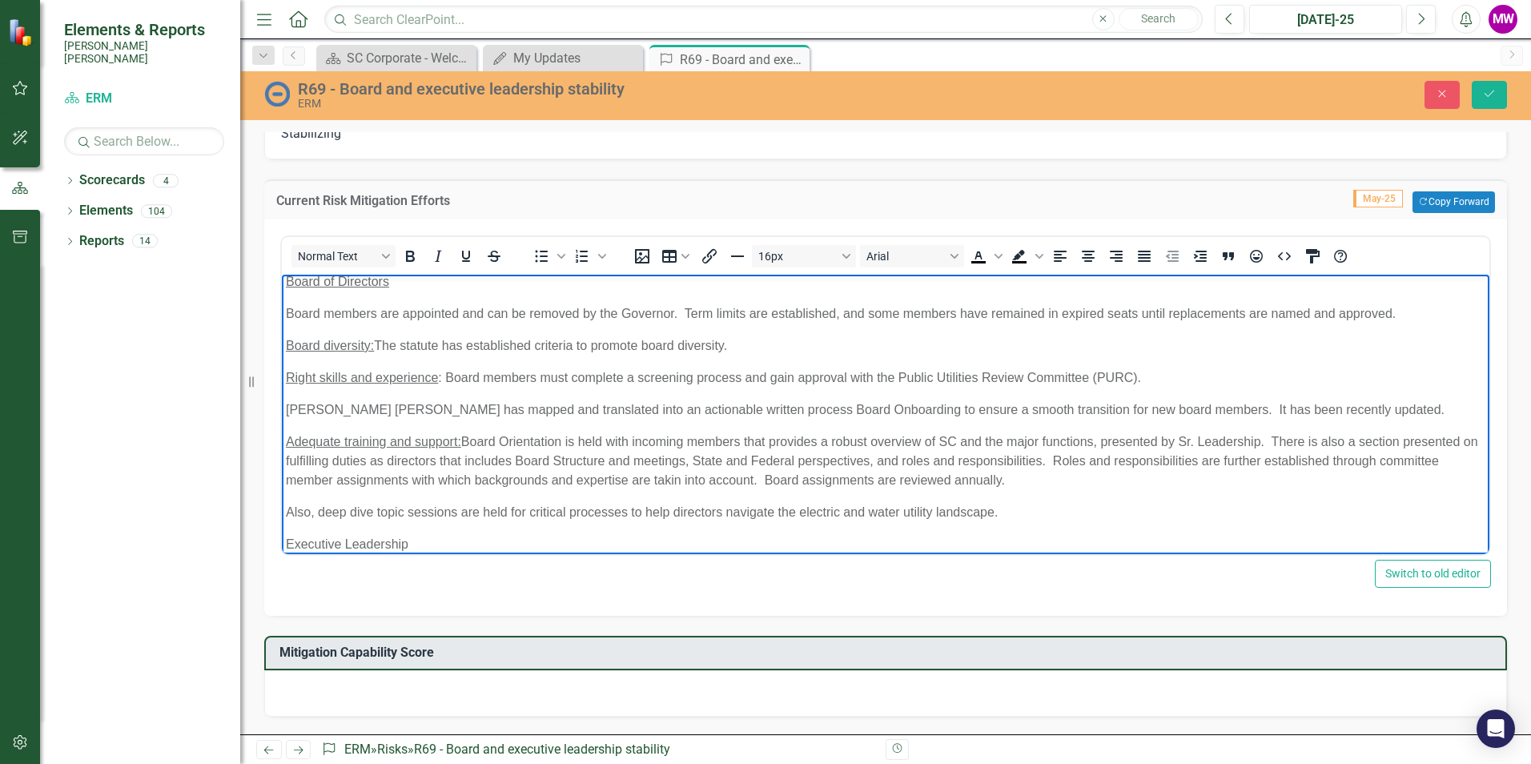
scroll to position [38, 0]
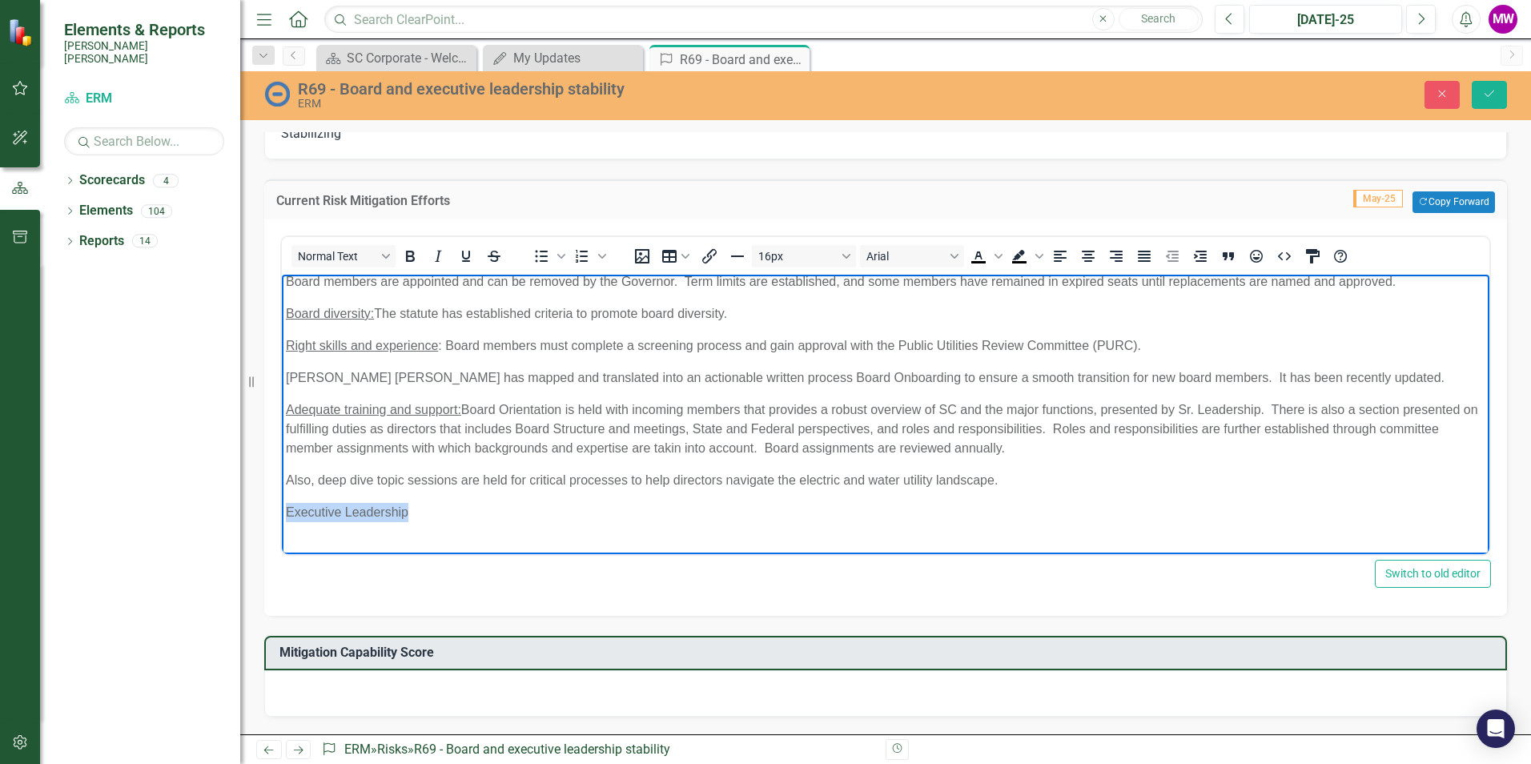
drag, startPoint x: 407, startPoint y: 510, endPoint x: 287, endPoint y: 510, distance: 120.1
click at [287, 510] on p "Executive Leadership" at bounding box center [886, 511] width 1200 height 19
click at [465, 258] on icon "Underline" at bounding box center [466, 256] width 8 height 11
click at [432, 507] on p "Executive Leadership" at bounding box center [886, 511] width 1200 height 19
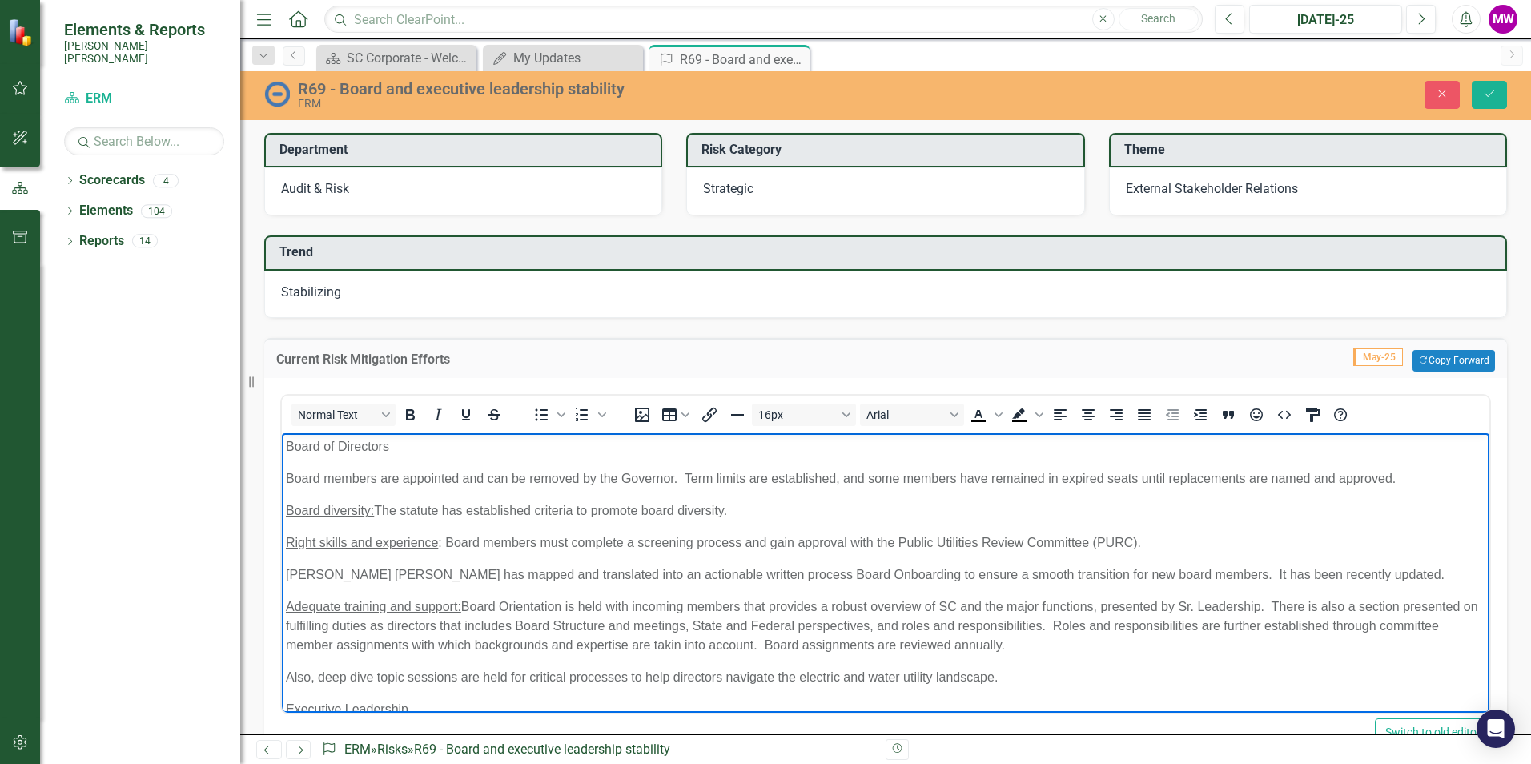
scroll to position [561, 0]
click at [420, 447] on p "Board of Directors" at bounding box center [886, 447] width 1200 height 19
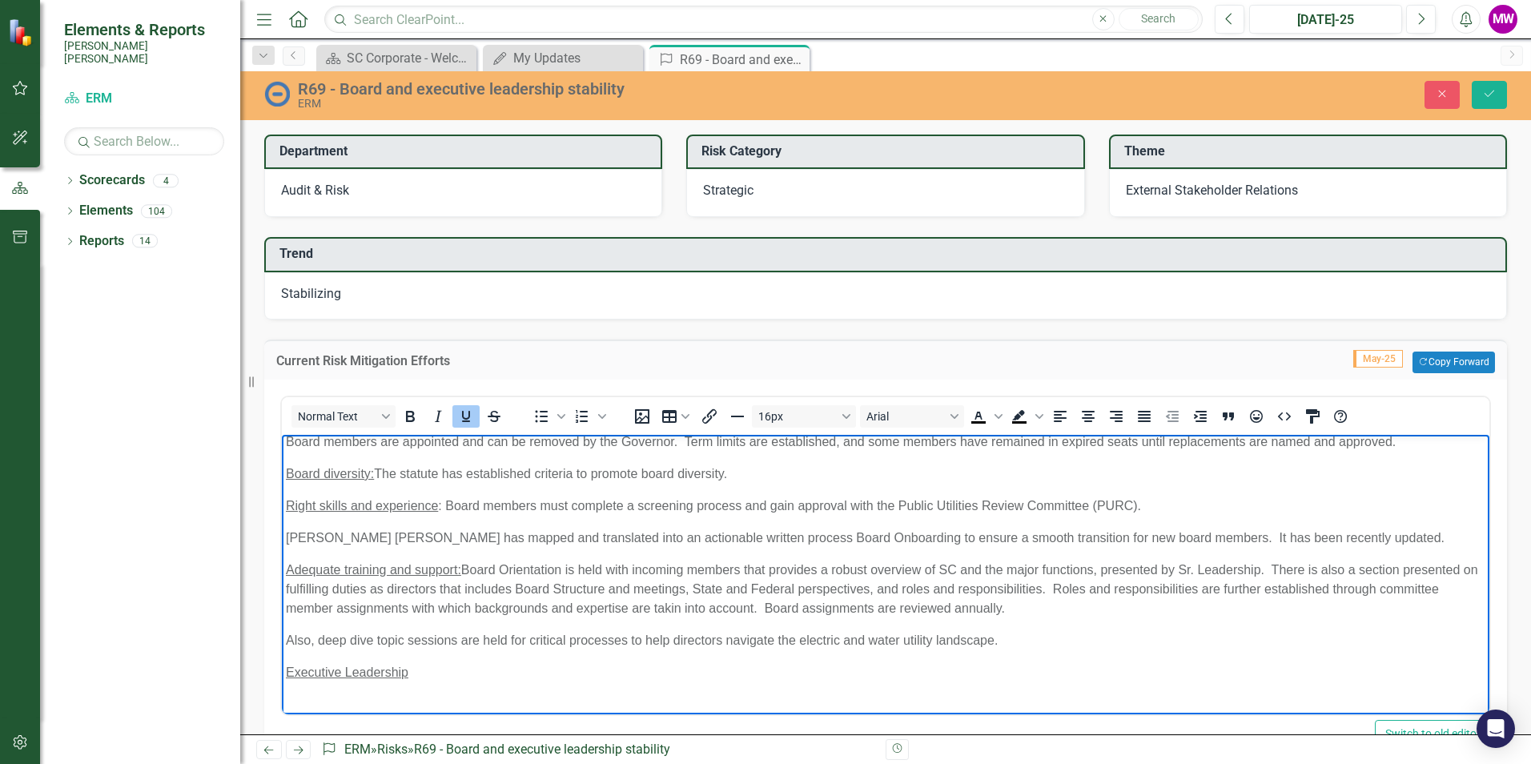
scroll to position [55, 0]
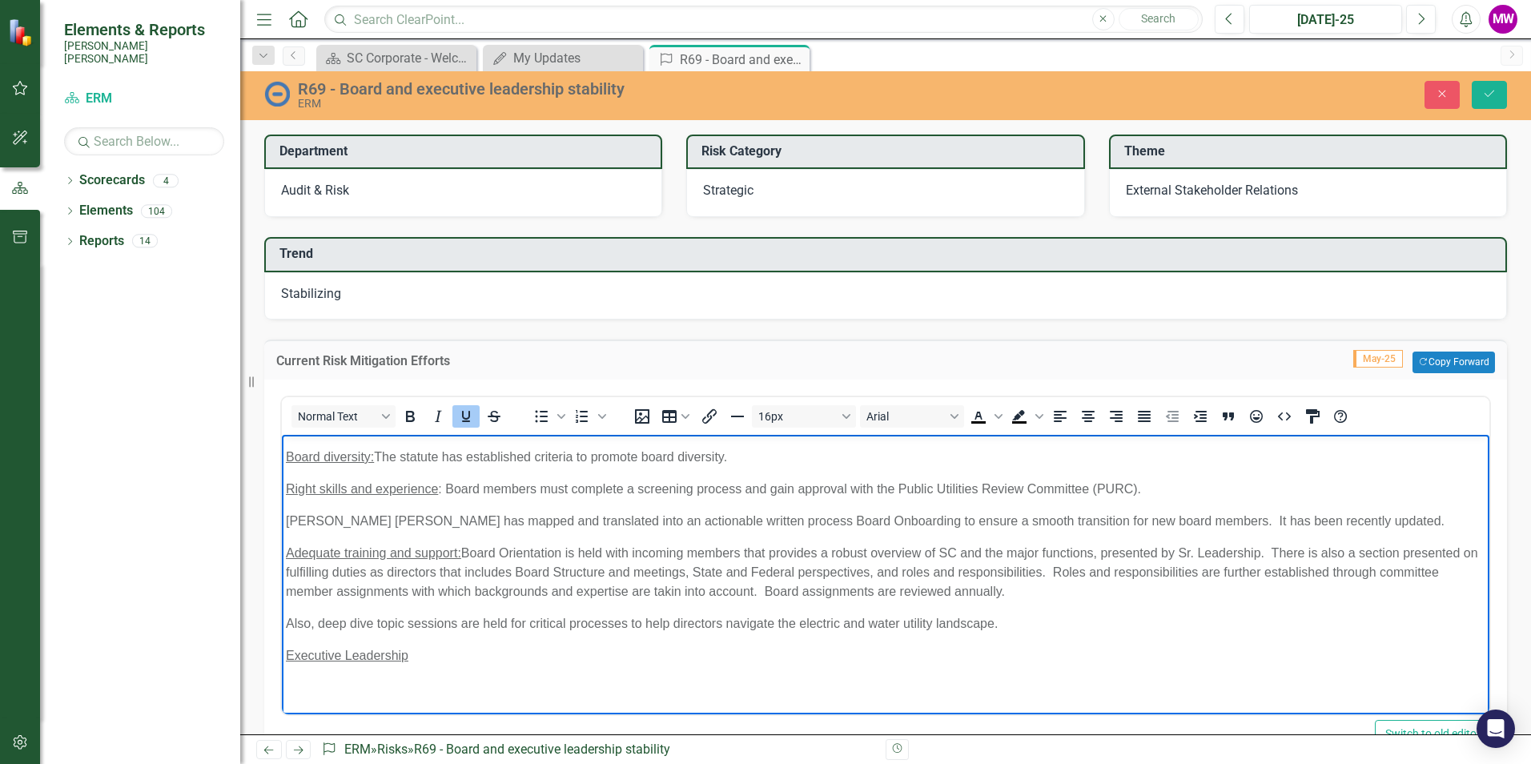
click at [429, 656] on p "Executive Leadership" at bounding box center [886, 654] width 1200 height 19
drag, startPoint x: 449, startPoint y: 657, endPoint x: 697, endPoint y: 652, distance: 248.3
click at [706, 653] on p "Executive Leadership: Toi mitigate and manage risks" at bounding box center [886, 654] width 1200 height 19
click at [431, 653] on span "Executive Leadership: Toi mitigate and manage risks" at bounding box center [435, 655] width 299 height 14
click at [794, 666] on body "Board of Directors: To manage and mitigate risks Board members are appointed an…" at bounding box center [886, 546] width 1208 height 335
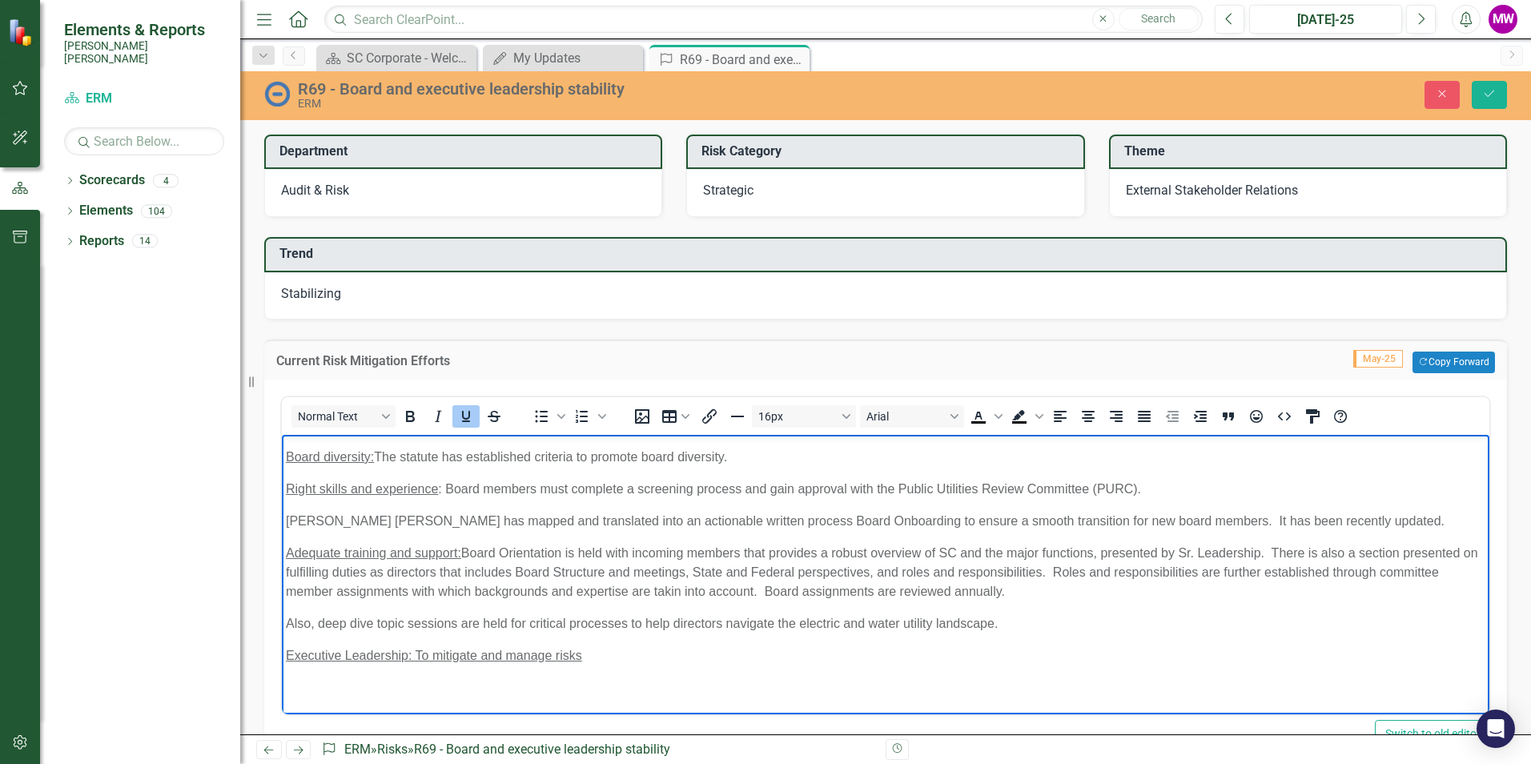
drag, startPoint x: 451, startPoint y: 654, endPoint x: 609, endPoint y: 657, distance: 158.6
click at [609, 657] on p "Executive Leadership: To mitigate and manage risks" at bounding box center [886, 654] width 1200 height 19
click at [618, 653] on p "Executive Leadership: To mitigate and manage risks" at bounding box center [886, 654] width 1200 height 19
click at [465, 420] on icon "Underline" at bounding box center [466, 416] width 8 height 11
click at [969, 677] on p "Working with consultants to develop a strategic plan to establish the company's…" at bounding box center [886, 686] width 1200 height 19
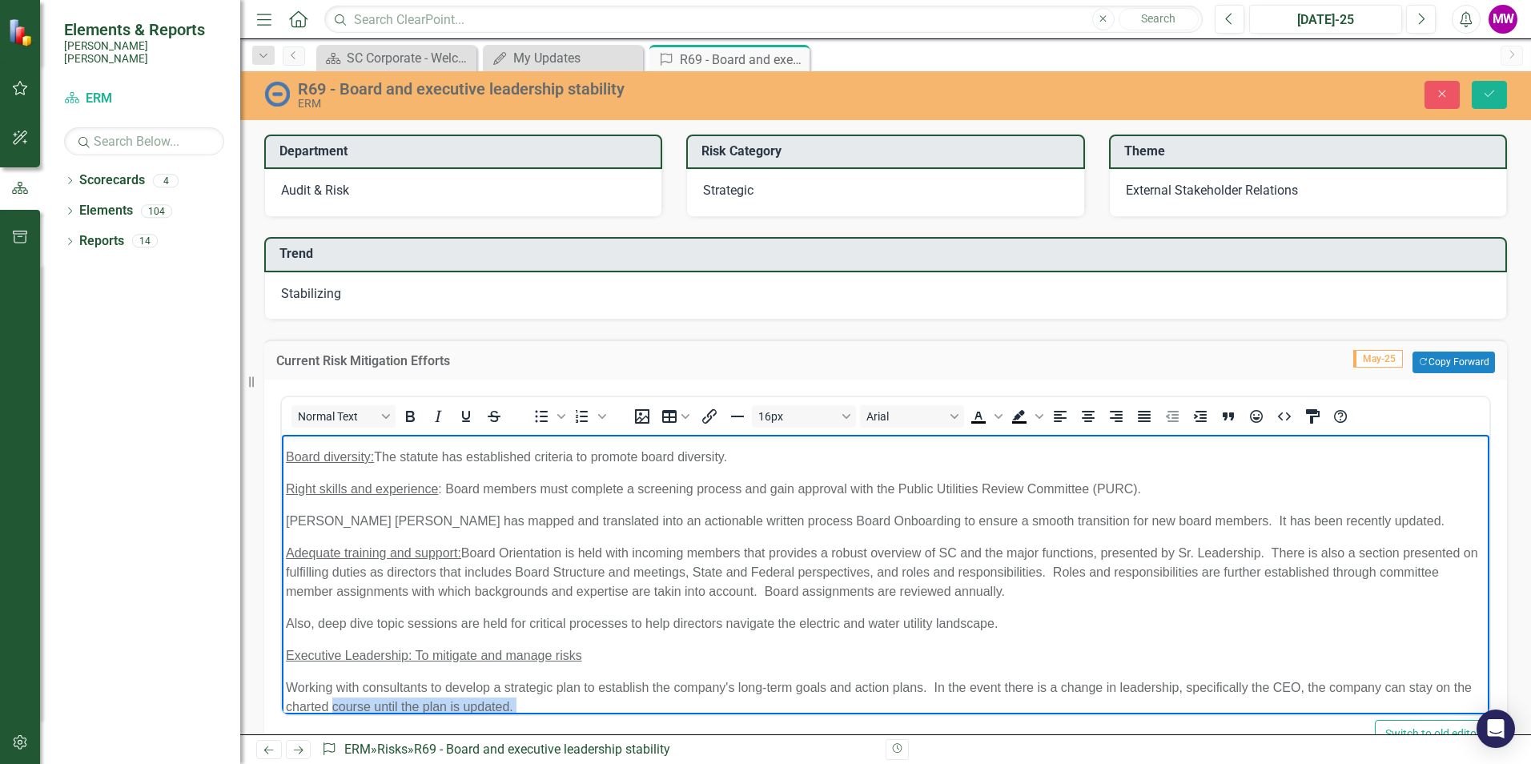
scroll to position [107, 0]
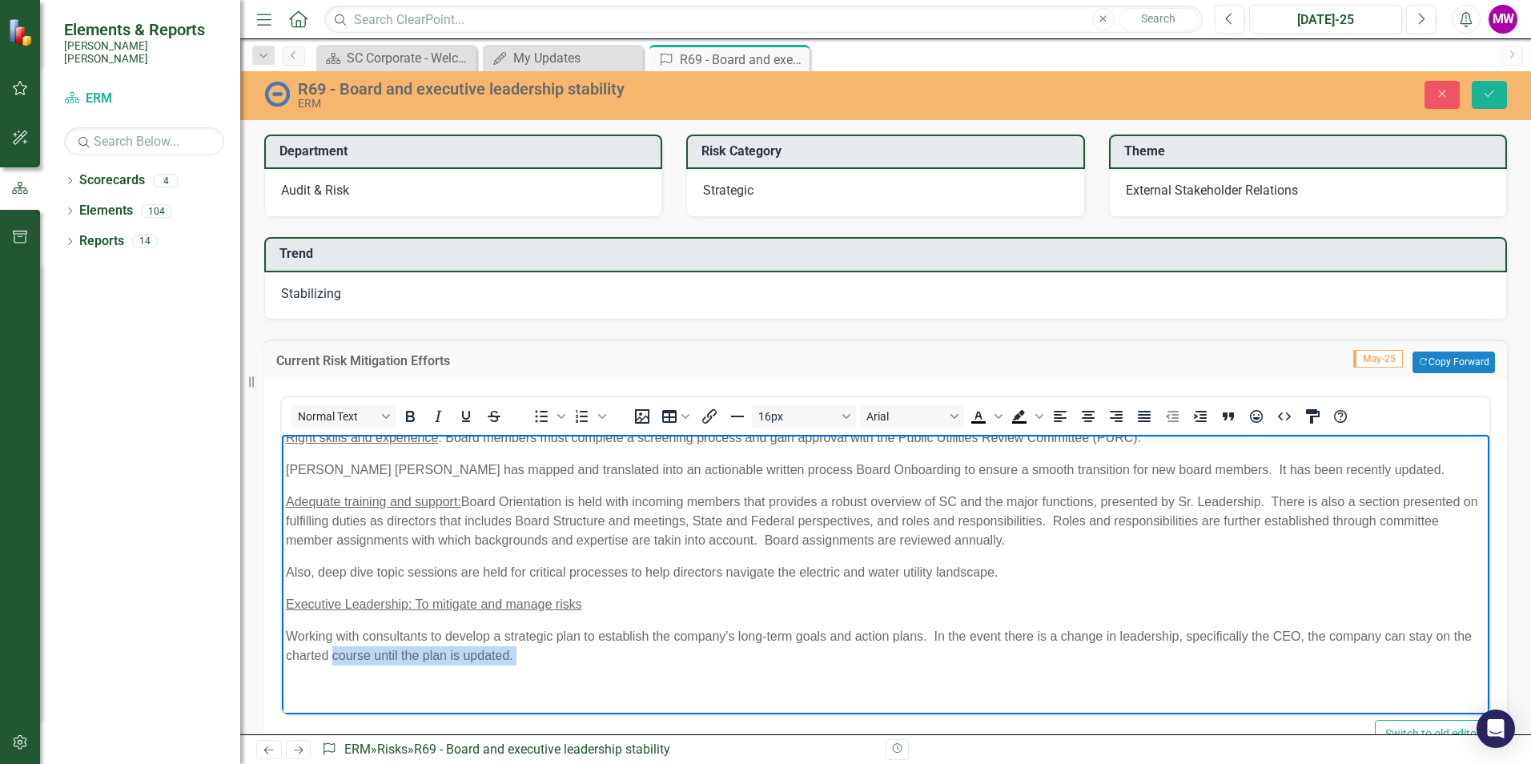
drag, startPoint x: 355, startPoint y: 705, endPoint x: 322, endPoint y: 705, distance: 32.8
click at [322, 705] on body "Board of Directors: To manage and mitigate risks Board members are appointed an…" at bounding box center [886, 521] width 1208 height 386
click at [332, 677] on p "Rich Text Area. Press ALT-0 for help." at bounding box center [886, 686] width 1200 height 19
drag, startPoint x: 353, startPoint y: 652, endPoint x: 284, endPoint y: 654, distance: 68.9
click at [286, 653] on p "Working with consultants to develop a strategic plan to establish the company's…" at bounding box center [886, 645] width 1200 height 38
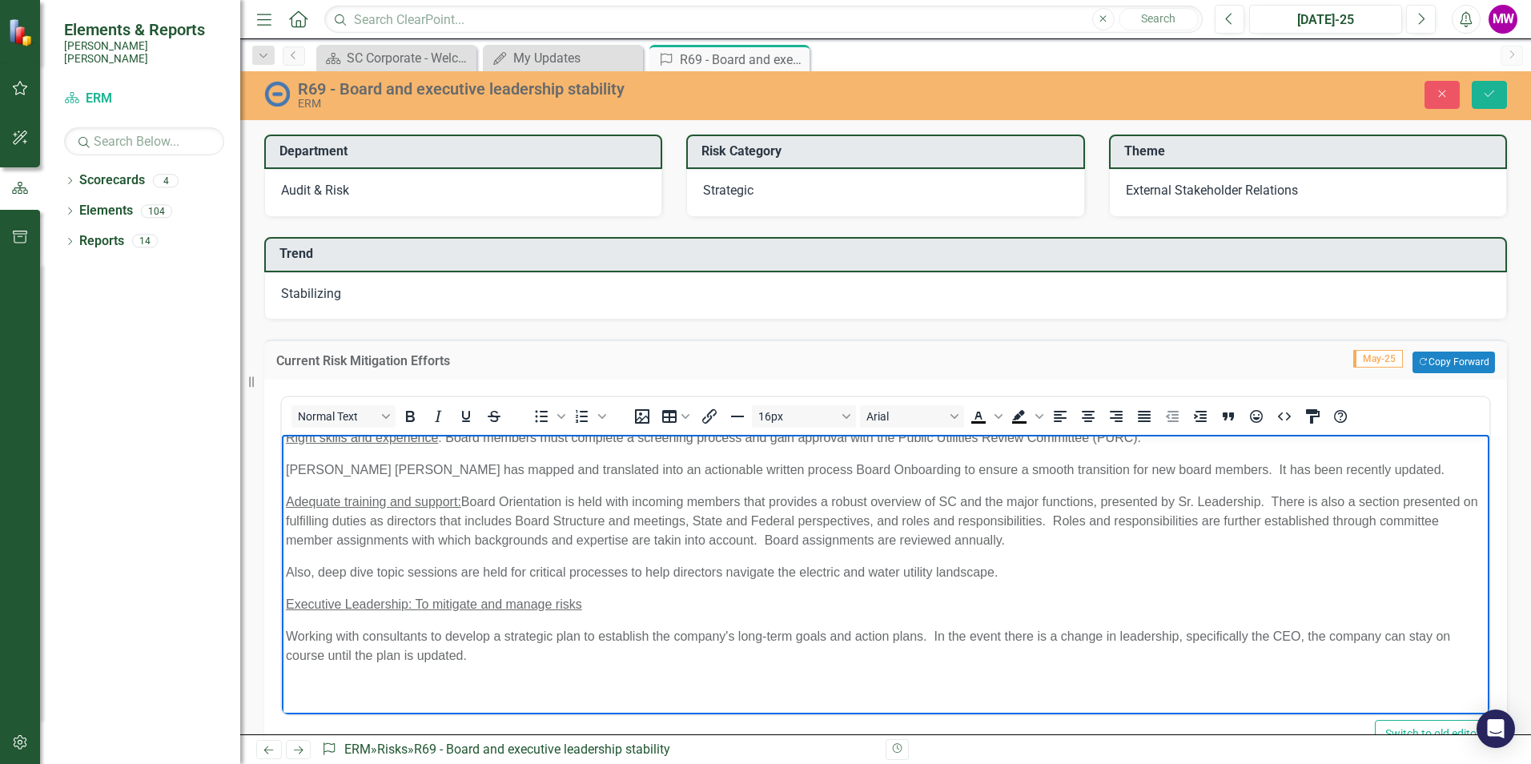
click at [1386, 636] on p "Working with consultants to develop a strategic plan to establish the company's…" at bounding box center [886, 645] width 1200 height 38
click at [1409, 633] on p "Working with consultants to develop a strategic plan to establish the company's…" at bounding box center [886, 645] width 1200 height 38
click at [599, 601] on p "Executive Leadership: To mitigate and manage risks" at bounding box center [886, 603] width 1200 height 19
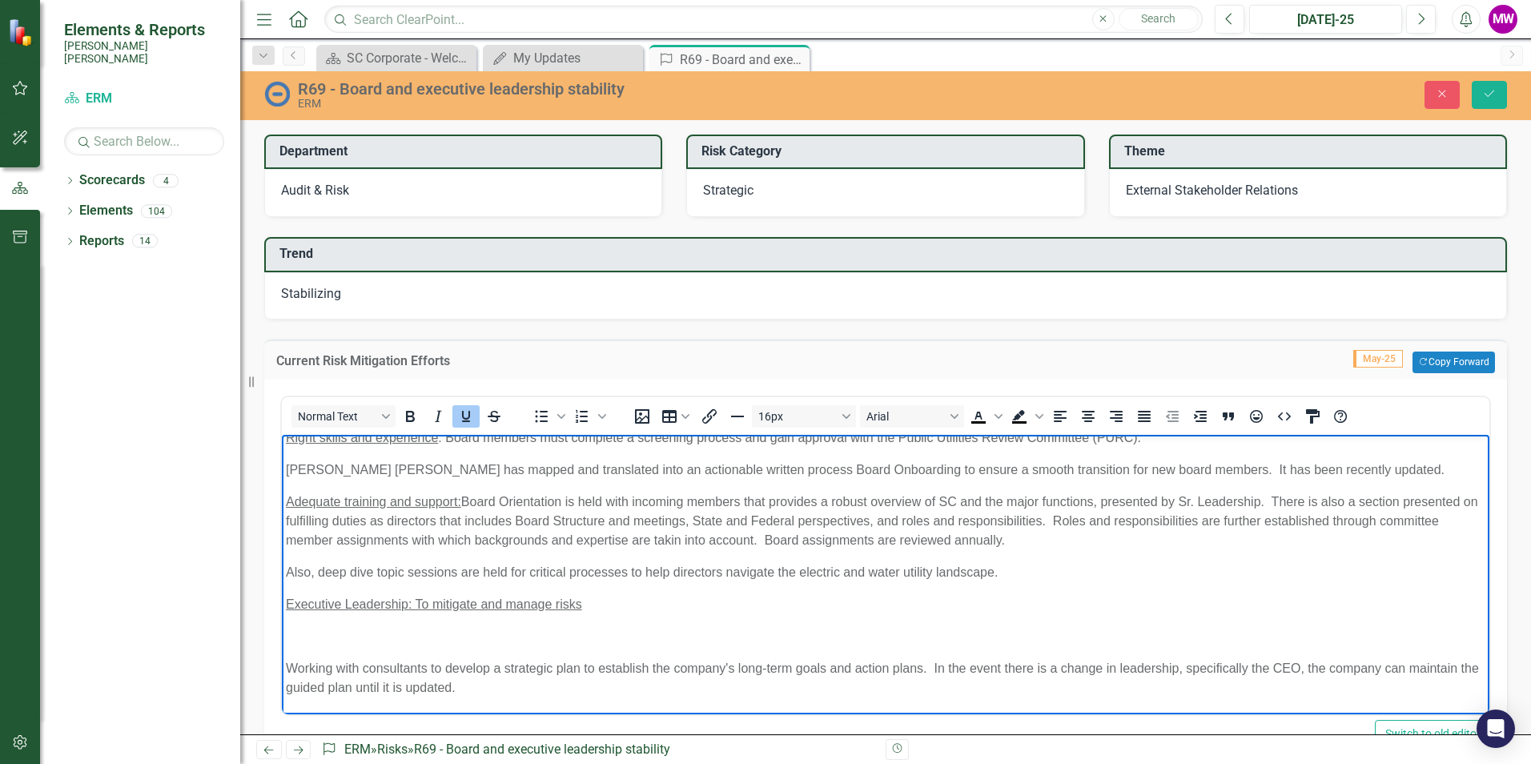
click at [464, 420] on icon "Underline" at bounding box center [466, 416] width 8 height 11
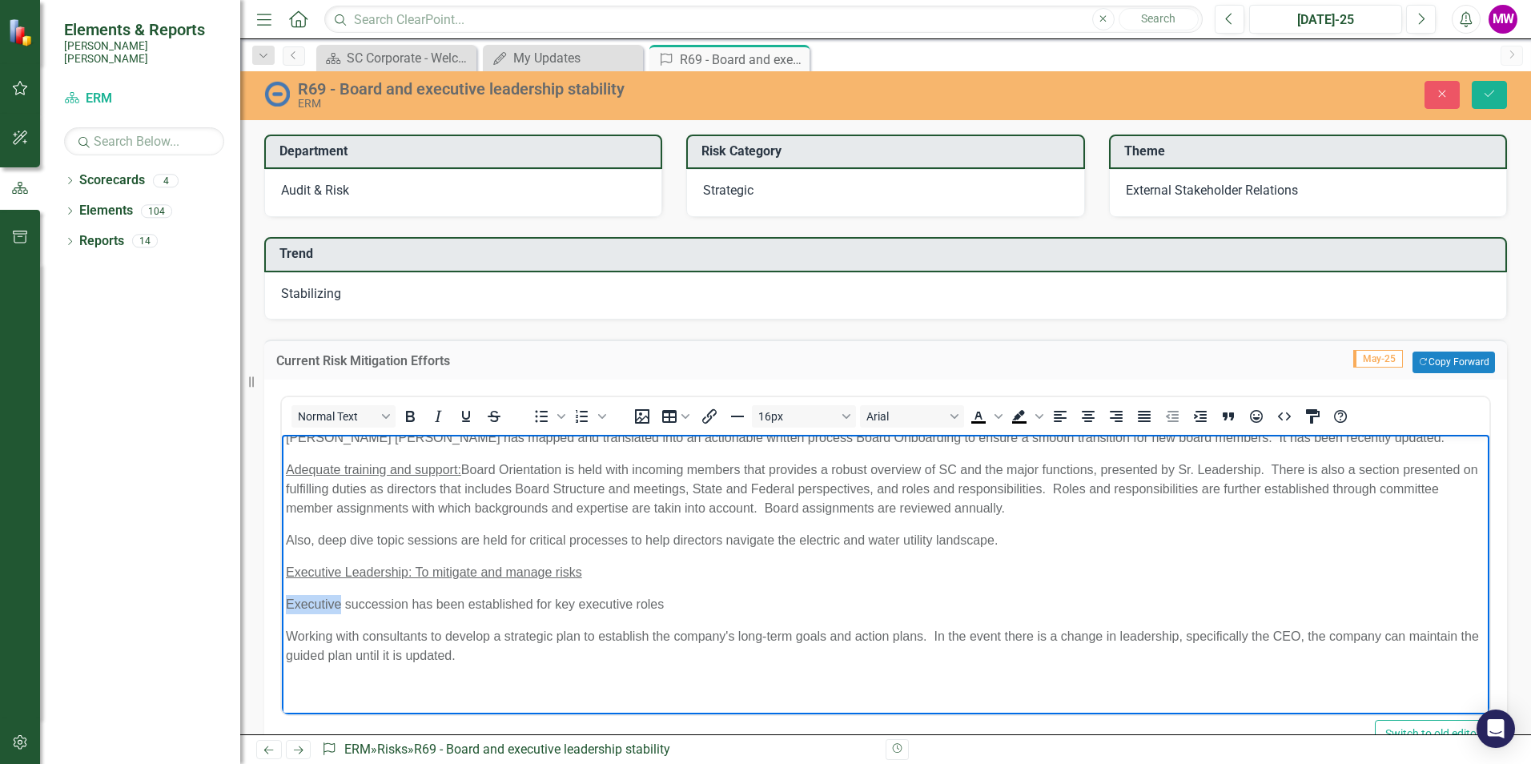
drag, startPoint x: 342, startPoint y: 604, endPoint x: 532, endPoint y: 1039, distance: 475.2
click at [282, 604] on html "Board of Directors: To manage and mitigate risks Board members are appointed an…" at bounding box center [886, 504] width 1208 height 418
click at [635, 607] on p "Succession has been established for key executive roles﻿" at bounding box center [886, 603] width 1200 height 19
click at [496, 600] on span "Succession has been established for key executive roles﻿" at bounding box center [446, 604] width 321 height 14
click at [1500, 94] on button "Save" at bounding box center [1489, 95] width 35 height 28
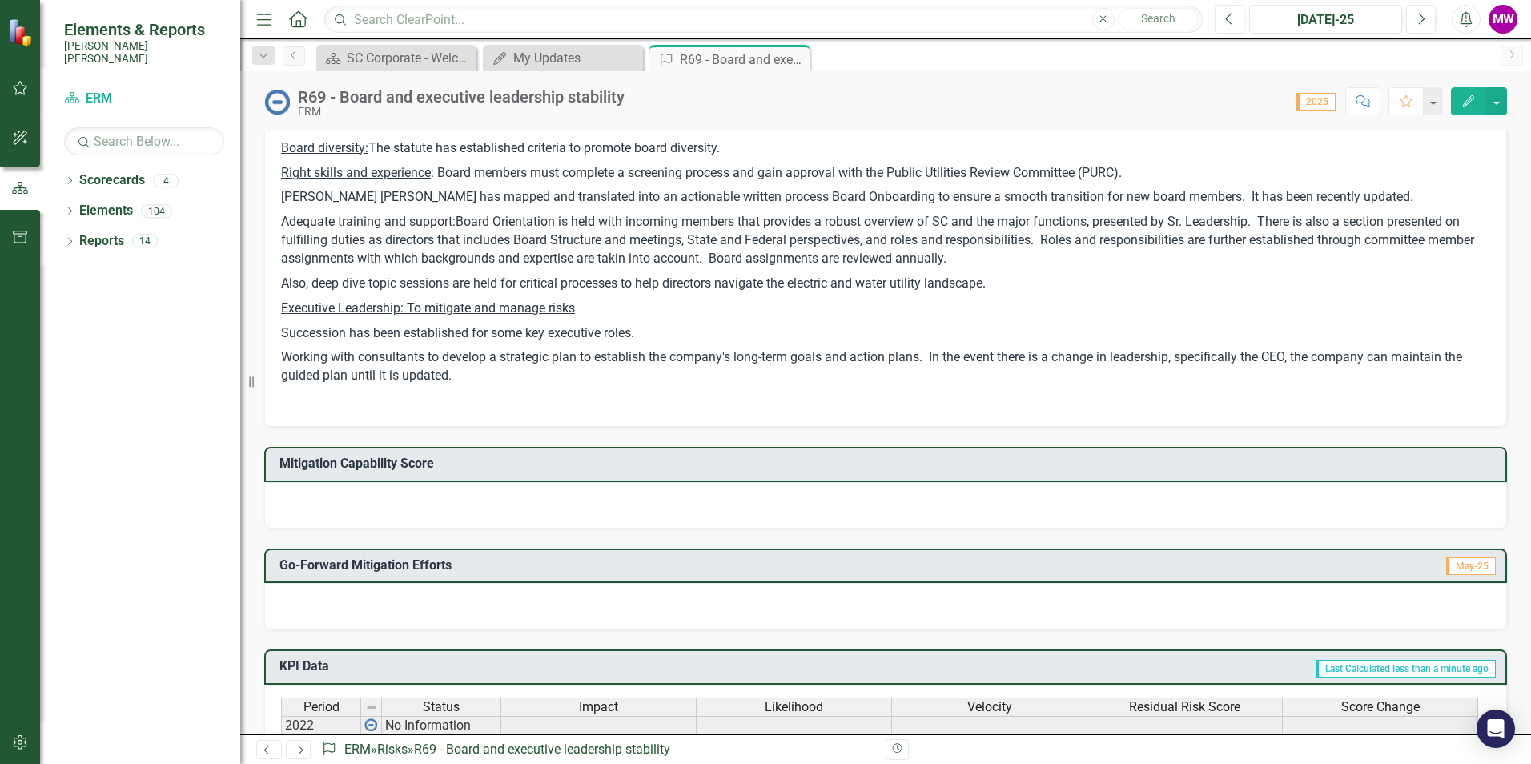
scroll to position [721, 0]
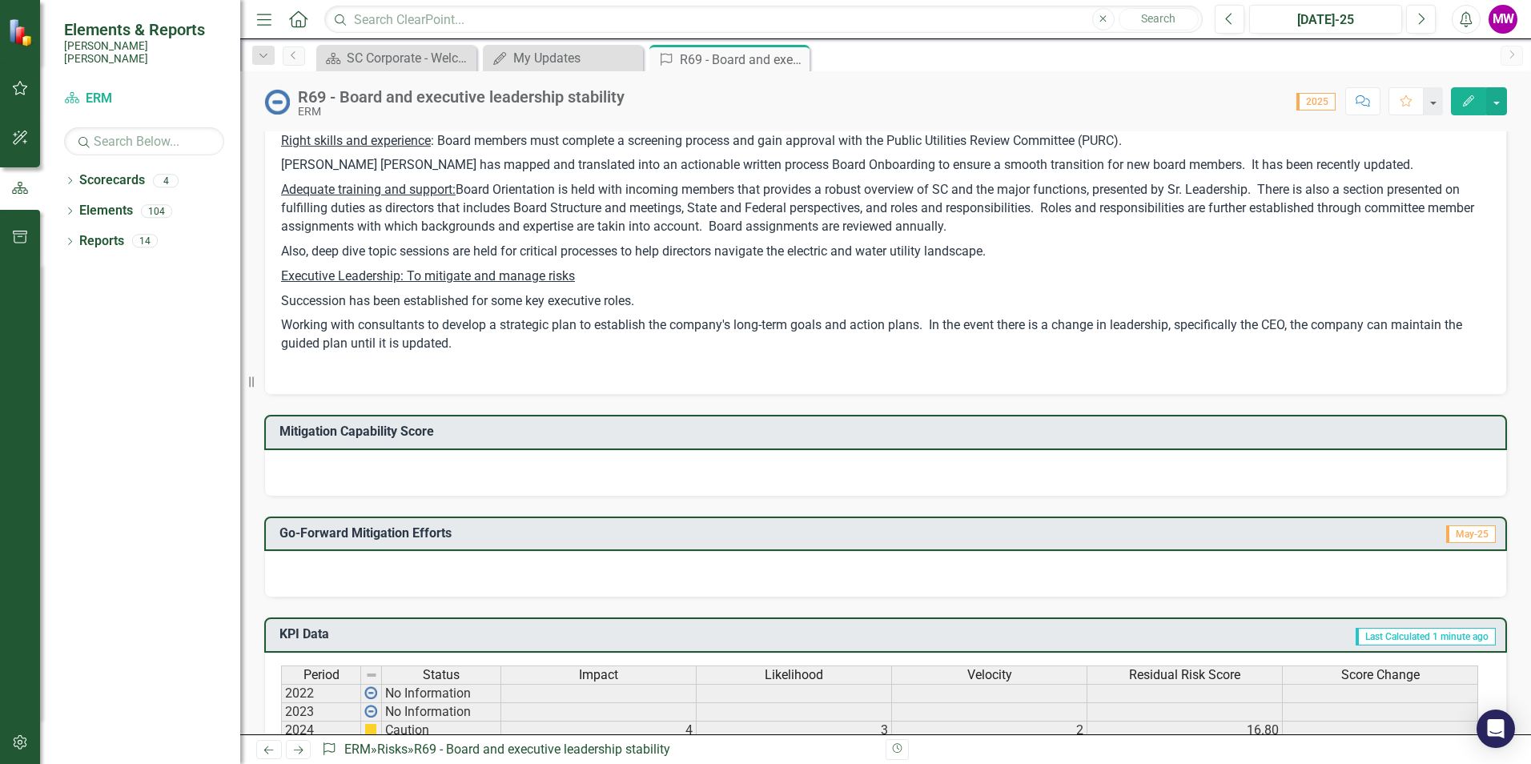
click at [673, 291] on p "Succession has been established for some key executive roles." at bounding box center [885, 301] width 1209 height 25
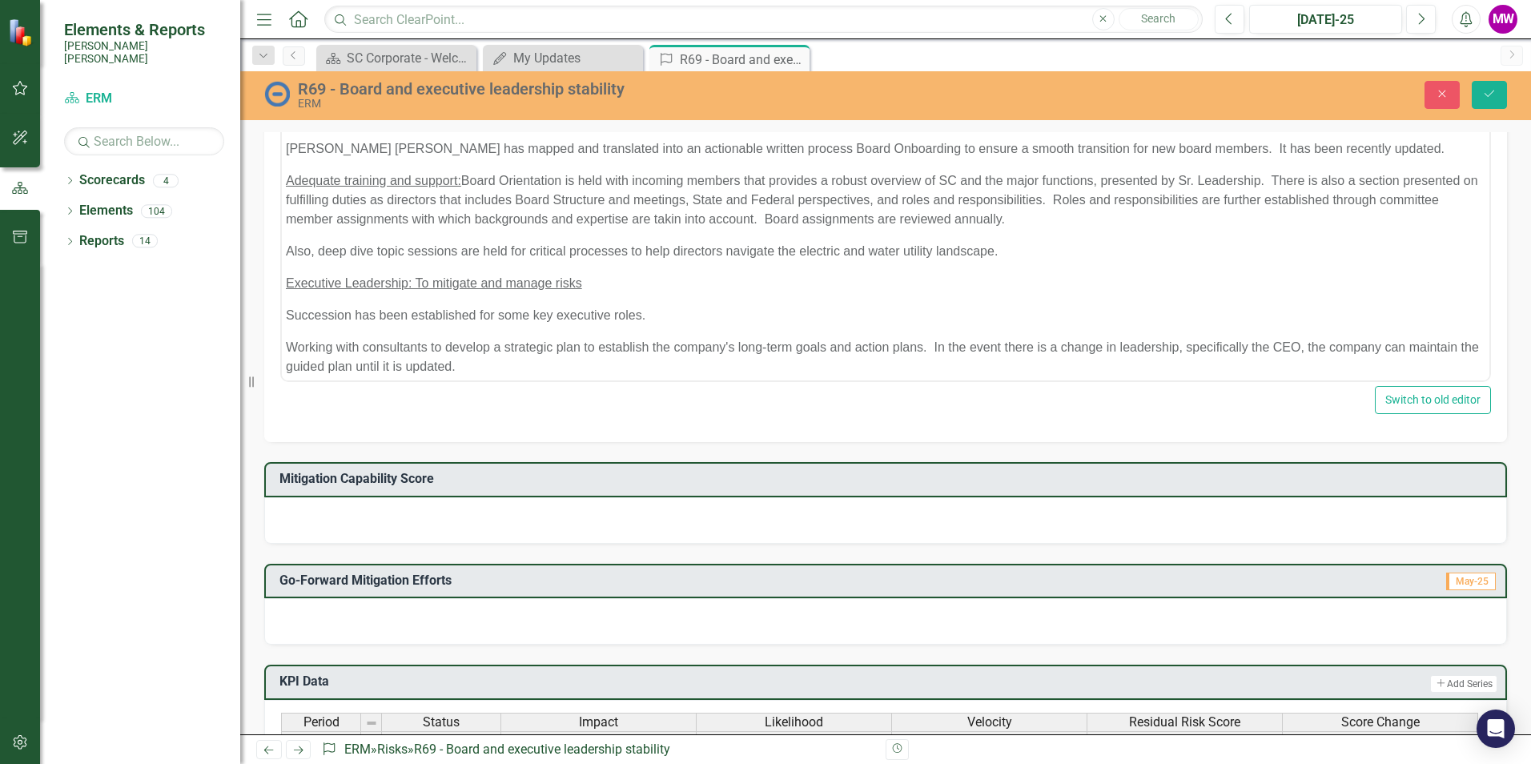
scroll to position [139, 0]
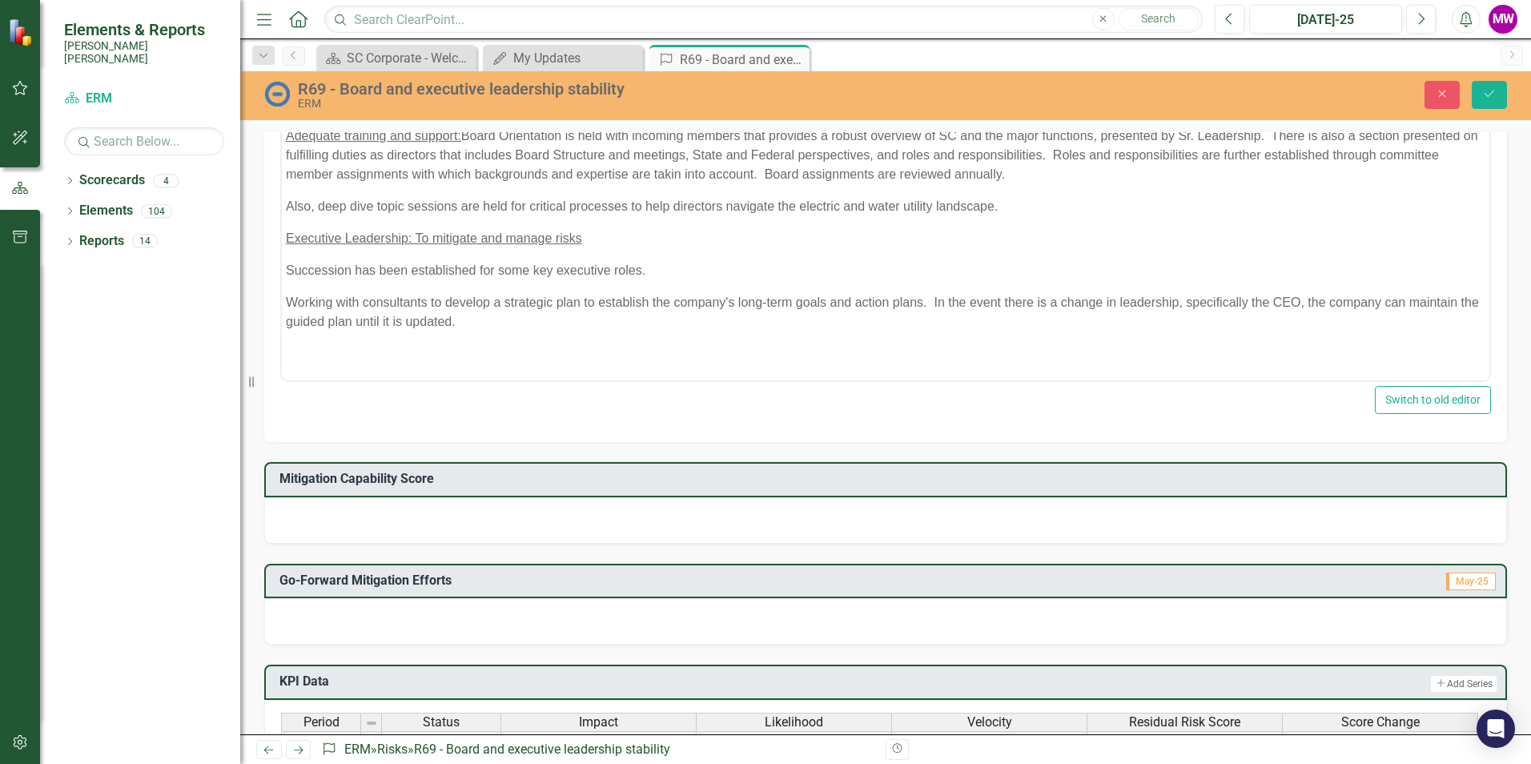
click at [664, 276] on p "Succession has been established for some key executive roles." at bounding box center [886, 269] width 1200 height 19
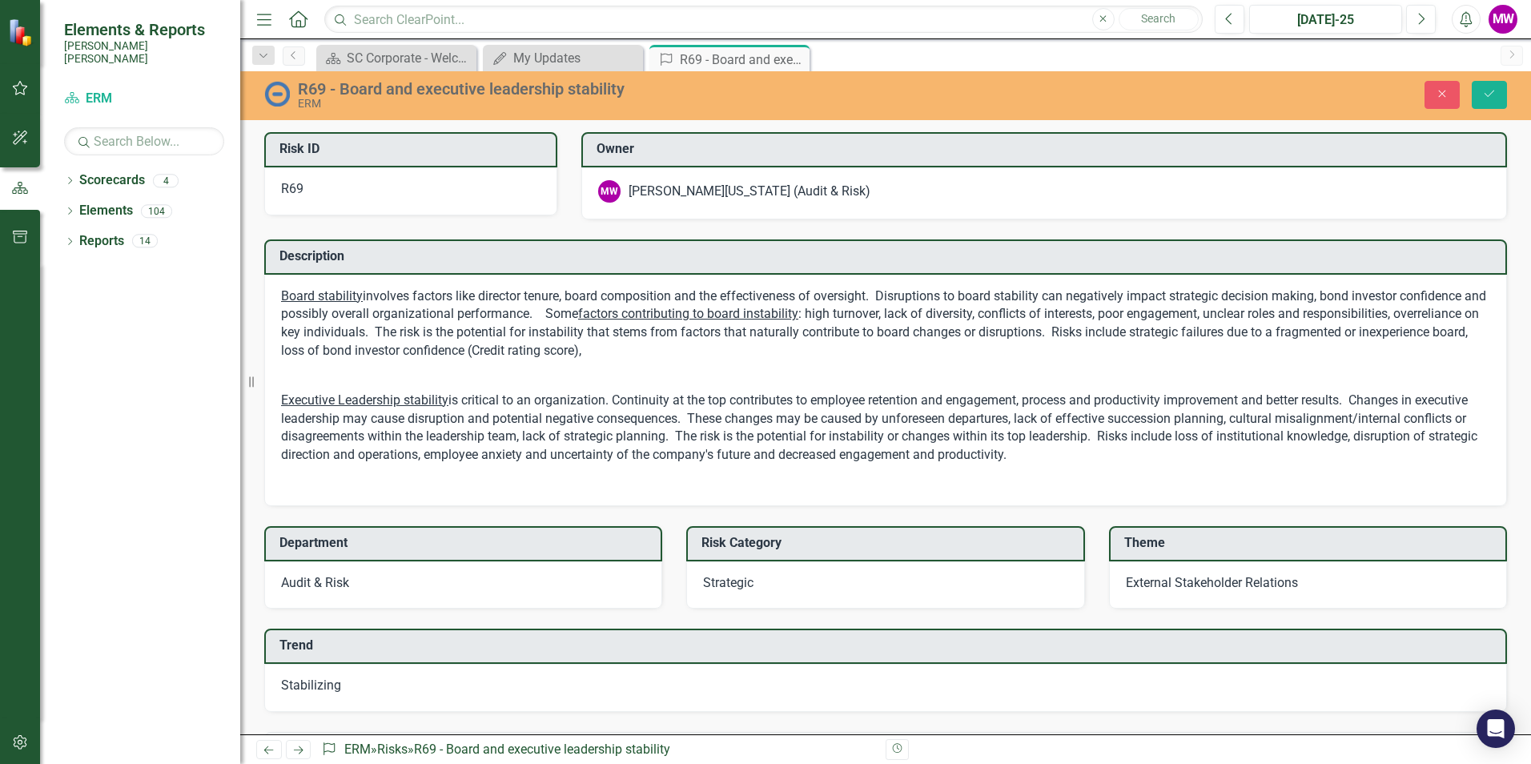
scroll to position [726, 0]
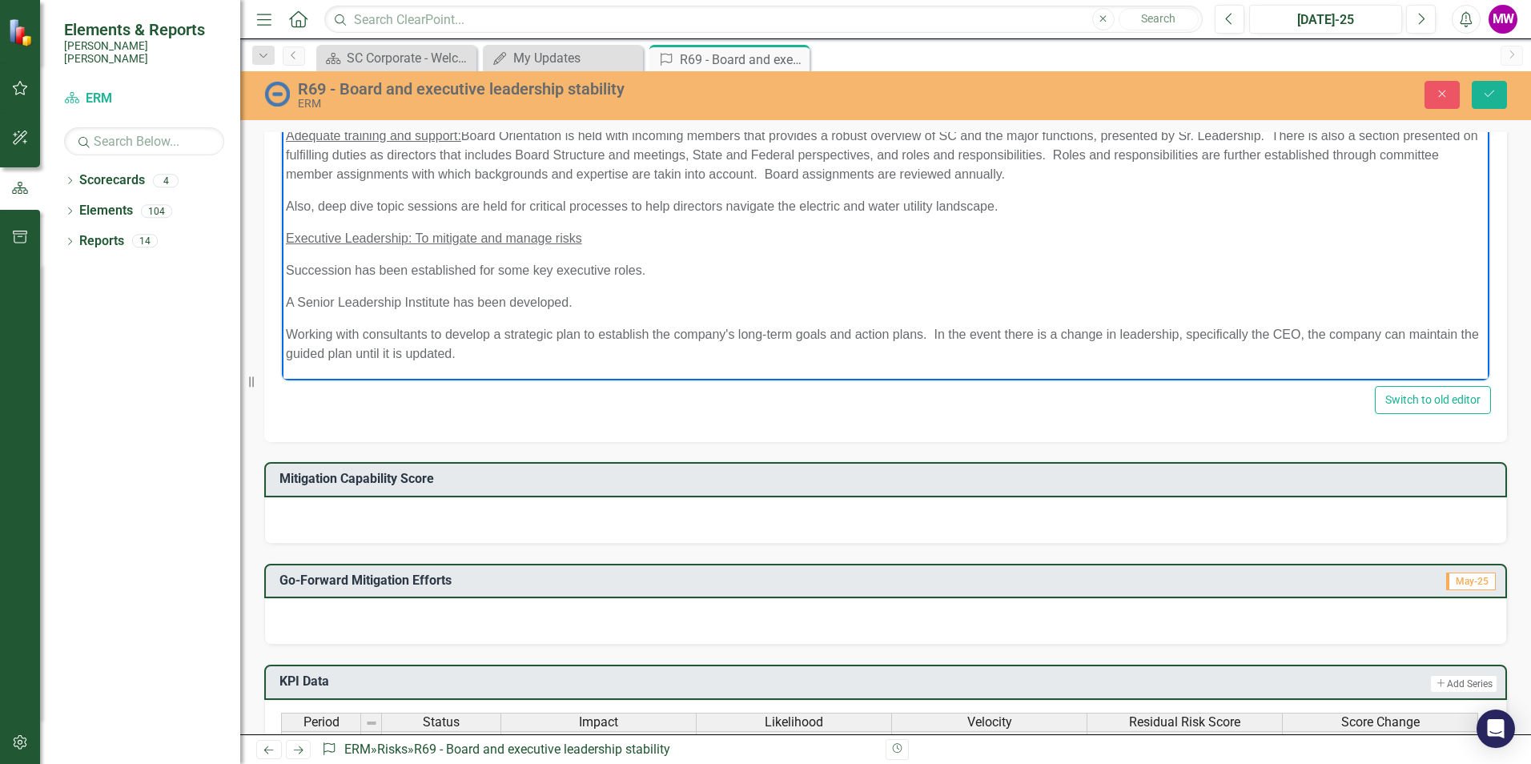
click at [289, 333] on p "Working with consultants to develop a strategic plan to establish the company's…" at bounding box center [886, 343] width 1200 height 38
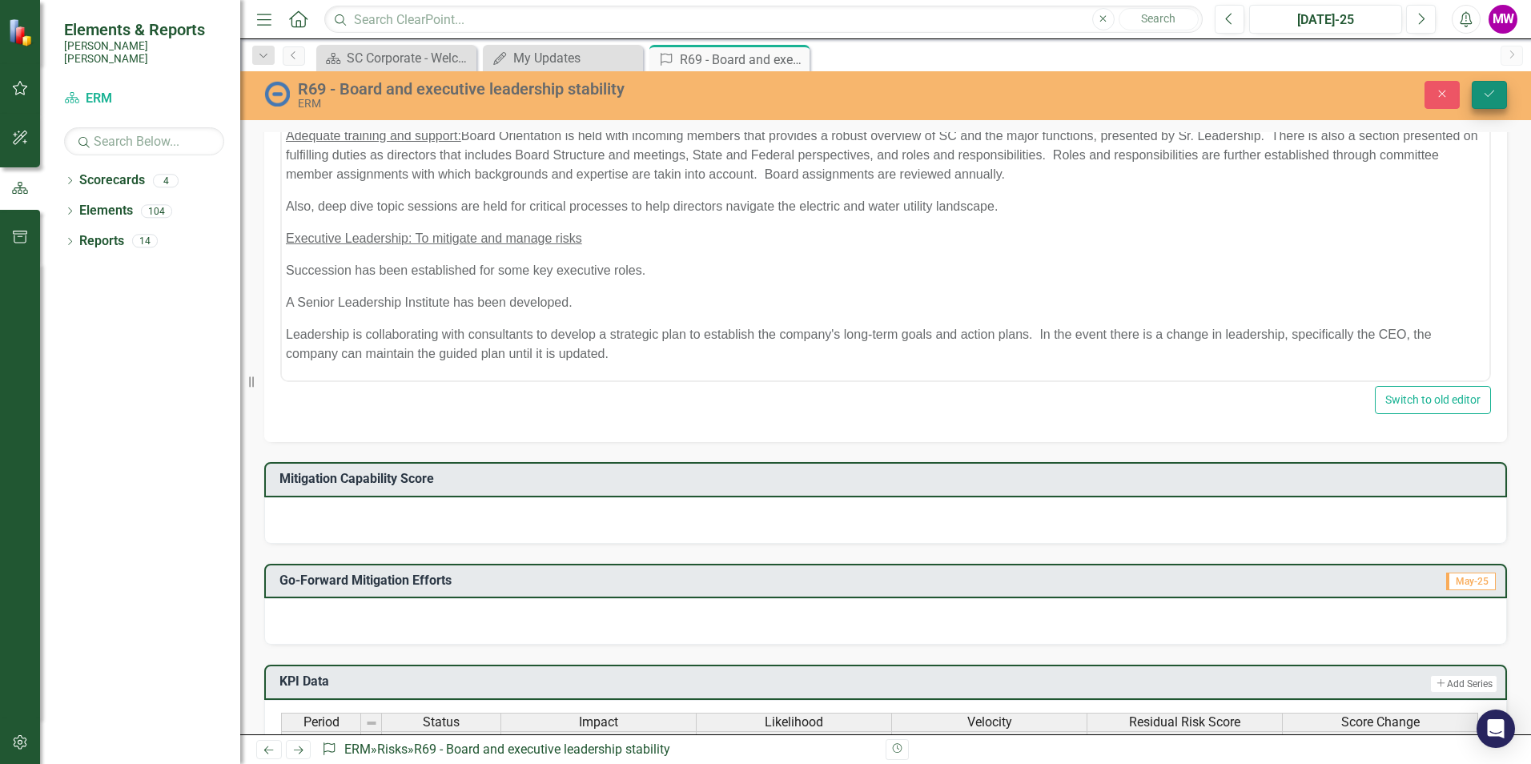
click at [1488, 93] on icon "Save" at bounding box center [1489, 93] width 14 height 11
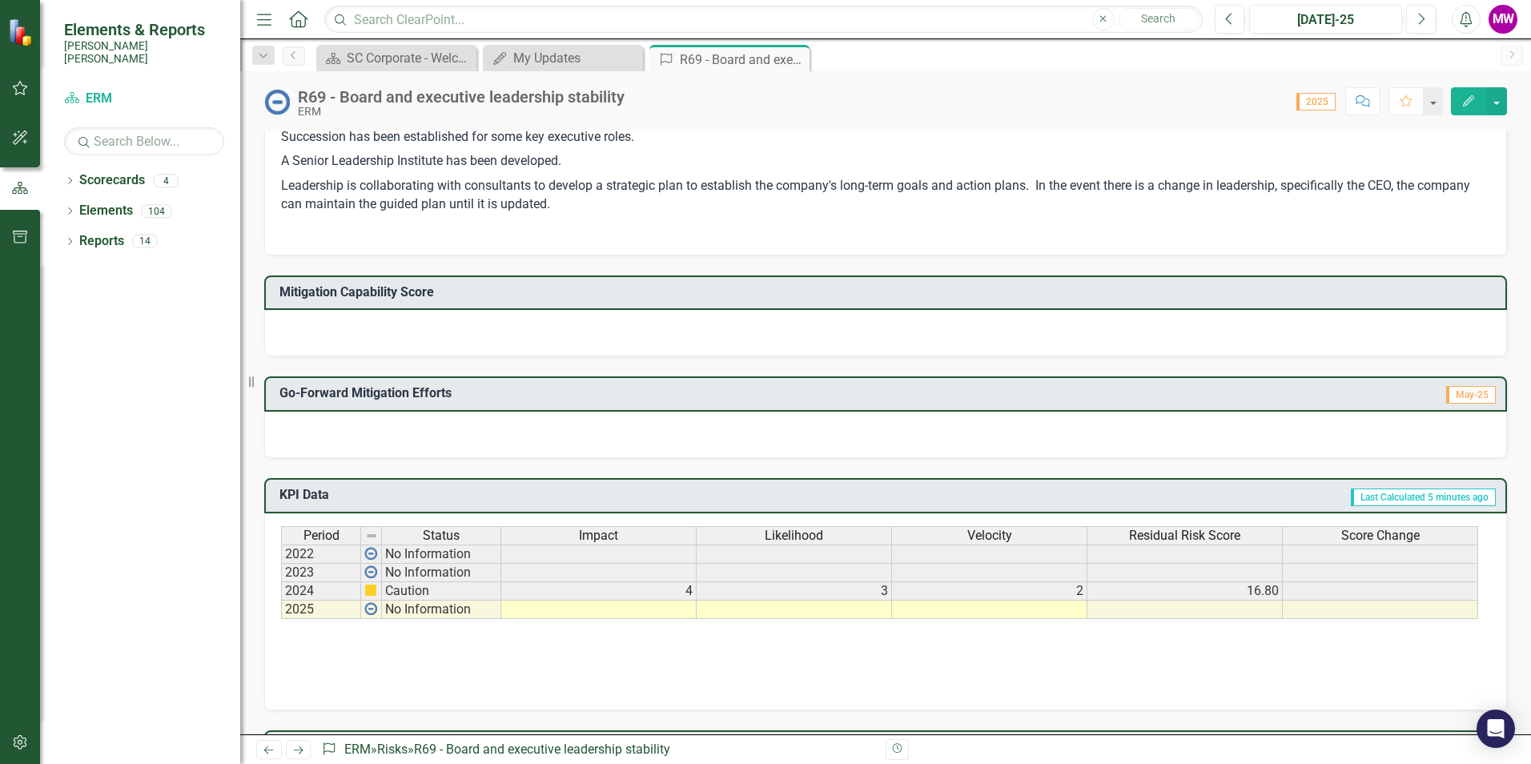
scroll to position [1041, 0]
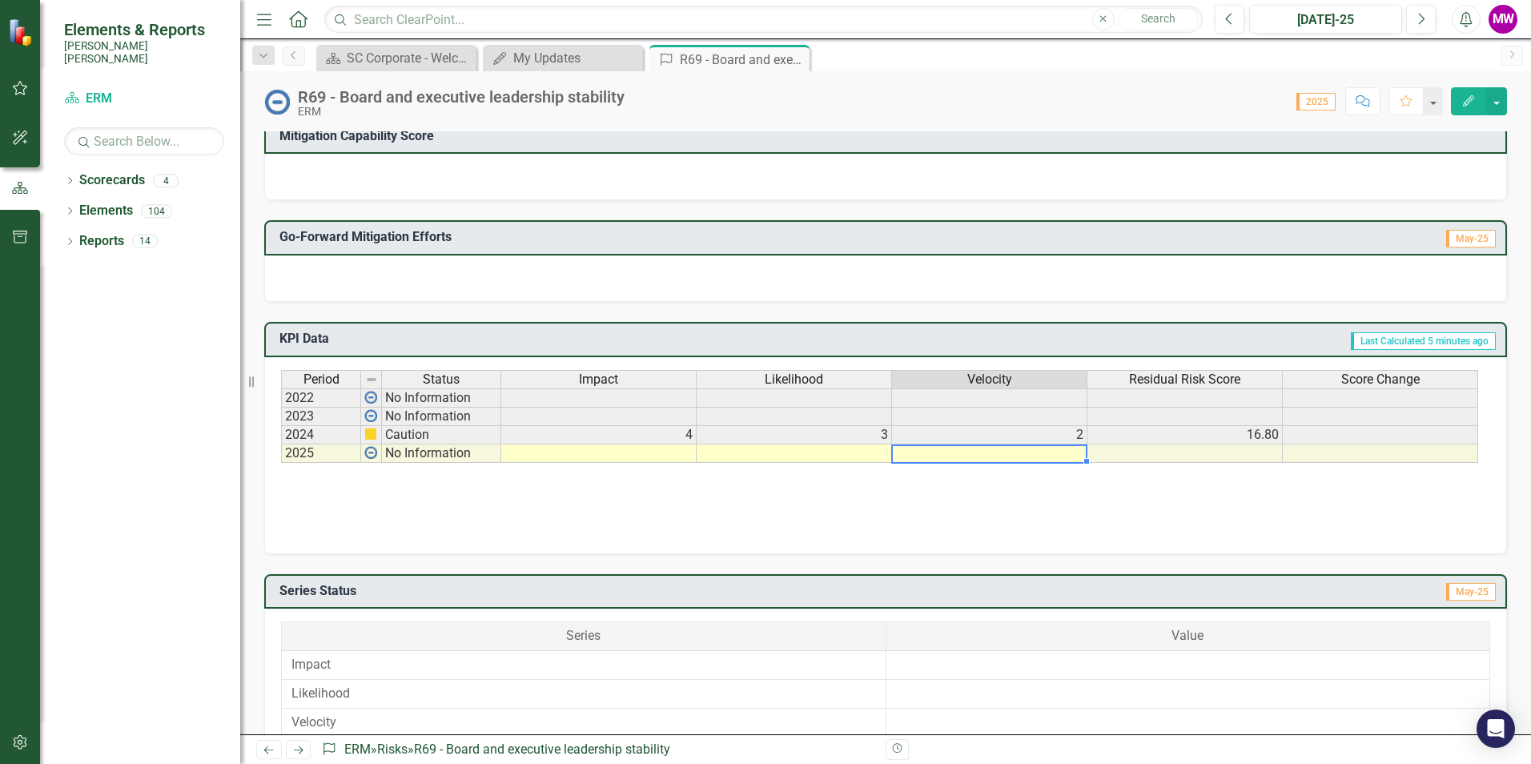
click at [1079, 455] on td at bounding box center [989, 453] width 195 height 18
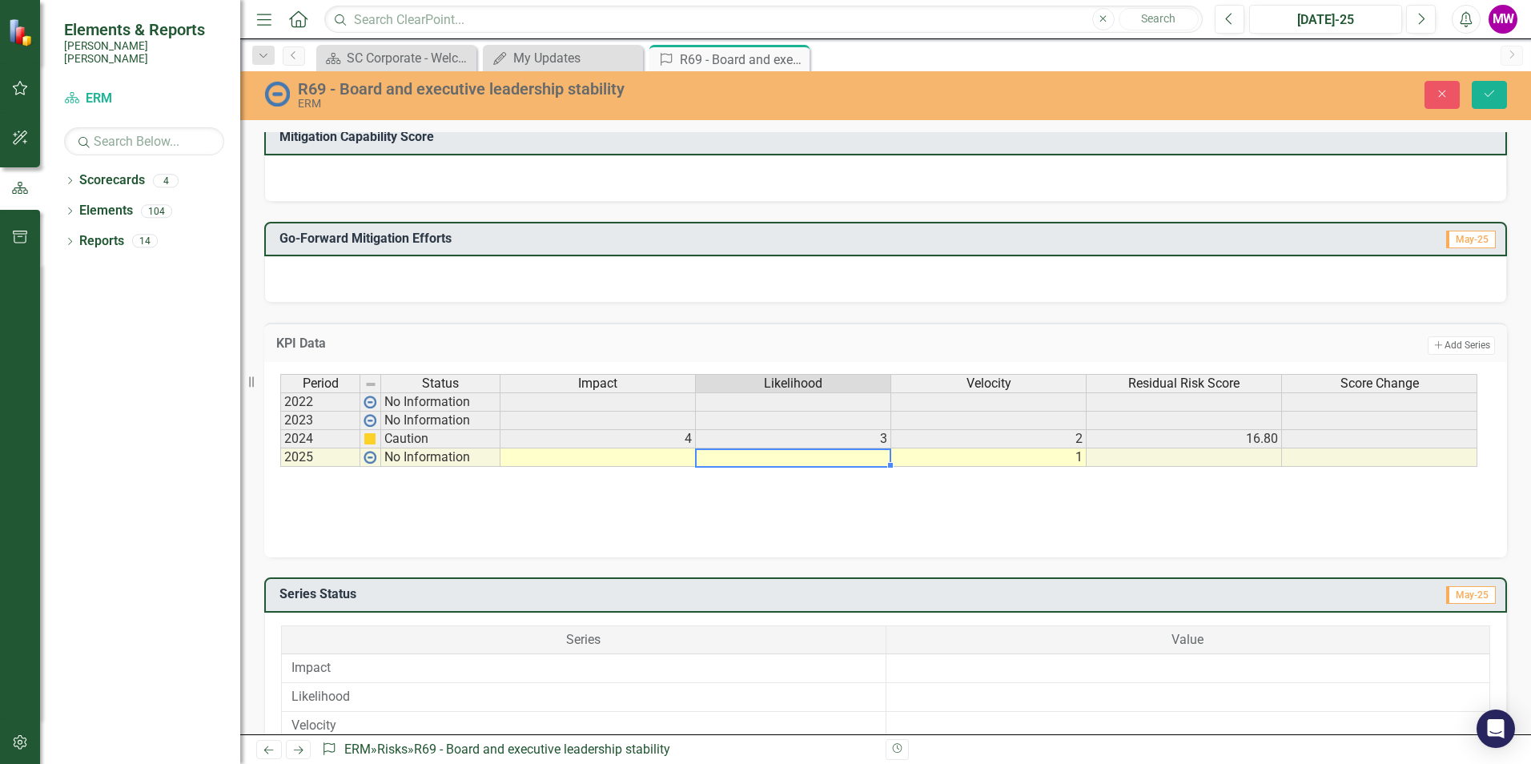
click at [871, 458] on td at bounding box center [793, 457] width 195 height 18
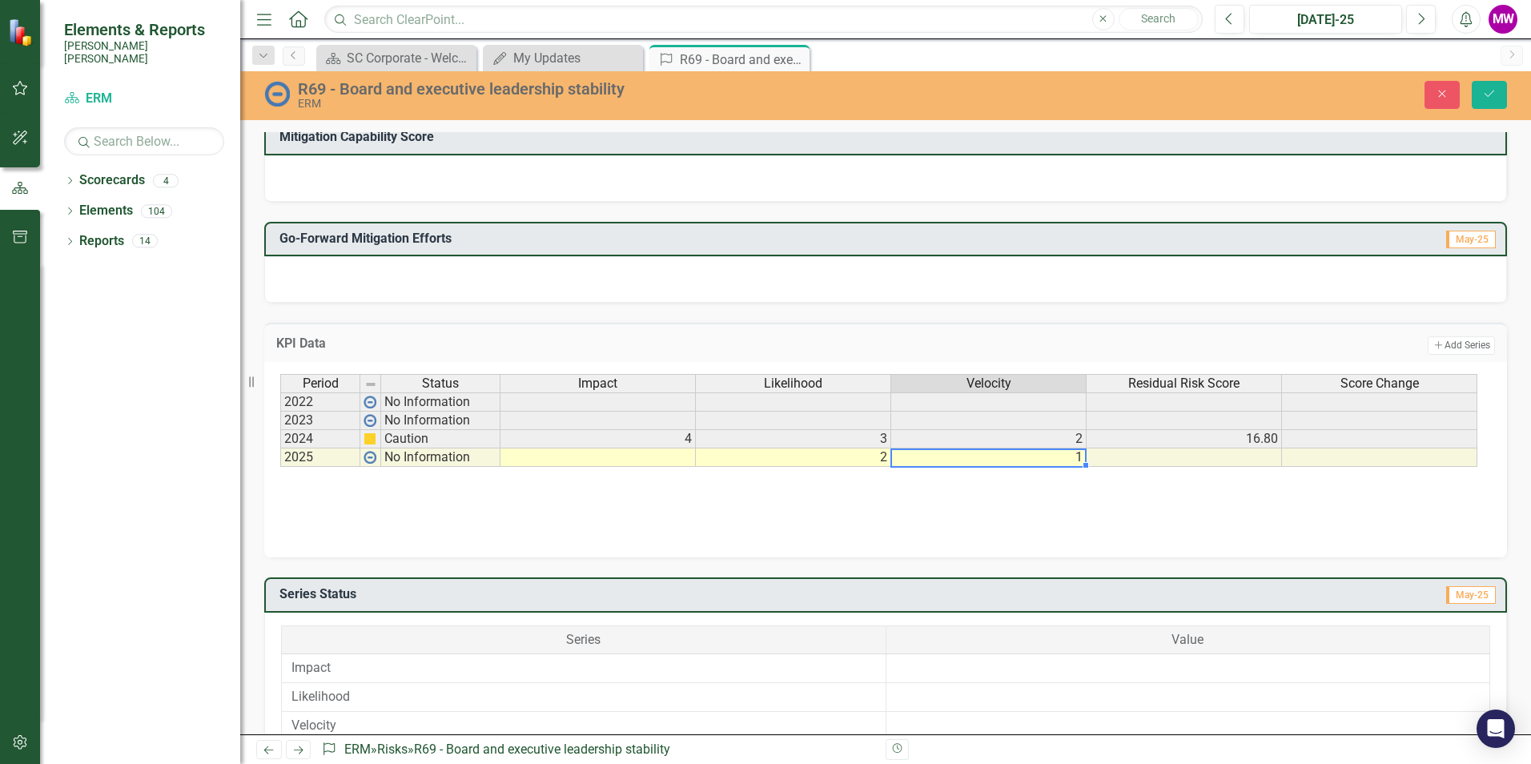
click at [597, 459] on td at bounding box center [597, 457] width 195 height 18
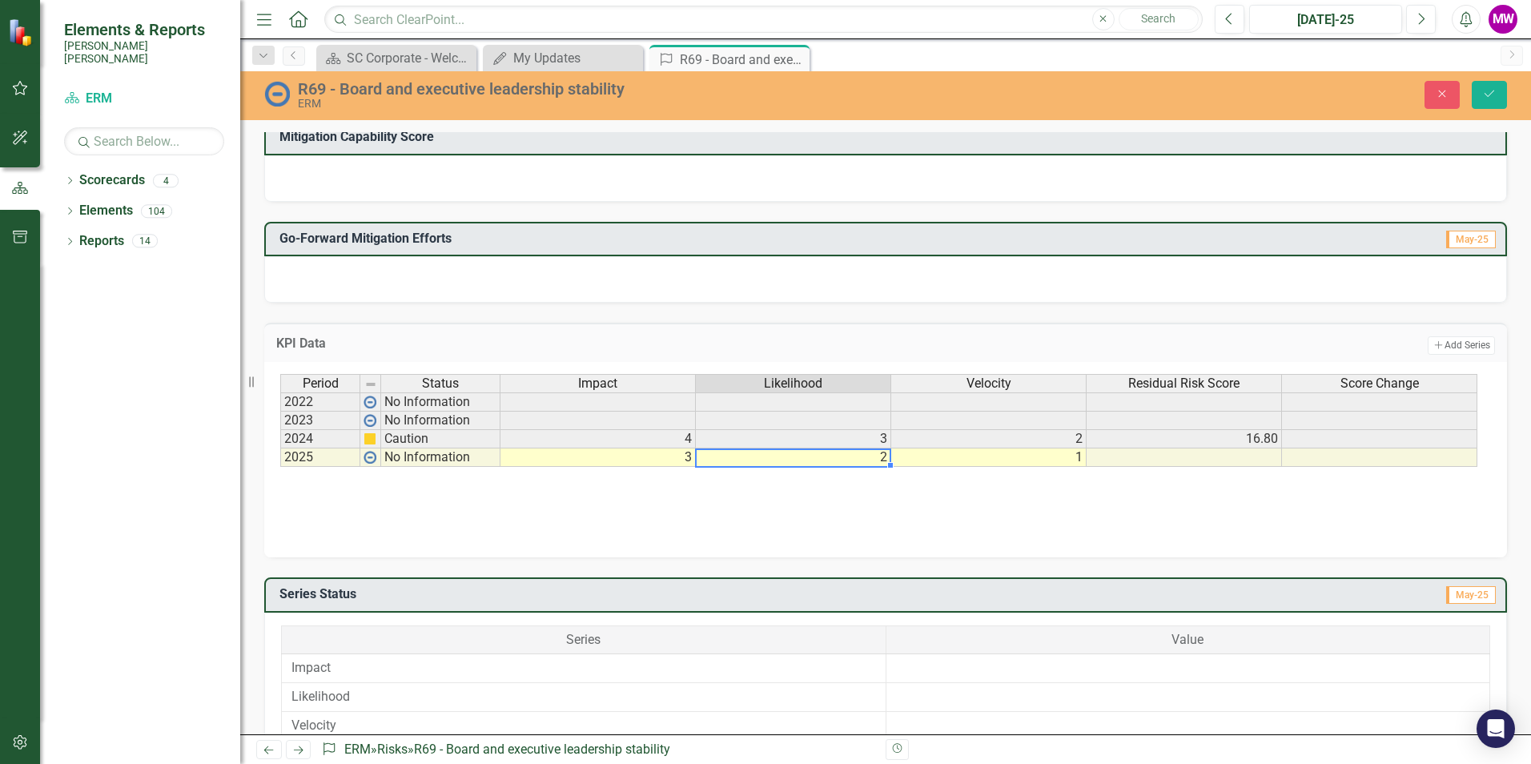
click at [1264, 440] on td "16.80" at bounding box center [1184, 439] width 195 height 18
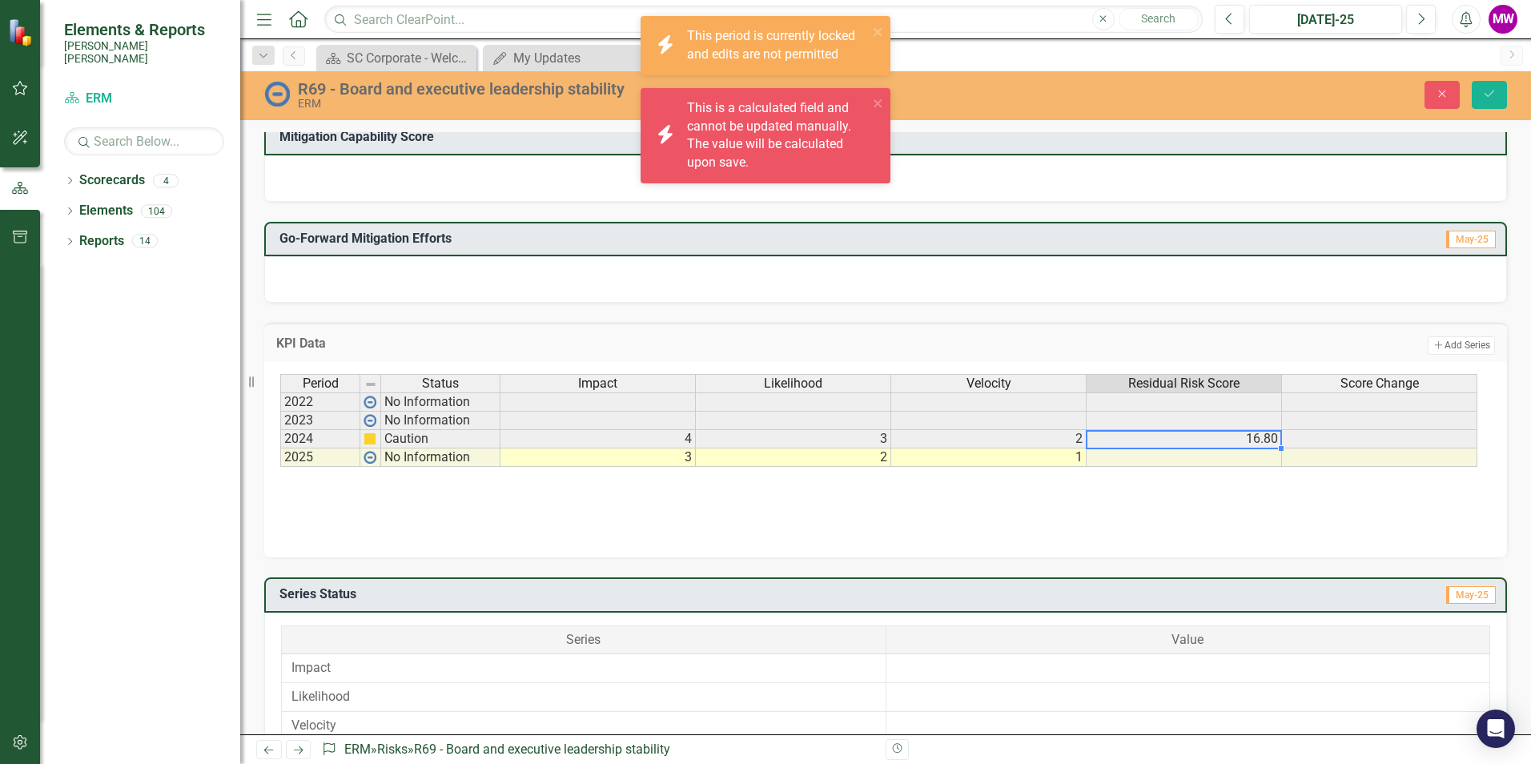
click at [1264, 440] on td "16.80" at bounding box center [1184, 439] width 195 height 18
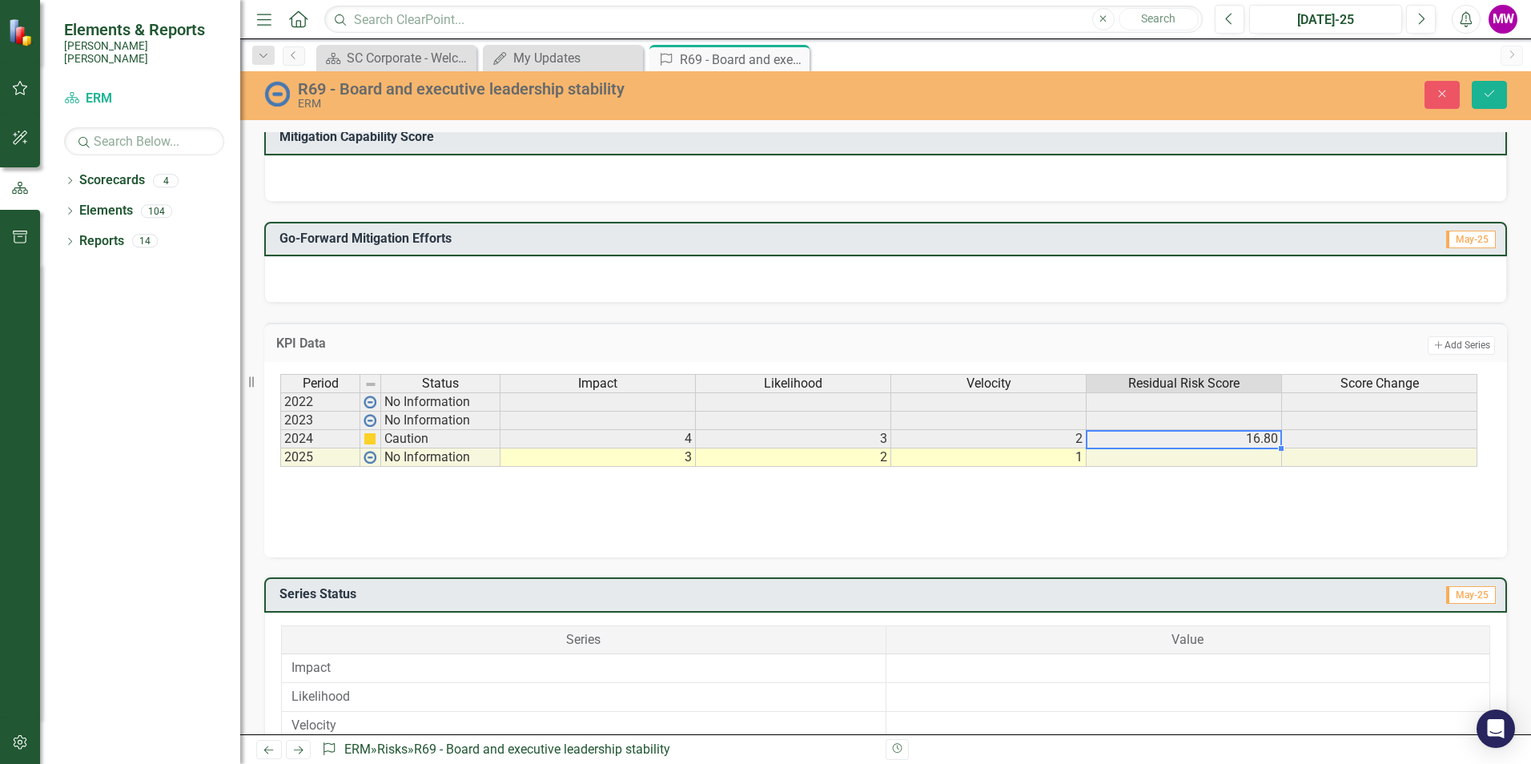
click at [753, 509] on div "Period Status Impact Likelihood Velocity Residual Risk Score Score Change 2022 …" at bounding box center [885, 454] width 1211 height 160
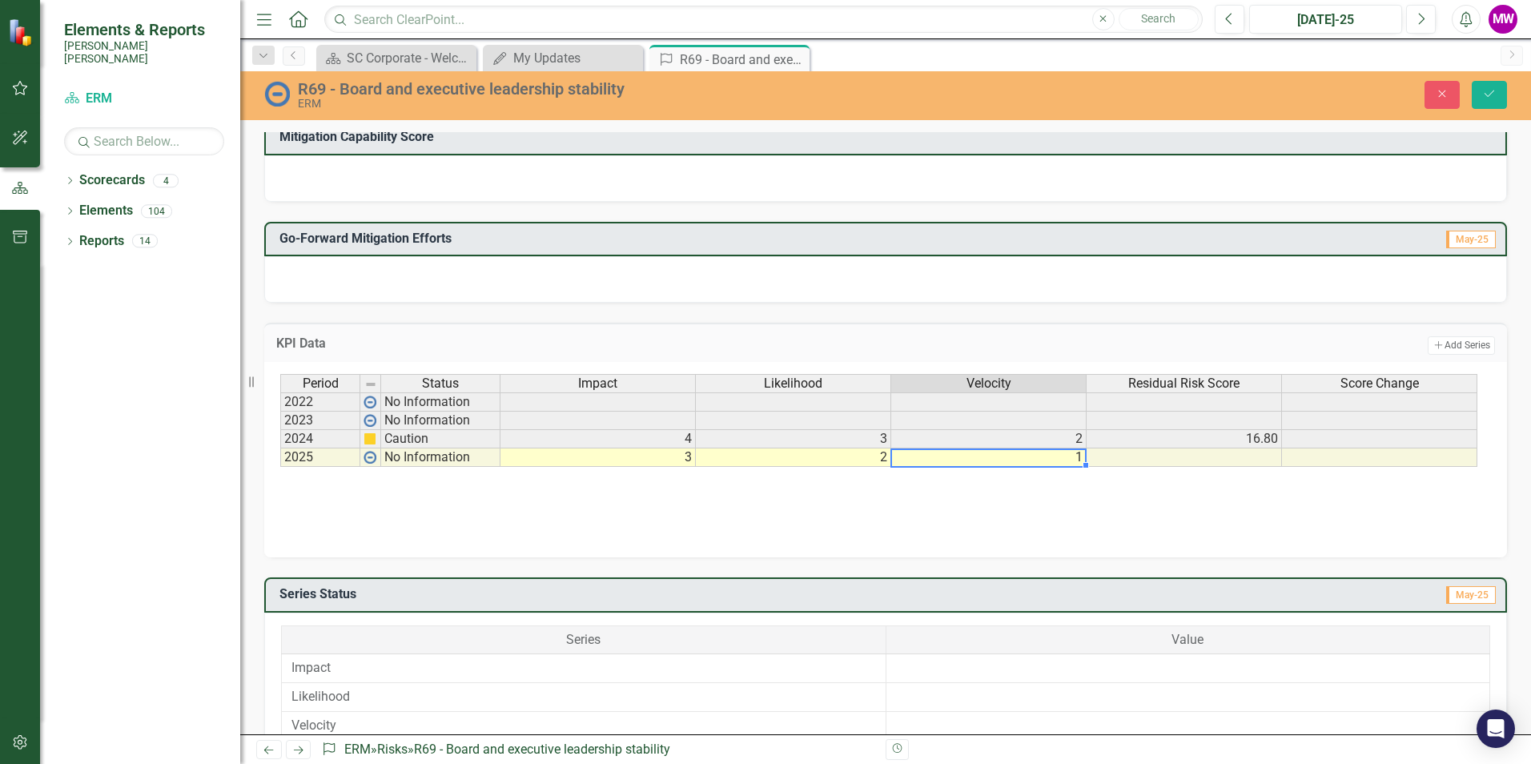
drag, startPoint x: 1077, startPoint y: 457, endPoint x: 1092, endPoint y: 454, distance: 15.5
click at [1090, 454] on tr "2025 No Information 3 2 1" at bounding box center [878, 457] width 1197 height 18
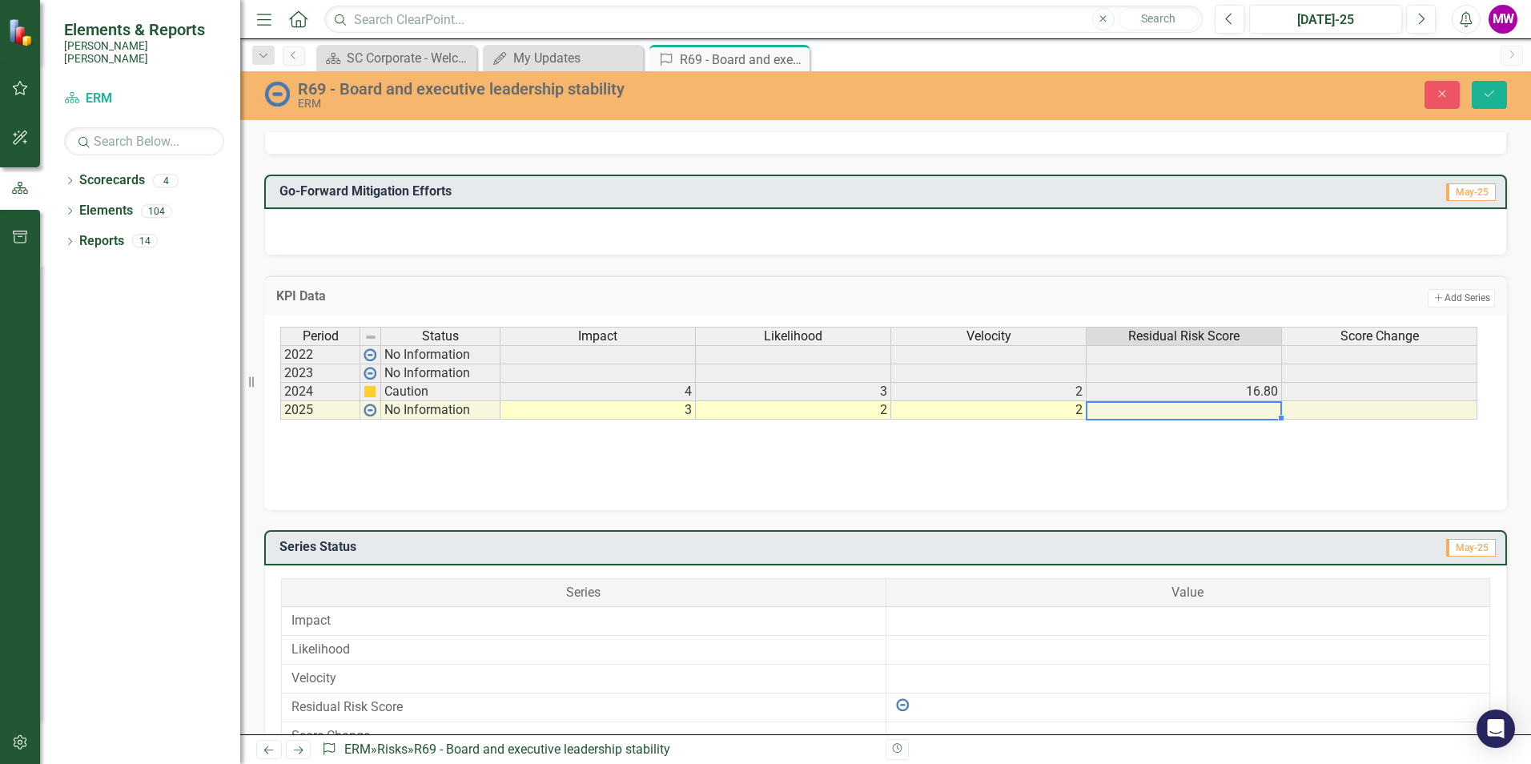
scroll to position [1121, 0]
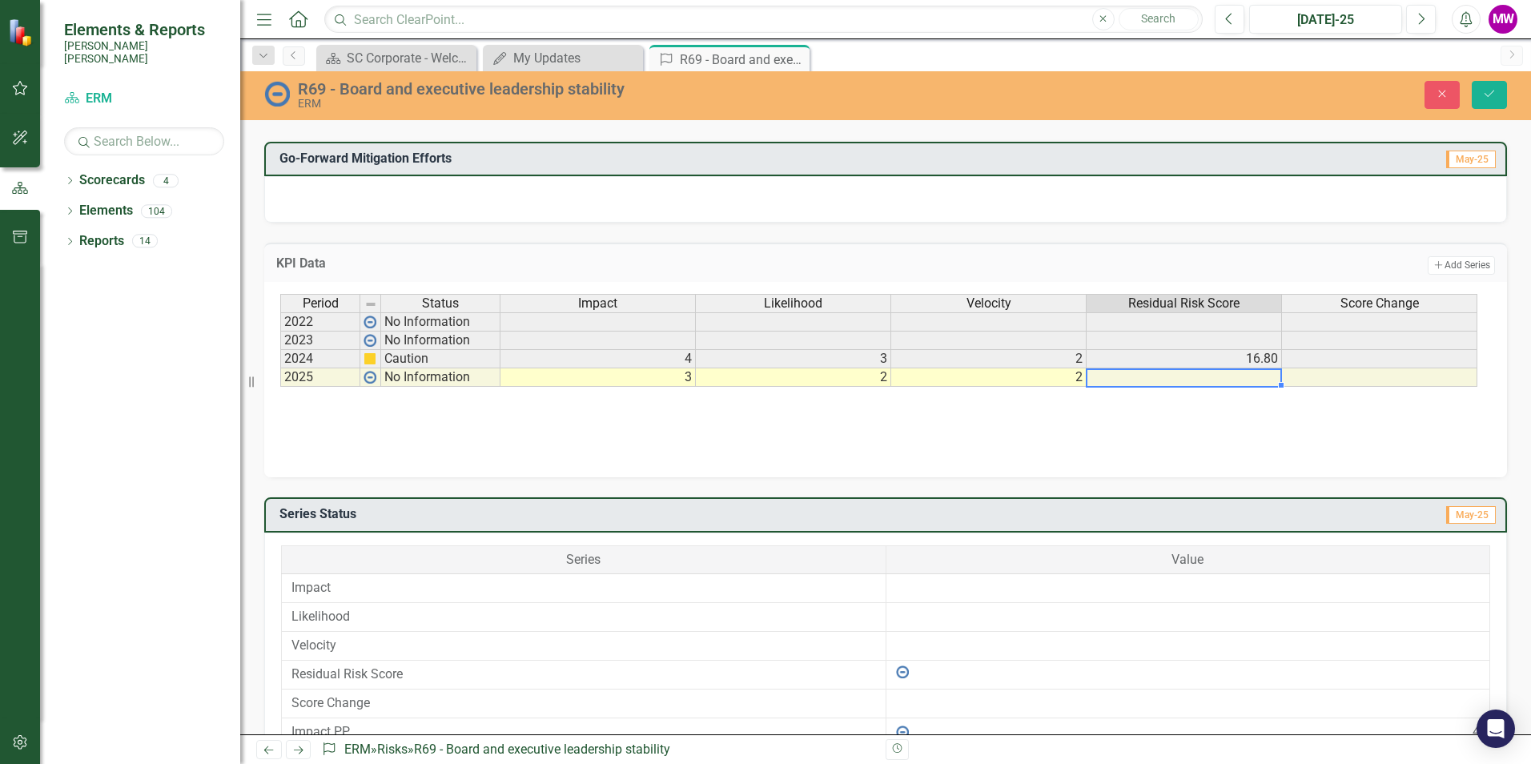
type textarea "2"
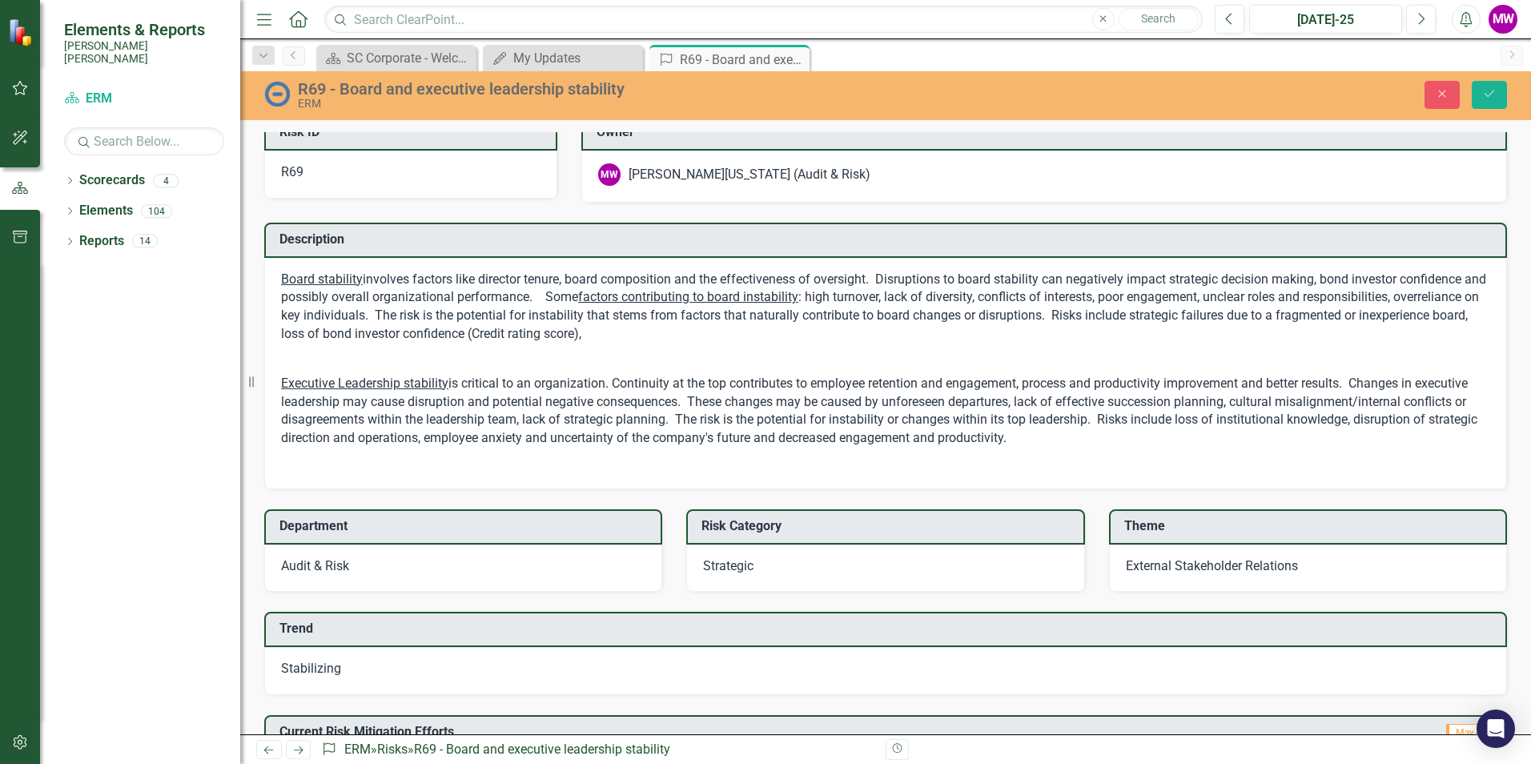
scroll to position [0, 0]
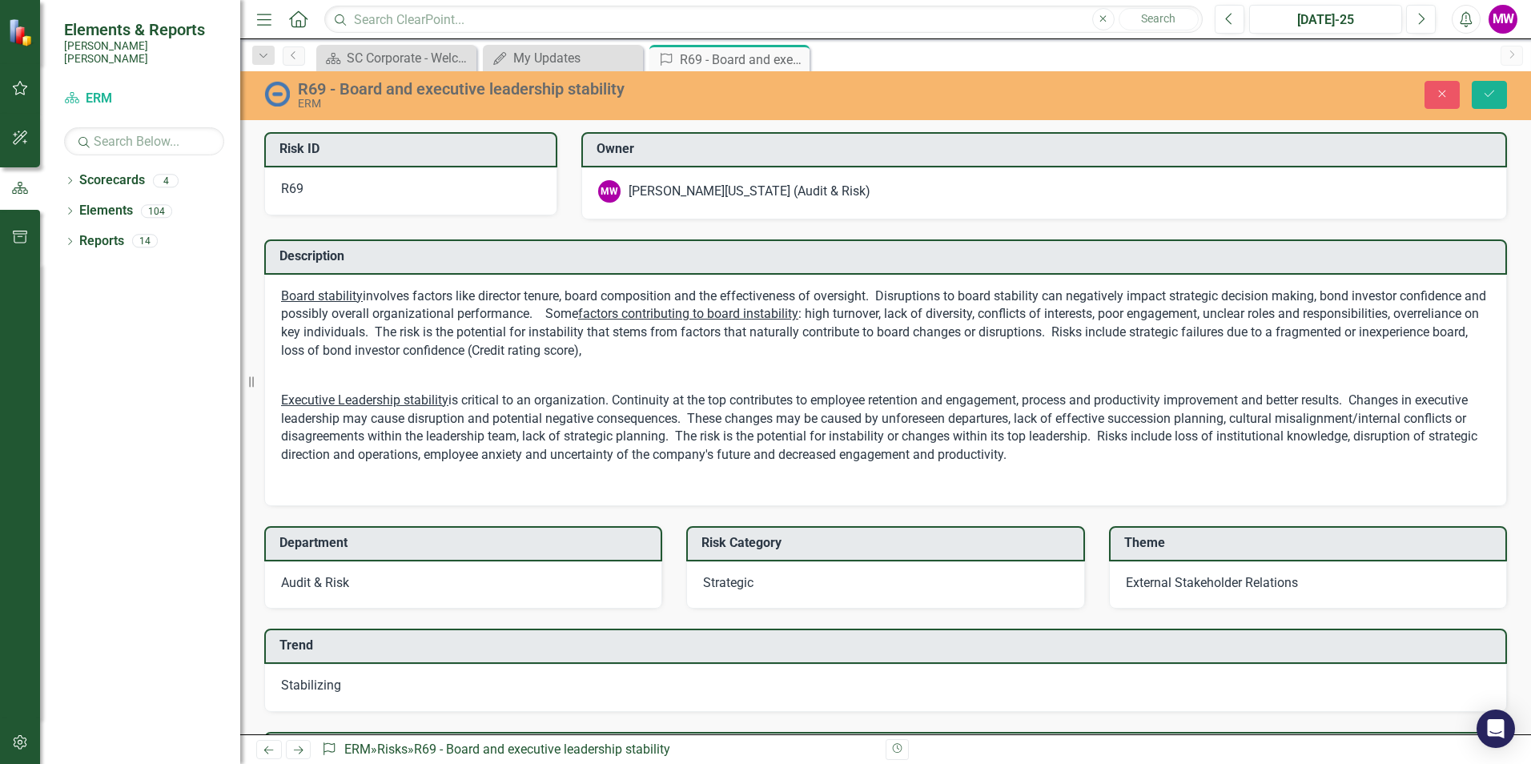
click at [912, 317] on p "Board stability involves factors like director tenure, board composition and th…" at bounding box center [885, 325] width 1209 height 76
click at [911, 318] on p "Board stability involves factors like director tenure, board composition and th…" at bounding box center [885, 325] width 1209 height 76
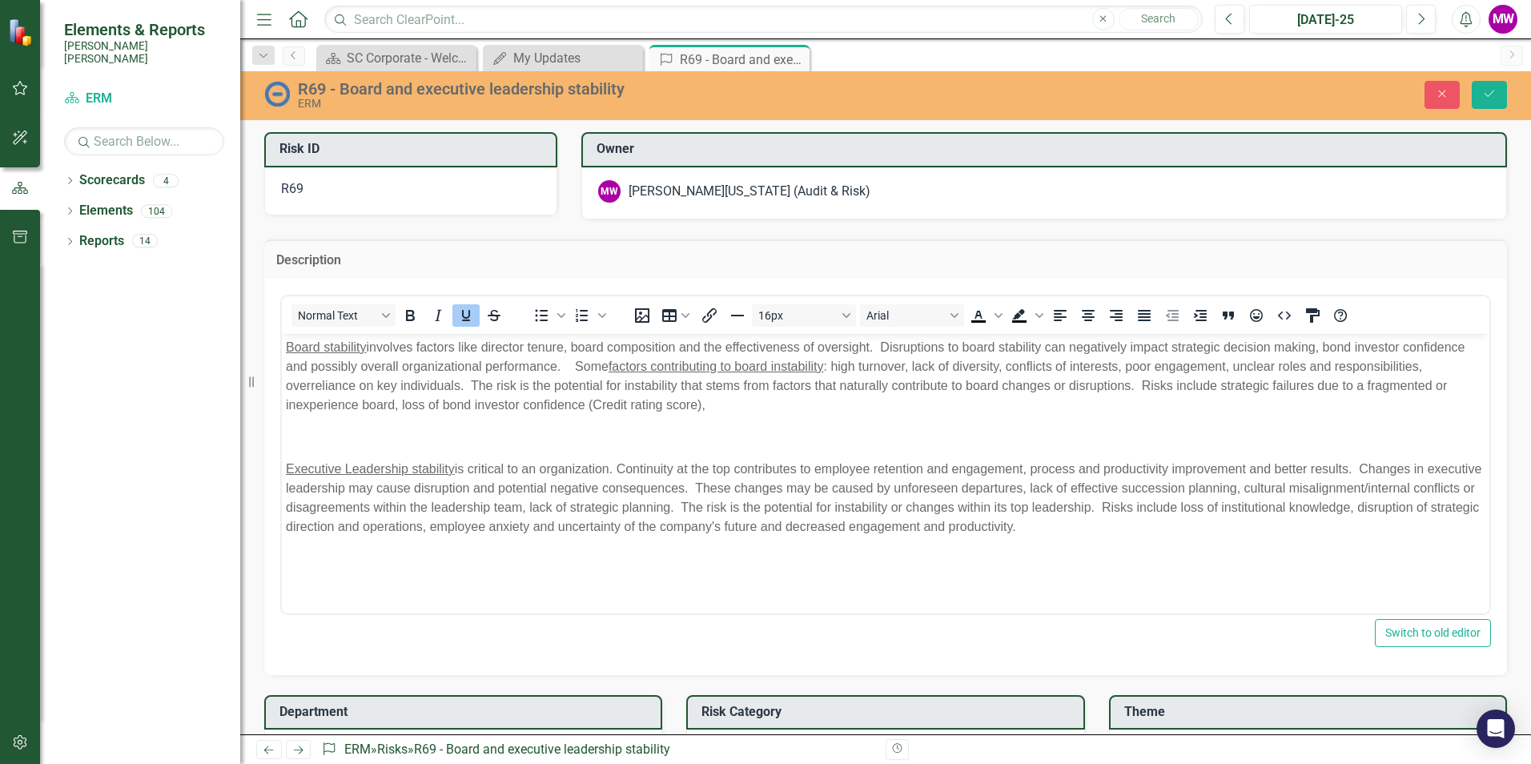
click at [909, 367] on p "Board stability involves factors like director tenure, board composition and th…" at bounding box center [886, 375] width 1200 height 77
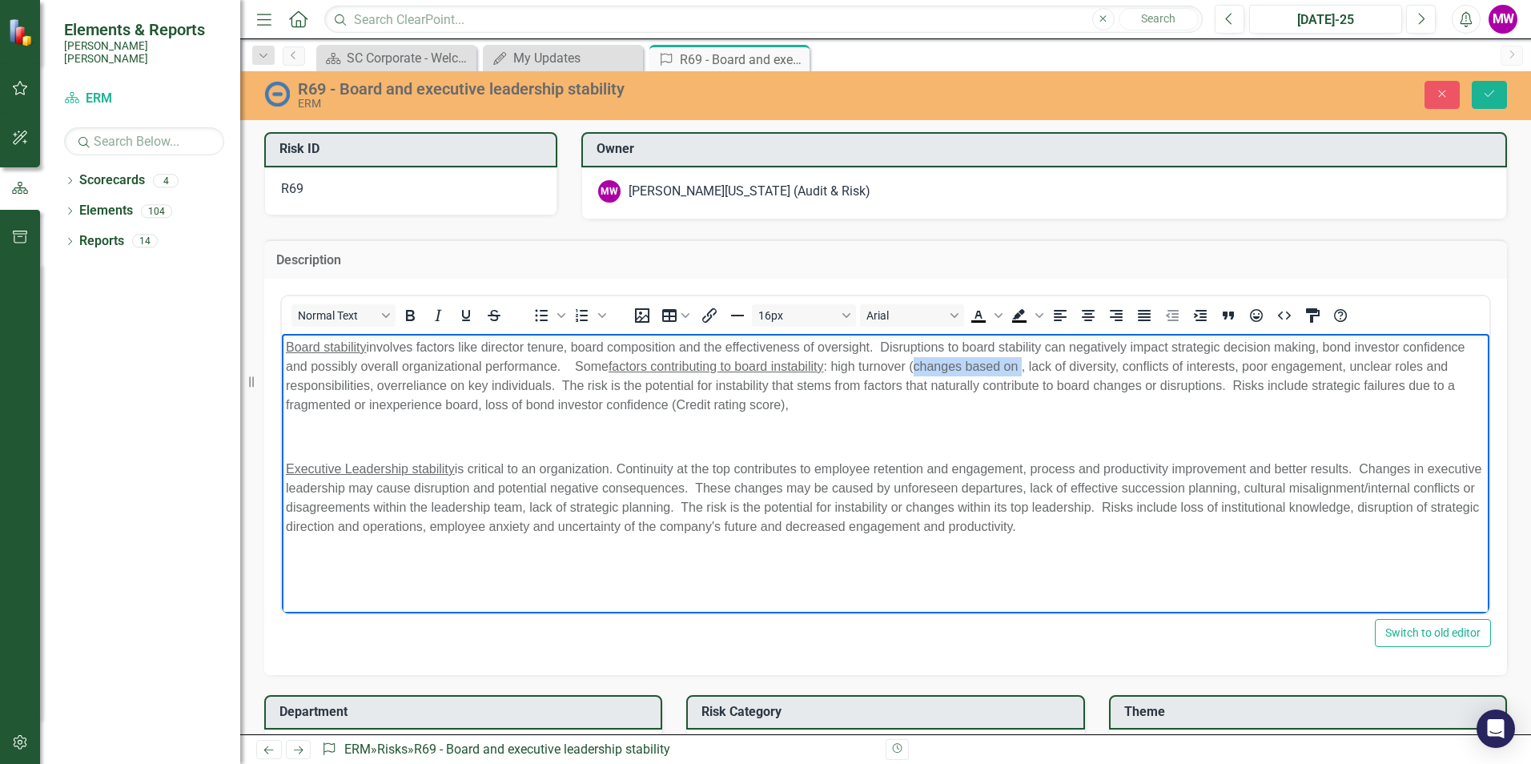
drag, startPoint x: 1026, startPoint y: 363, endPoint x: 915, endPoint y: 367, distance: 110.6
click at [915, 367] on p "Board stability involves factors like director tenure, board composition and th…" at bounding box center [886, 375] width 1200 height 77
click at [1485, 93] on icon "Save" at bounding box center [1489, 93] width 14 height 11
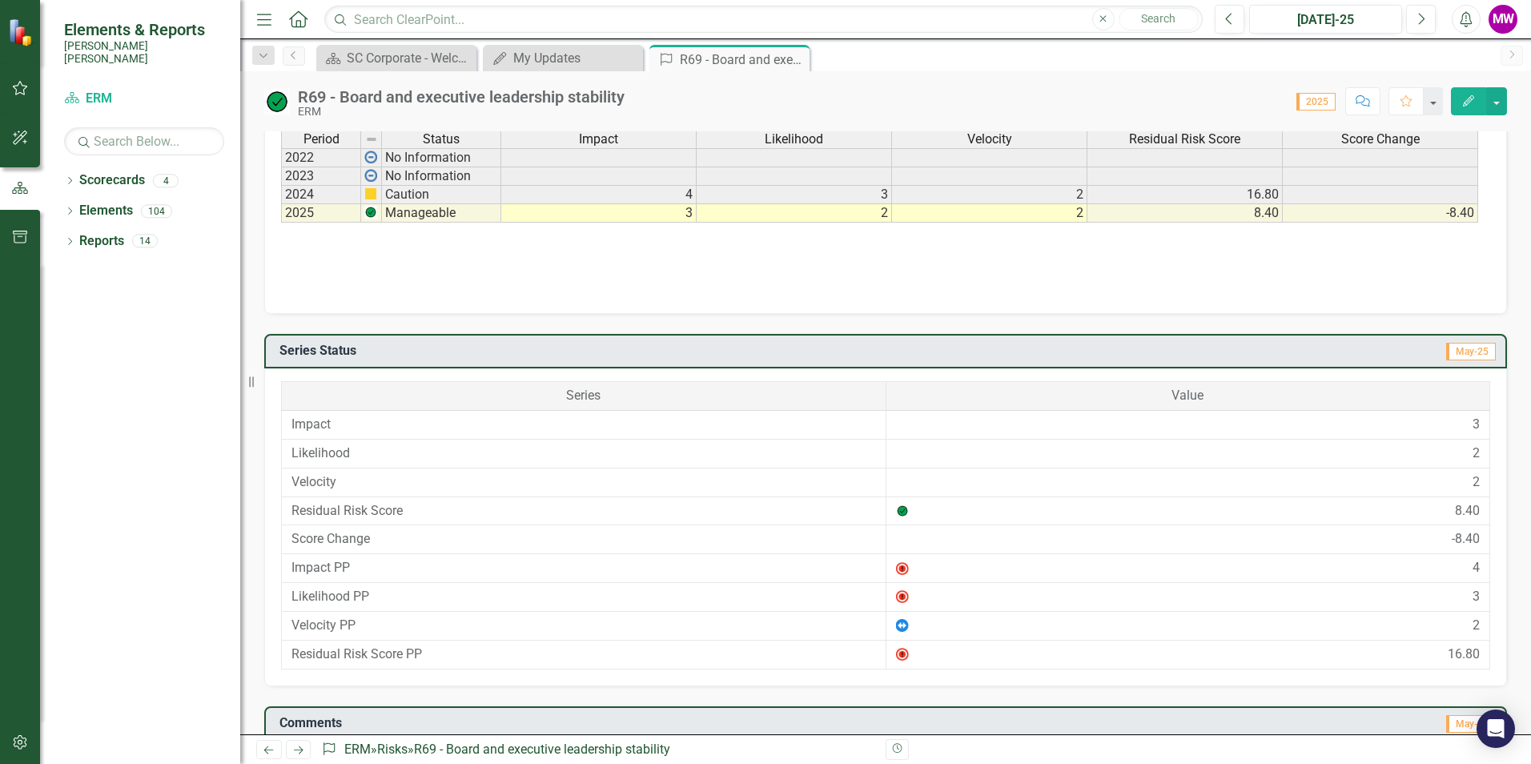
scroll to position [1350, 0]
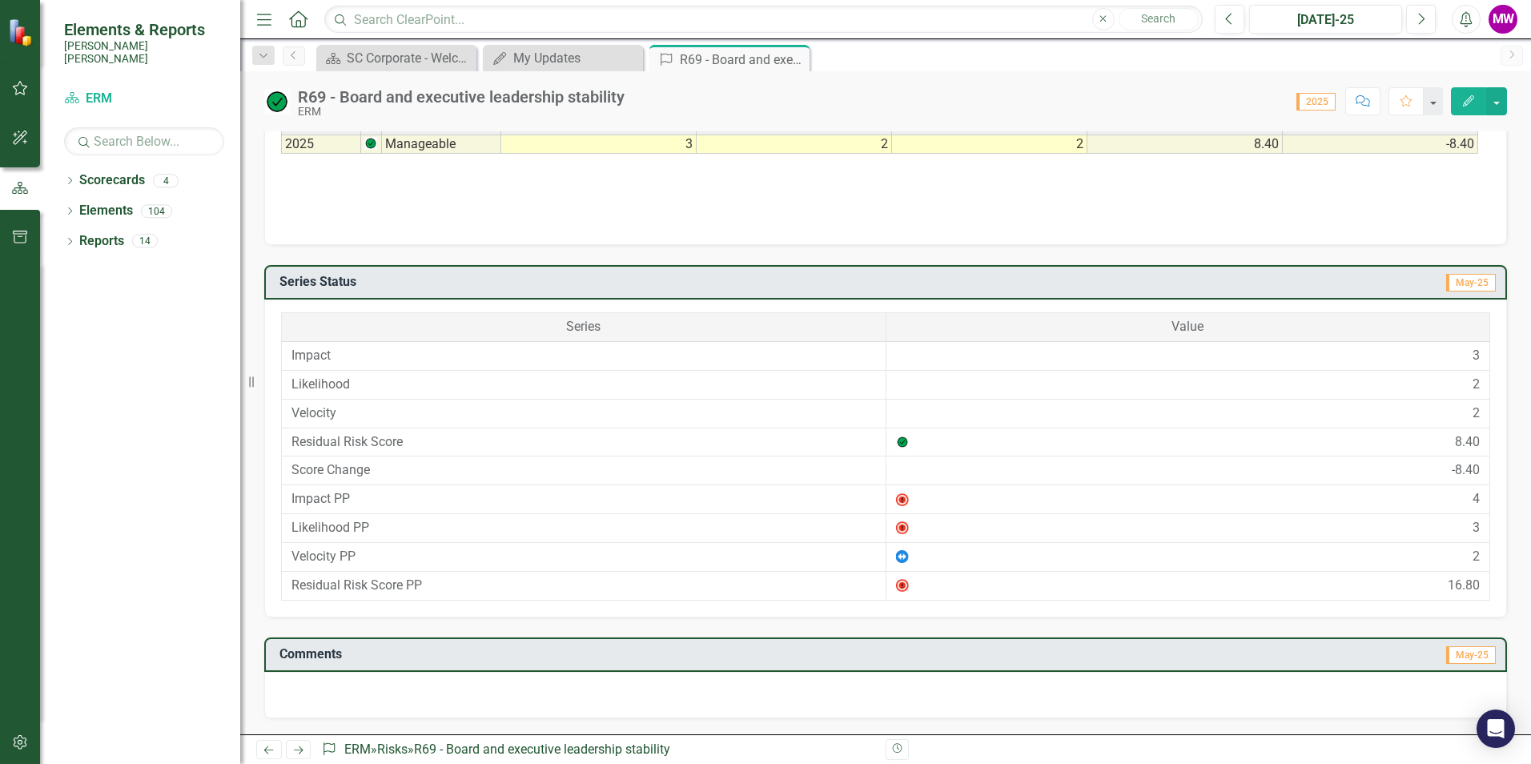
click at [334, 697] on div at bounding box center [885, 695] width 1243 height 46
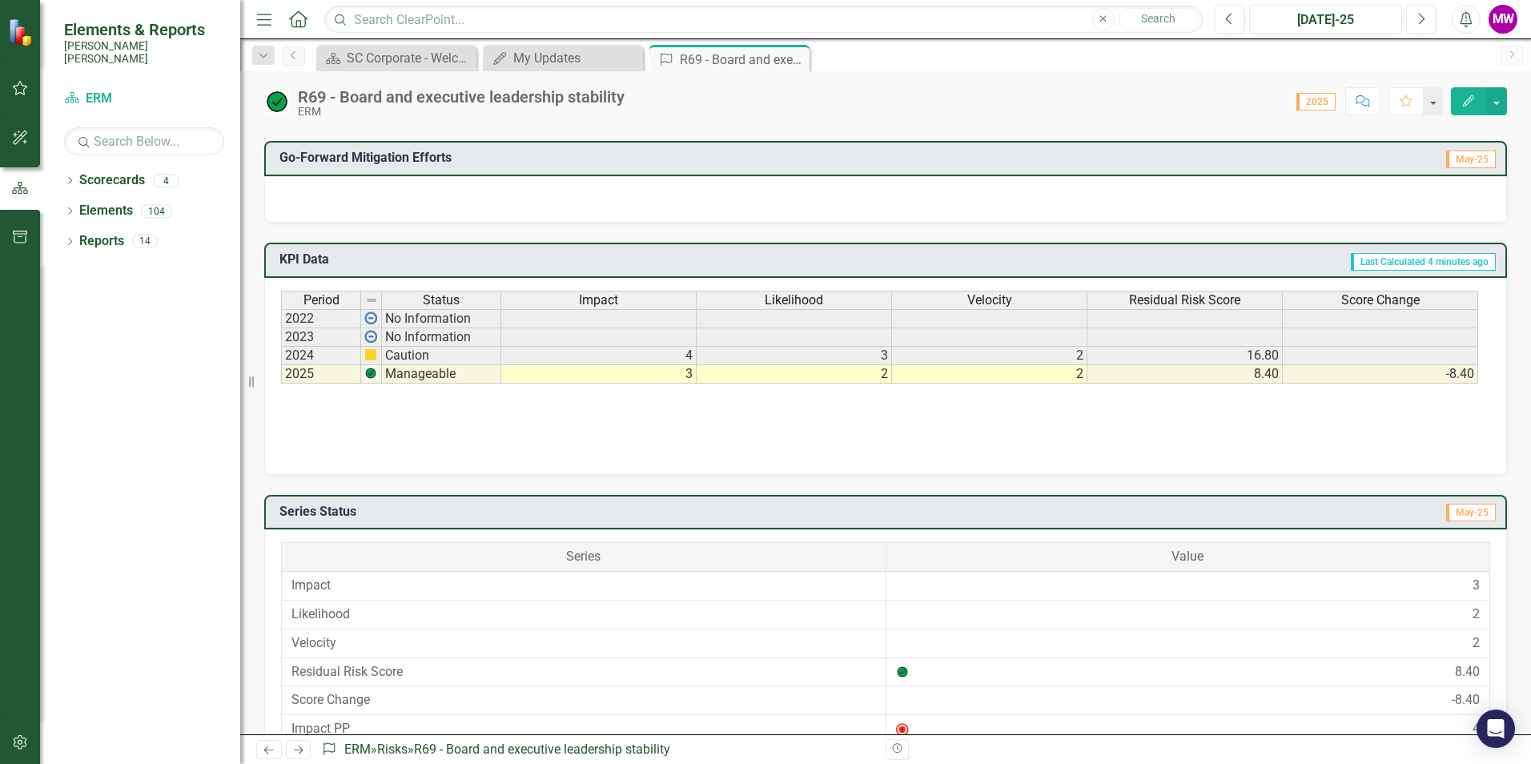
scroll to position [1030, 0]
